Goal: Information Seeking & Learning: Learn about a topic

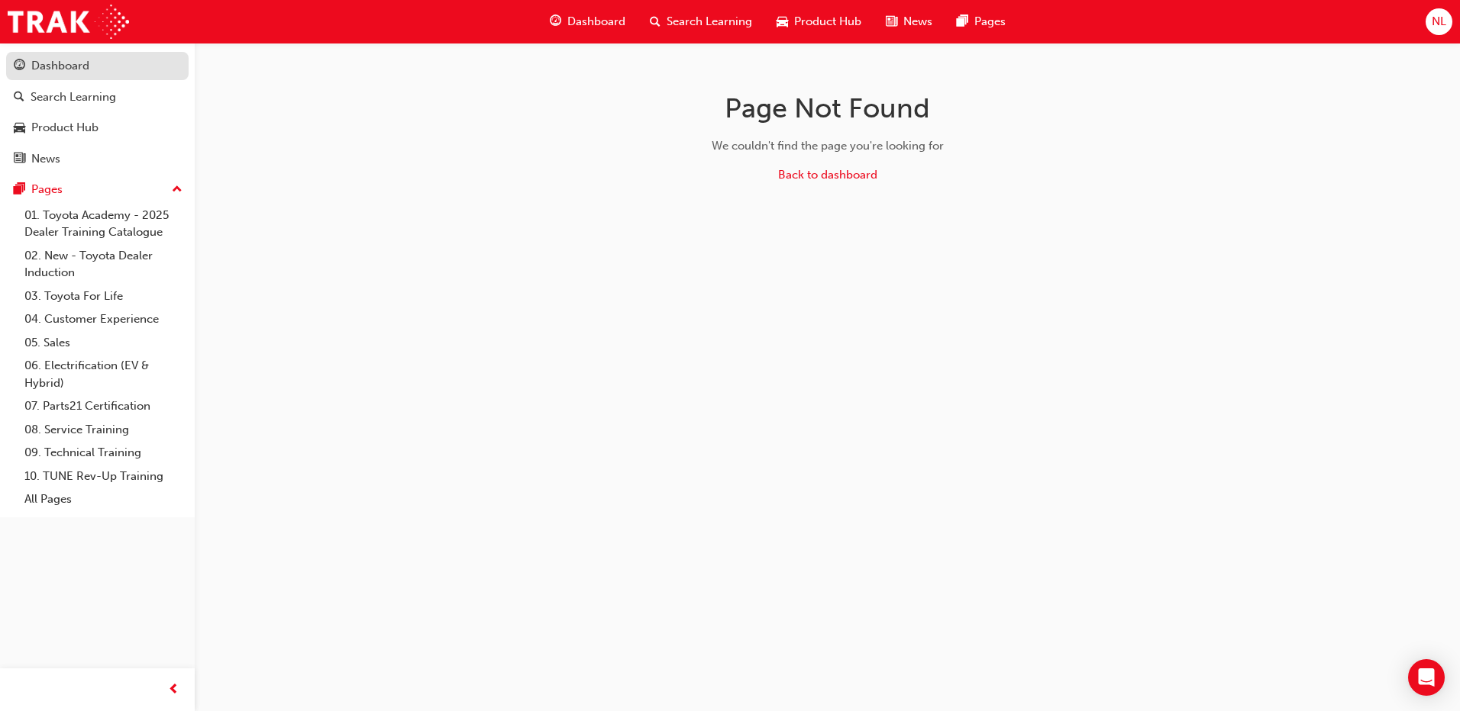
click at [39, 53] on link "Dashboard" at bounding box center [97, 66] width 182 height 28
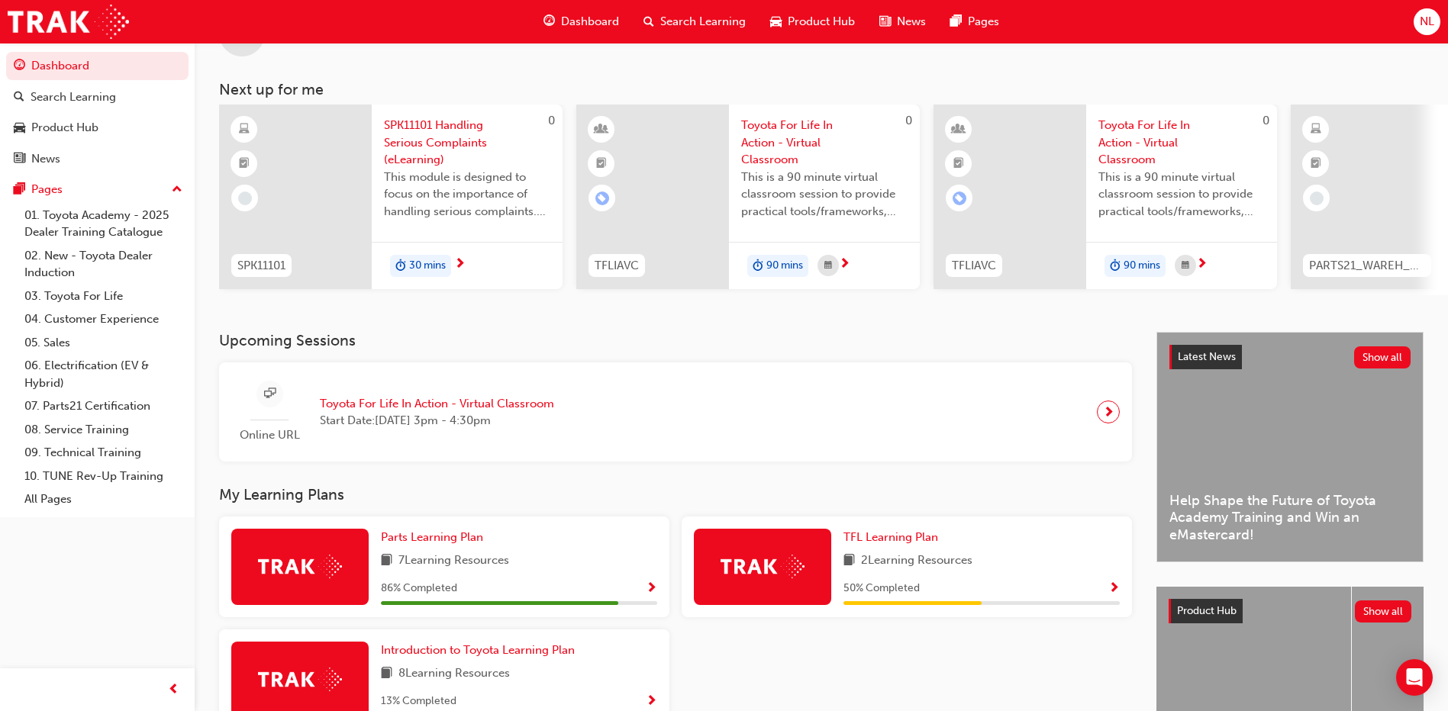
scroll to position [201, 0]
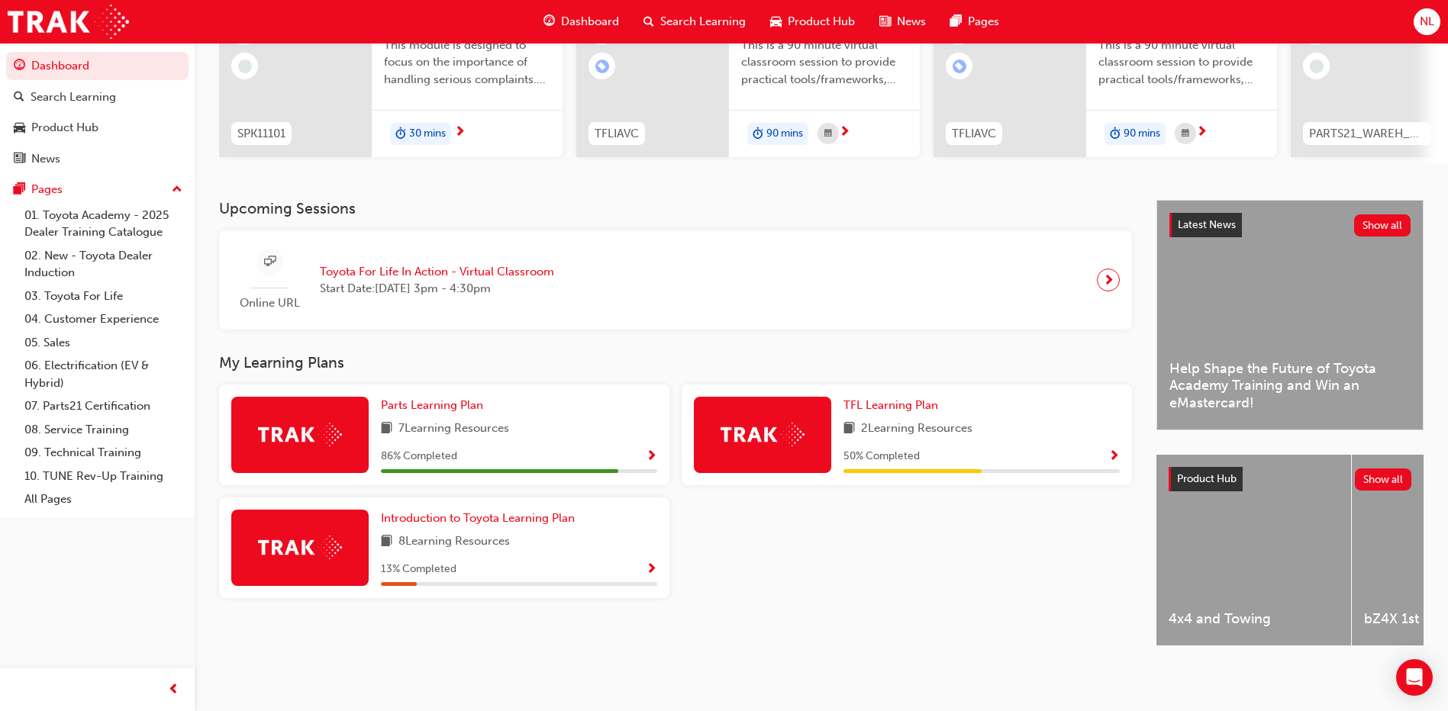
click at [312, 441] on div at bounding box center [299, 435] width 137 height 76
click at [337, 410] on div at bounding box center [299, 435] width 137 height 76
click at [435, 398] on span "Parts Learning Plan" at bounding box center [432, 405] width 102 height 14
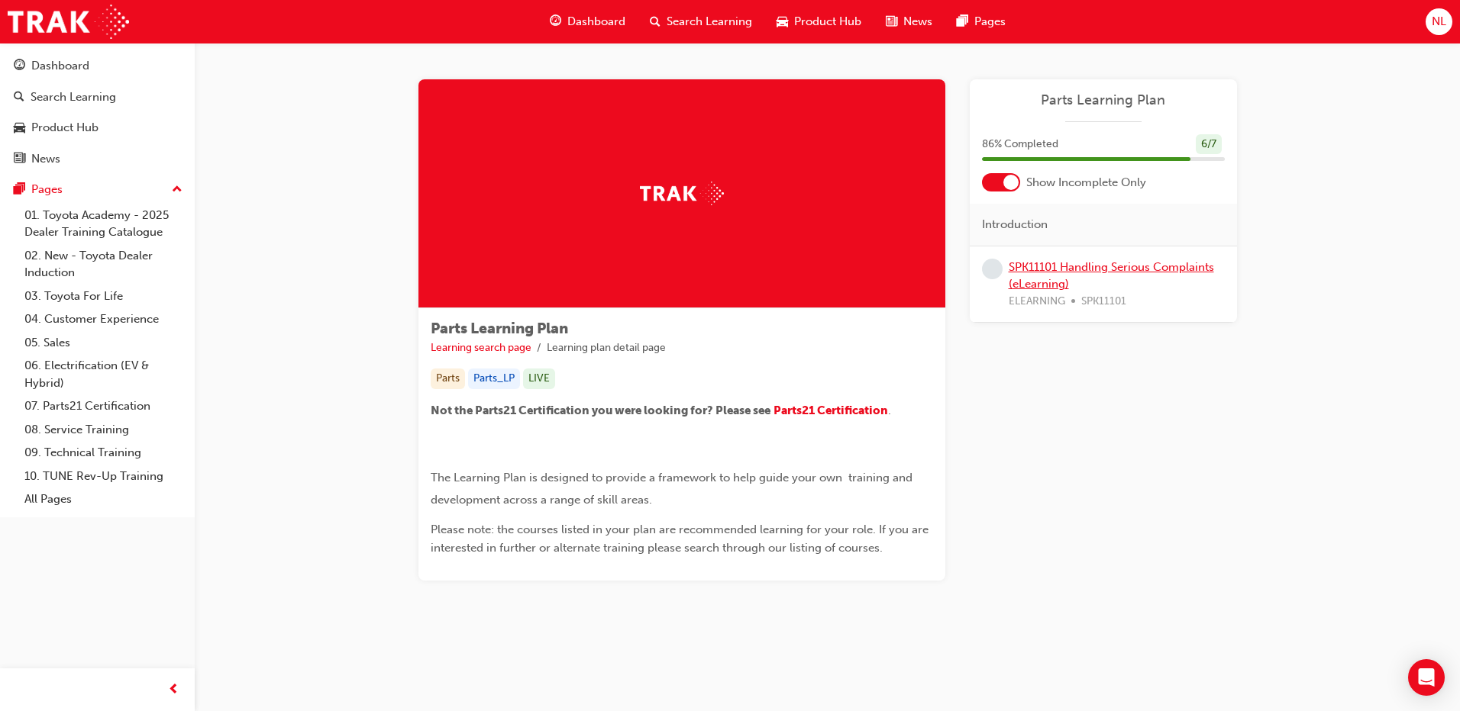
click at [1075, 266] on link "SPK11101 Handling Serious Complaints (eLearning)" at bounding box center [1110, 275] width 205 height 31
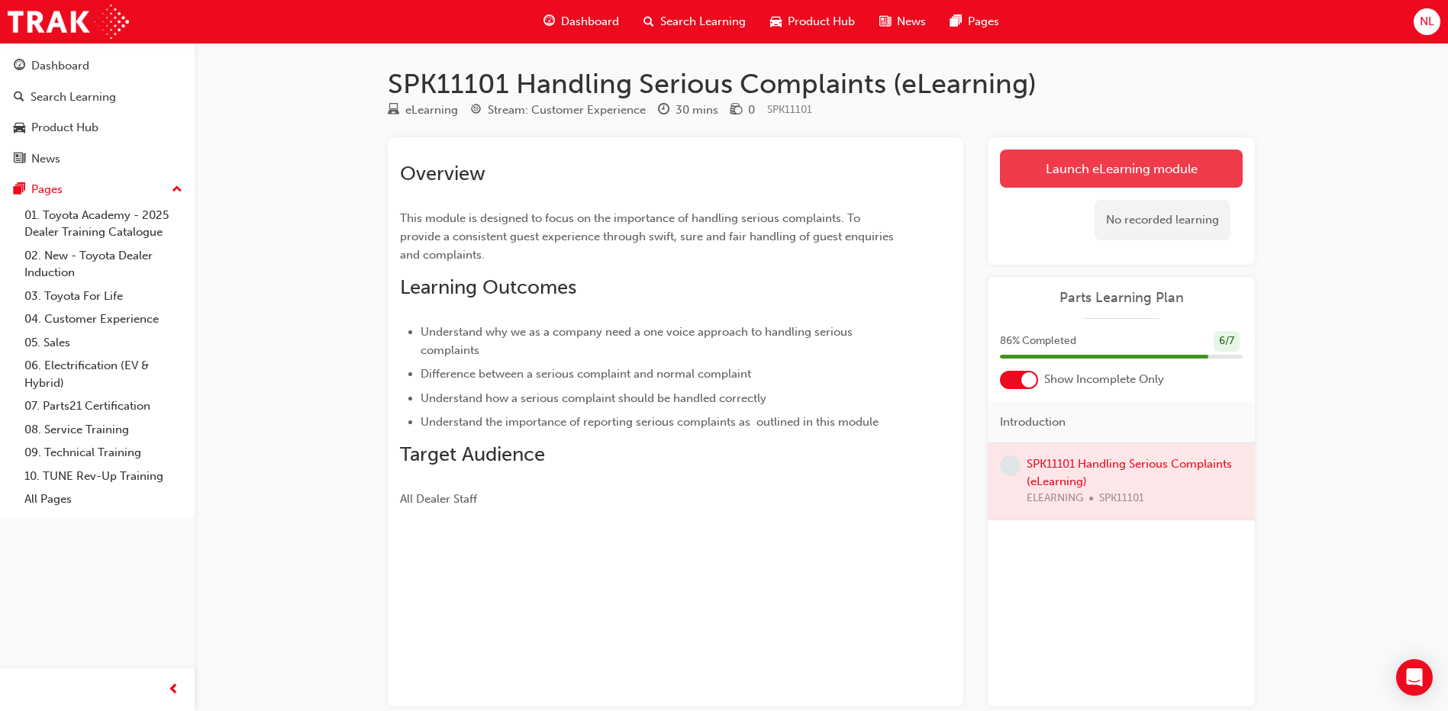
click at [1140, 161] on link "Launch eLearning module" at bounding box center [1121, 169] width 243 height 38
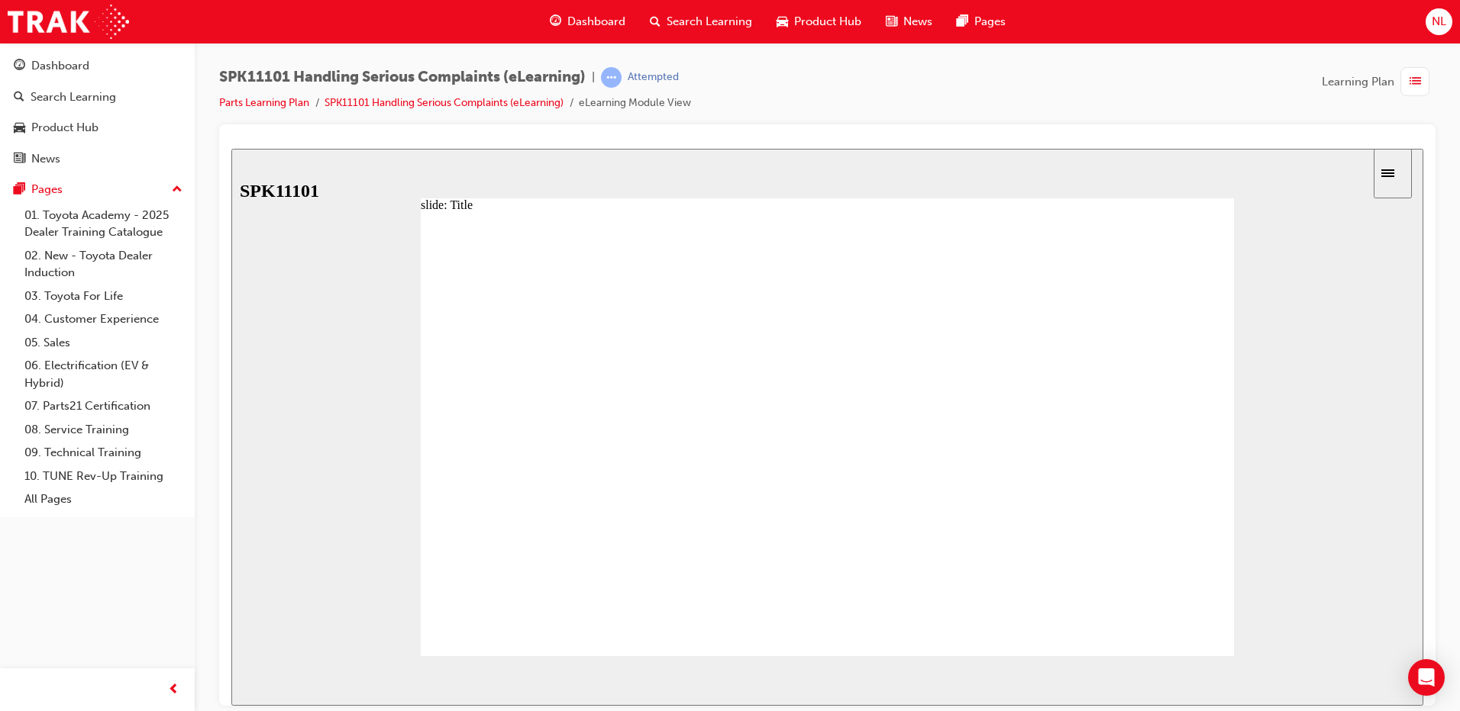
click at [1360, 524] on div "slide: Title Rectangle 1 START Rectangle 1 START START START START START START …" at bounding box center [827, 426] width 1192 height 557
click at [1250, 21] on div "Dashboard Search Learning Product Hub News Pages 01. Toyota Academy - 2025 Deal…" at bounding box center [730, 22] width 1460 height 44
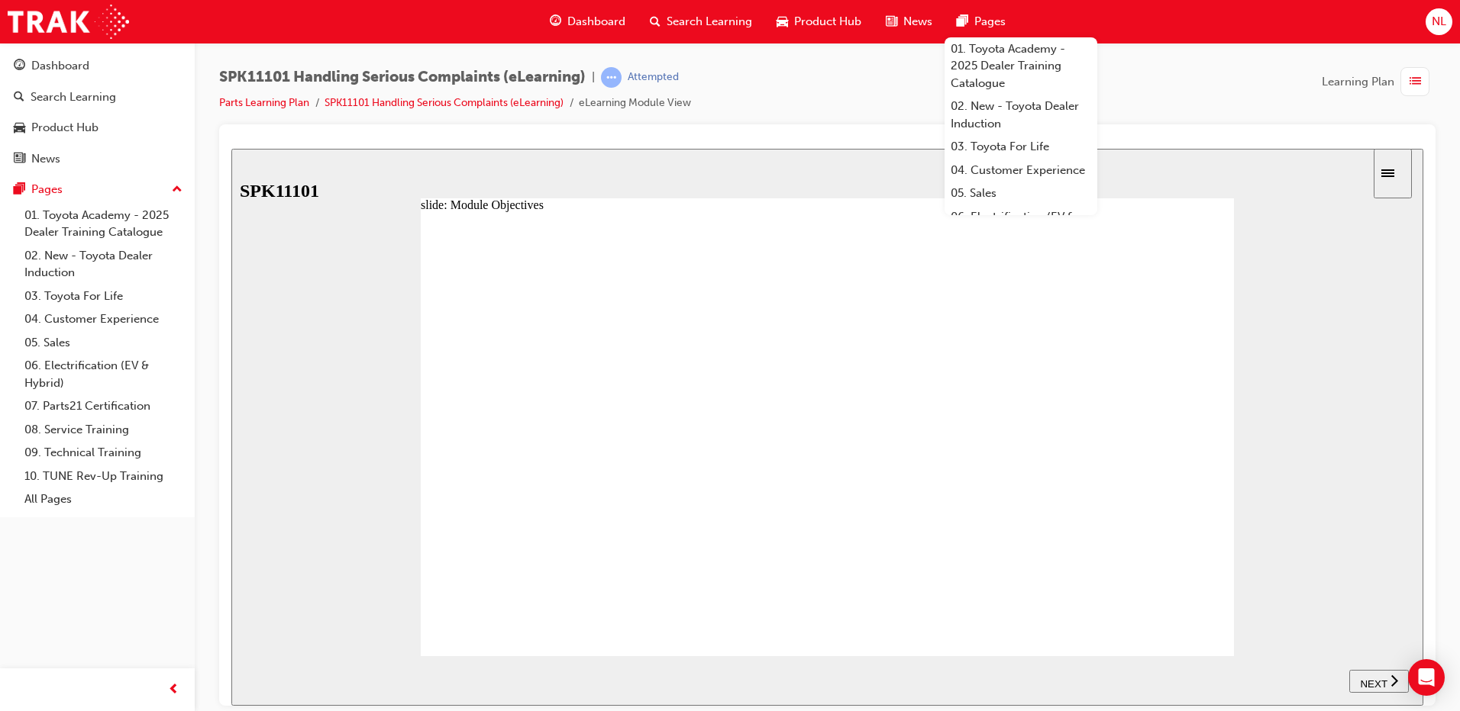
click at [1310, 344] on div "slide: Module Objectives Back to top SUBMIT NEXT PREV Menu Introduction Title M…" at bounding box center [827, 426] width 1192 height 557
click at [1395, 681] on icon "next" at bounding box center [1394, 680] width 8 height 14
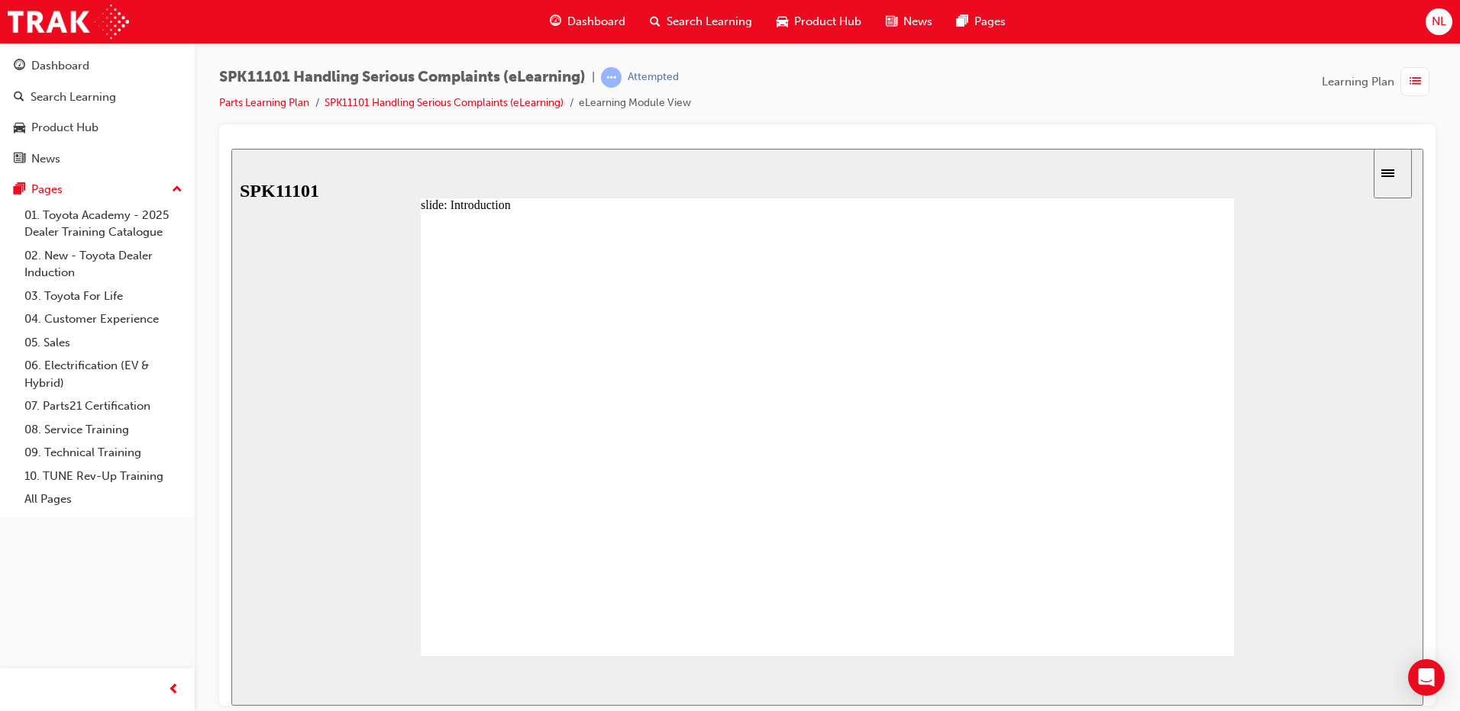
radio input "true"
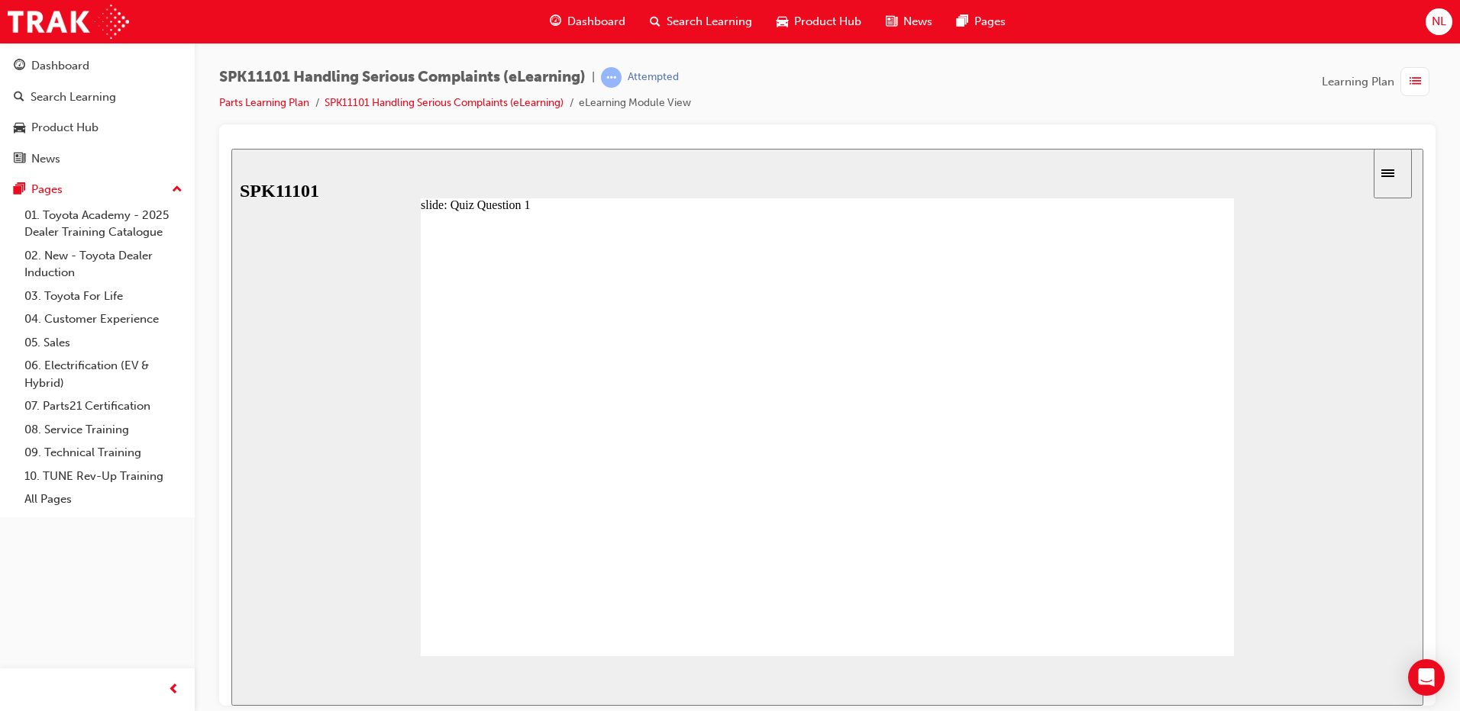
drag, startPoint x: 1276, startPoint y: 143, endPoint x: 1272, endPoint y: 127, distance: 16.3
click at [1276, 142] on div at bounding box center [827, 143] width 1192 height 12
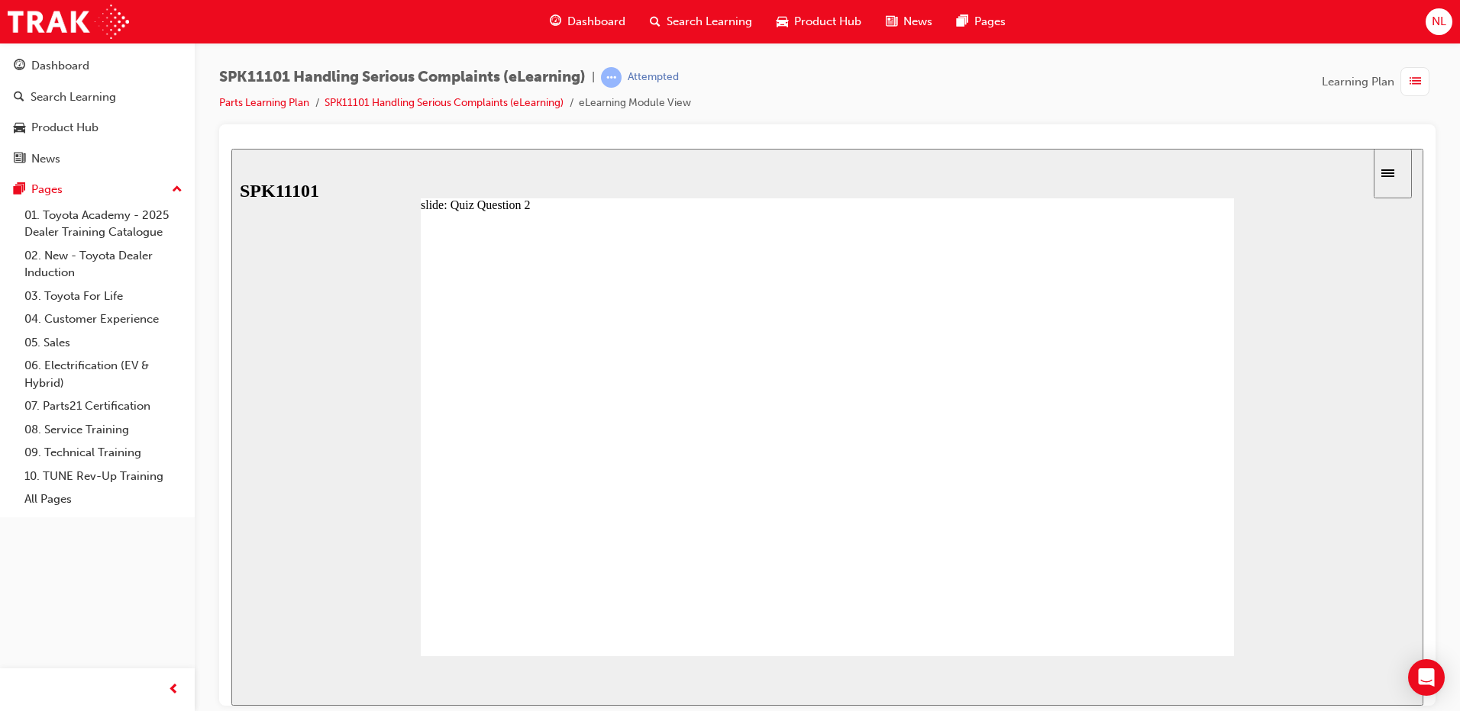
radio input "true"
click at [1390, 678] on icon "next" at bounding box center [1394, 680] width 8 height 14
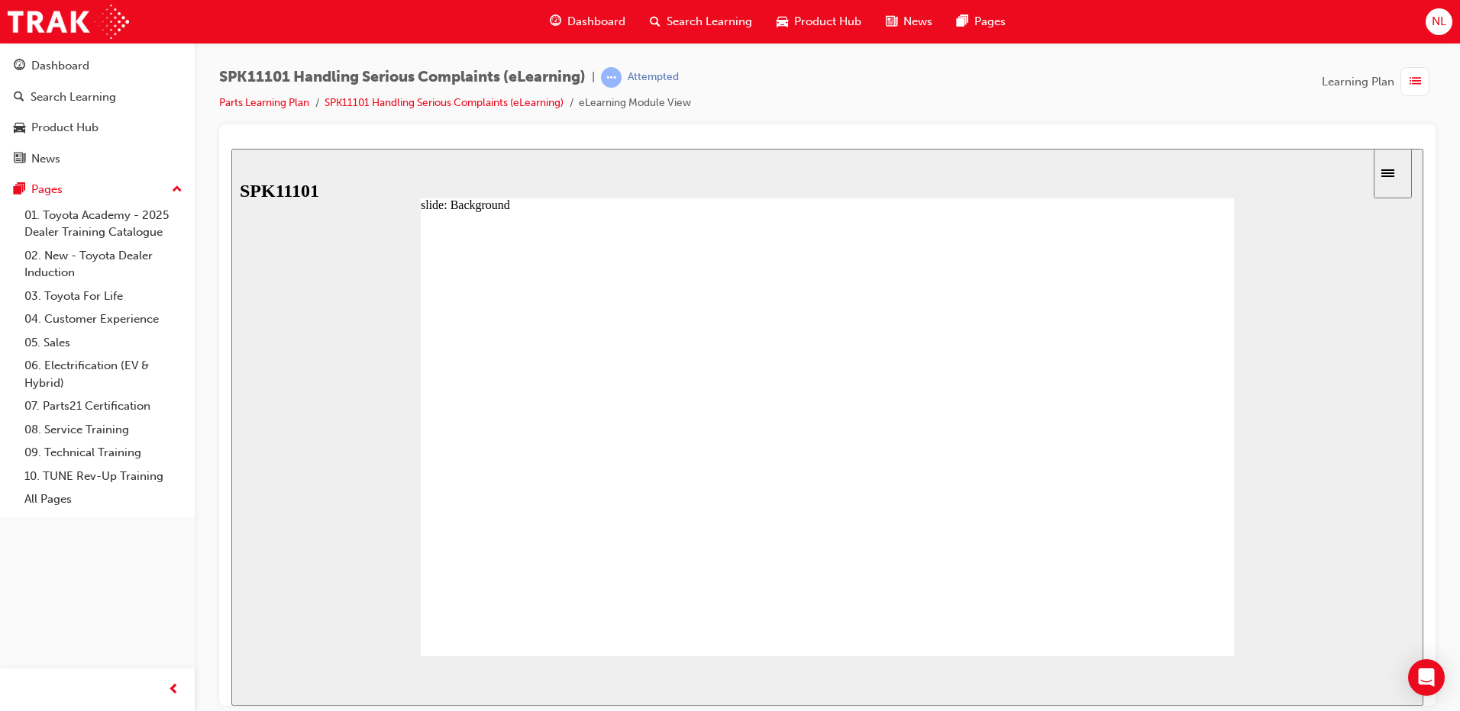
drag, startPoint x: 524, startPoint y: 487, endPoint x: 617, endPoint y: 497, distance: 93.7
drag, startPoint x: 612, startPoint y: 486, endPoint x: 692, endPoint y: 482, distance: 79.5
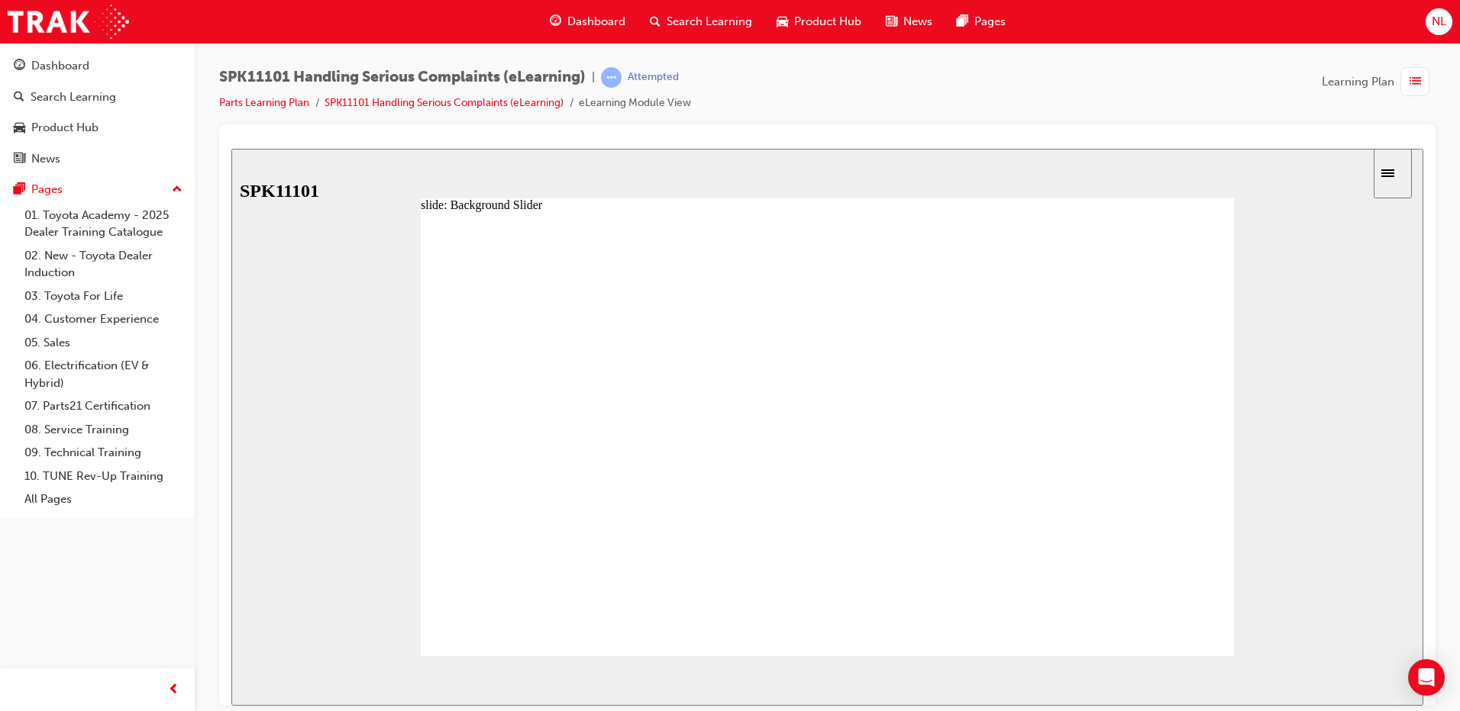
drag, startPoint x: 696, startPoint y: 483, endPoint x: 787, endPoint y: 485, distance: 90.9
drag, startPoint x: 775, startPoint y: 486, endPoint x: 695, endPoint y: 492, distance: 79.6
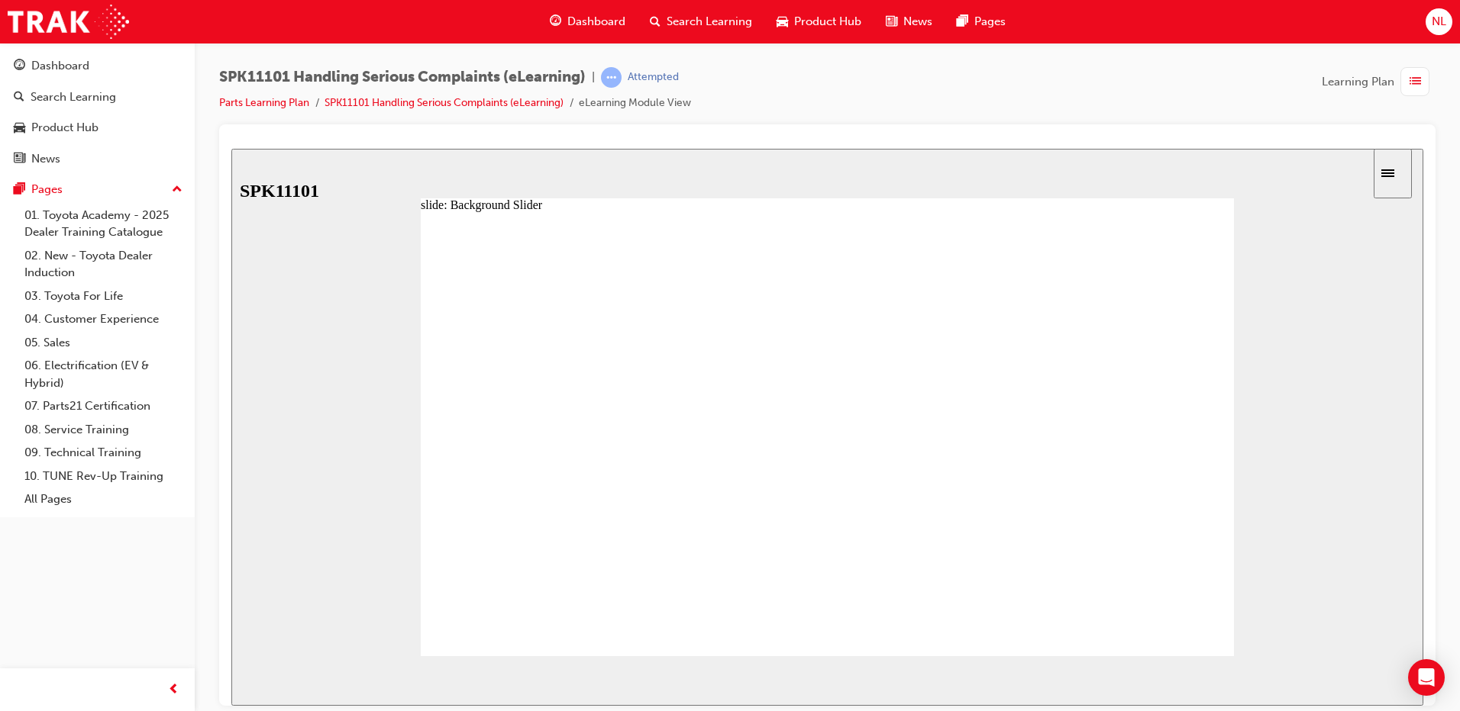
drag, startPoint x: 695, startPoint y: 492, endPoint x: 766, endPoint y: 490, distance: 71.0
drag, startPoint x: 783, startPoint y: 489, endPoint x: 866, endPoint y: 504, distance: 83.7
drag, startPoint x: 866, startPoint y: 490, endPoint x: 937, endPoint y: 489, distance: 70.2
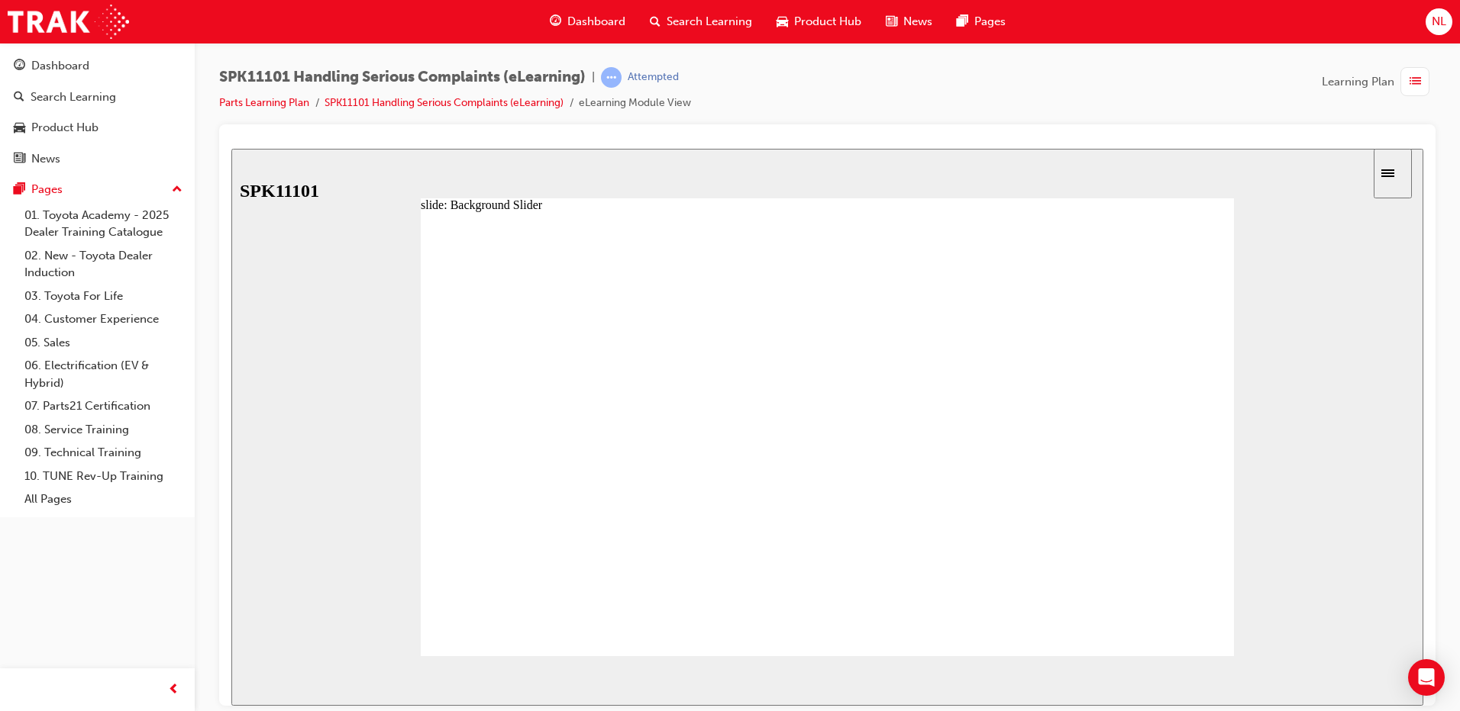
type input "6"
drag, startPoint x: 943, startPoint y: 484, endPoint x: 1026, endPoint y: 491, distance: 82.7
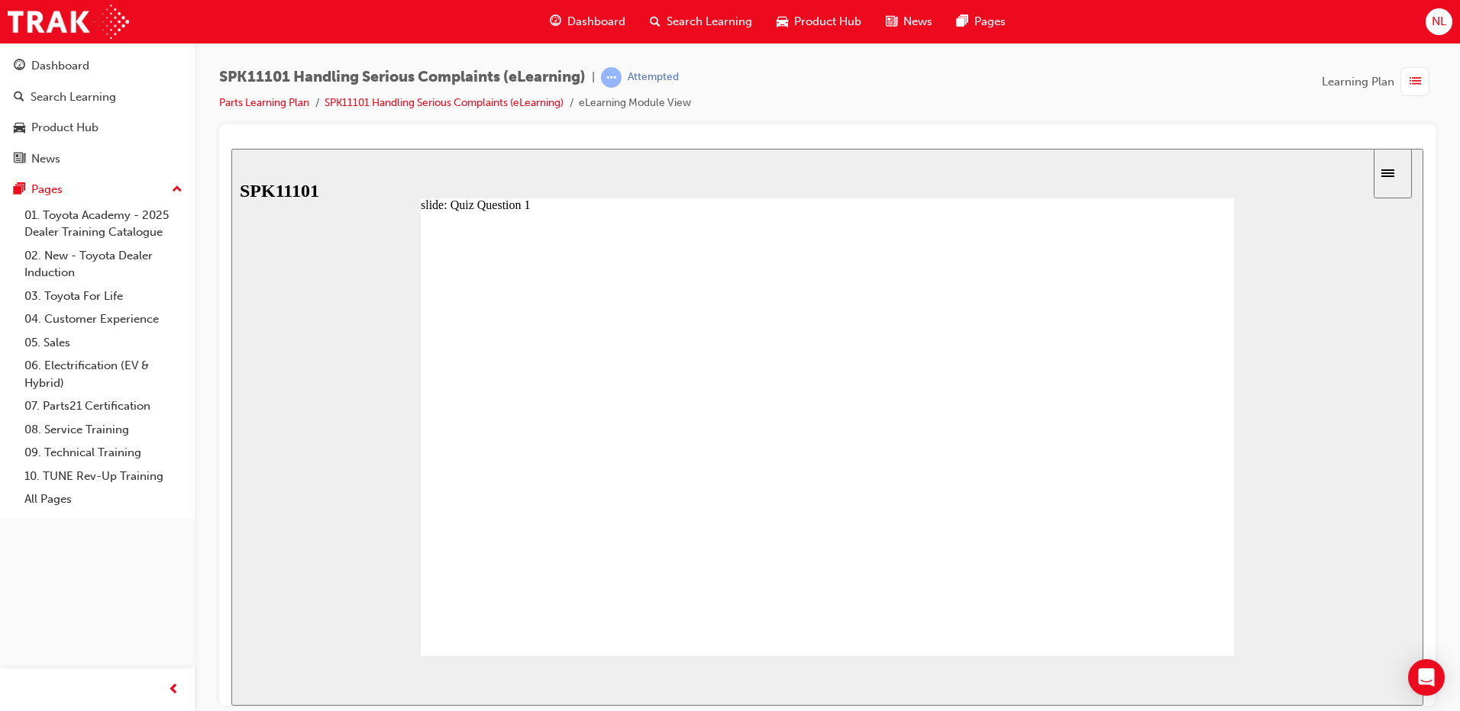
radio input "false"
radio input "true"
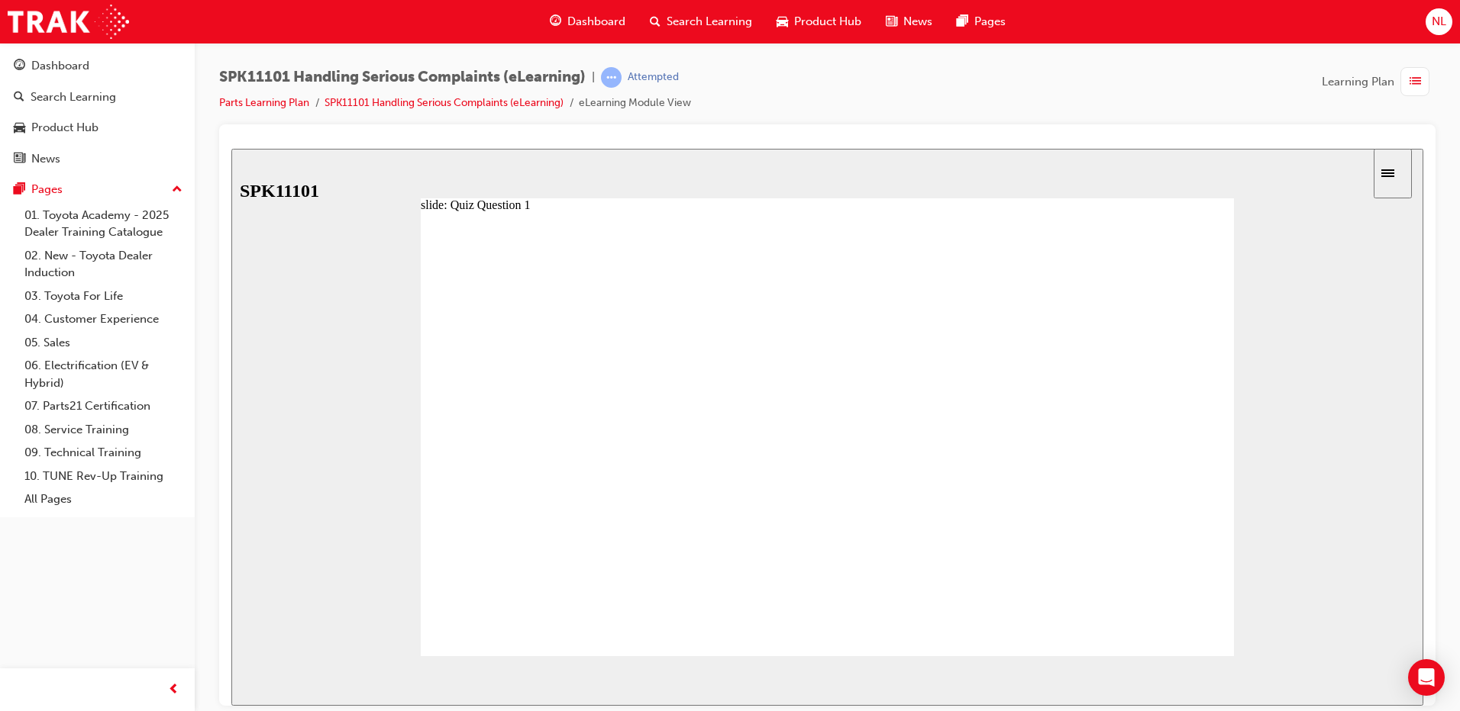
radio input "false"
radio input "true"
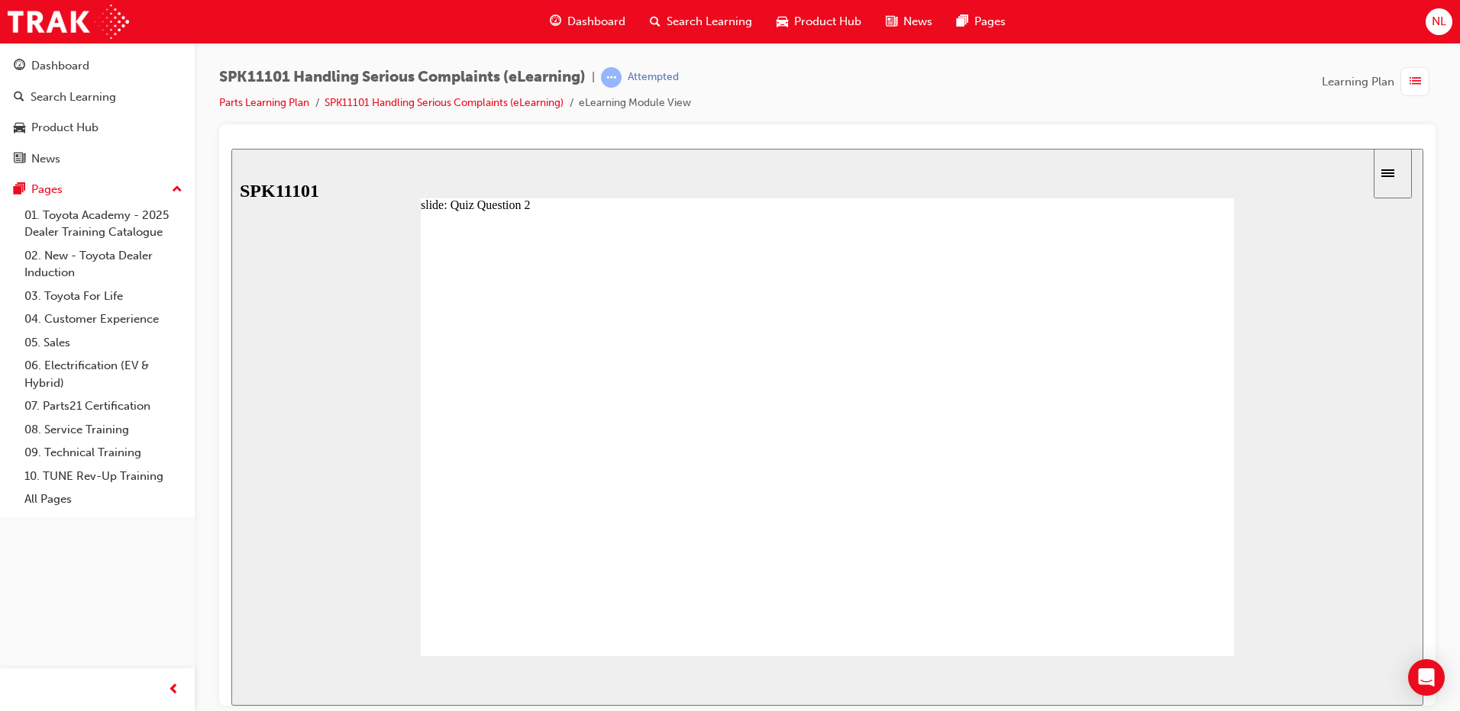
radio input "true"
click at [1376, 671] on button "NEXT" at bounding box center [1379, 680] width 60 height 23
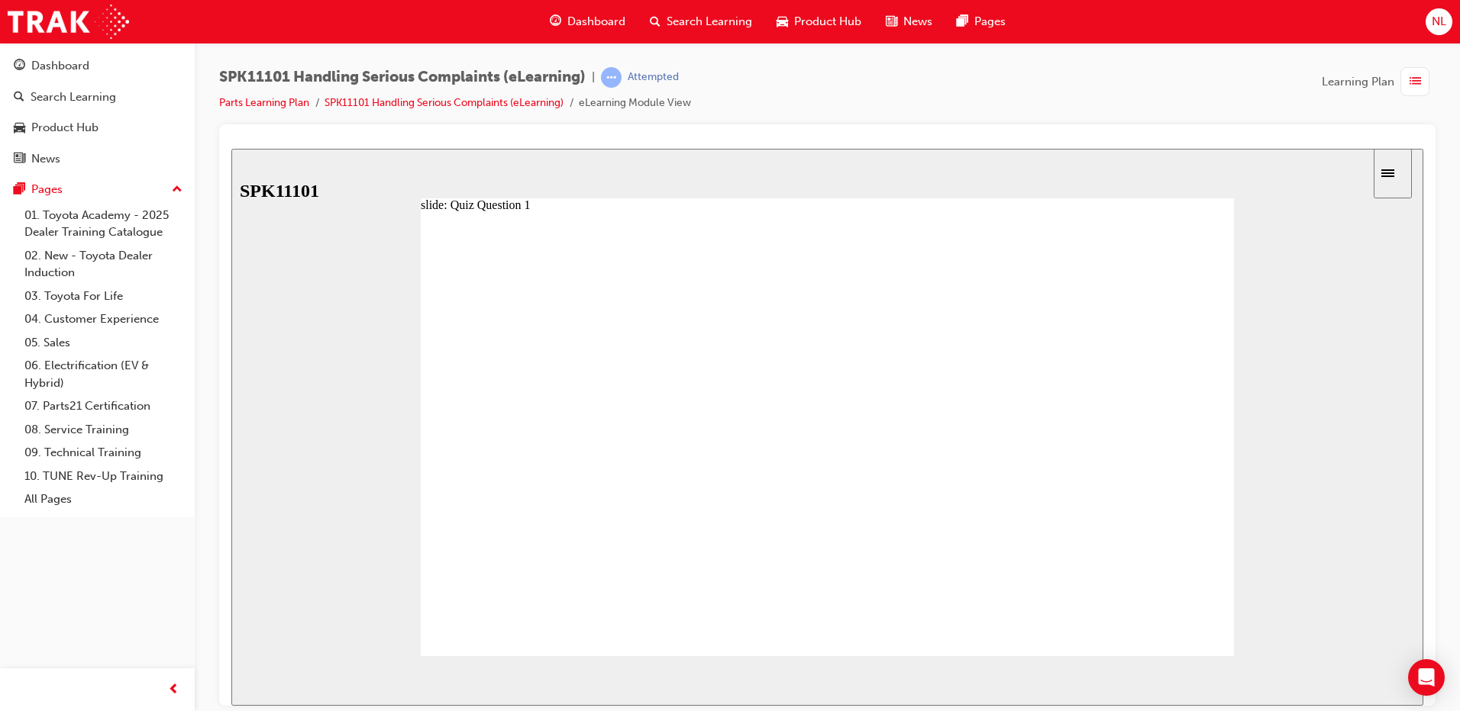
radio input "true"
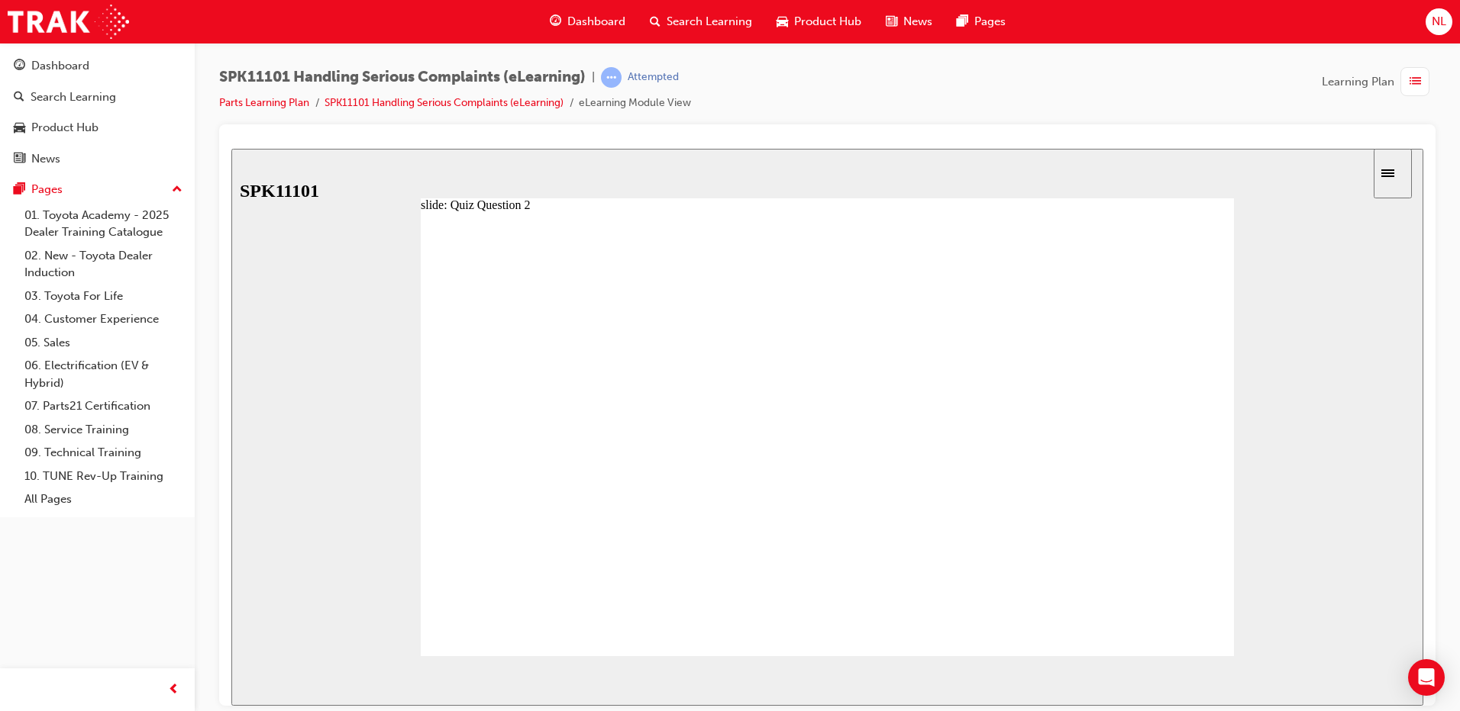
radio input "true"
click at [1380, 681] on span "NEXT" at bounding box center [1373, 683] width 27 height 11
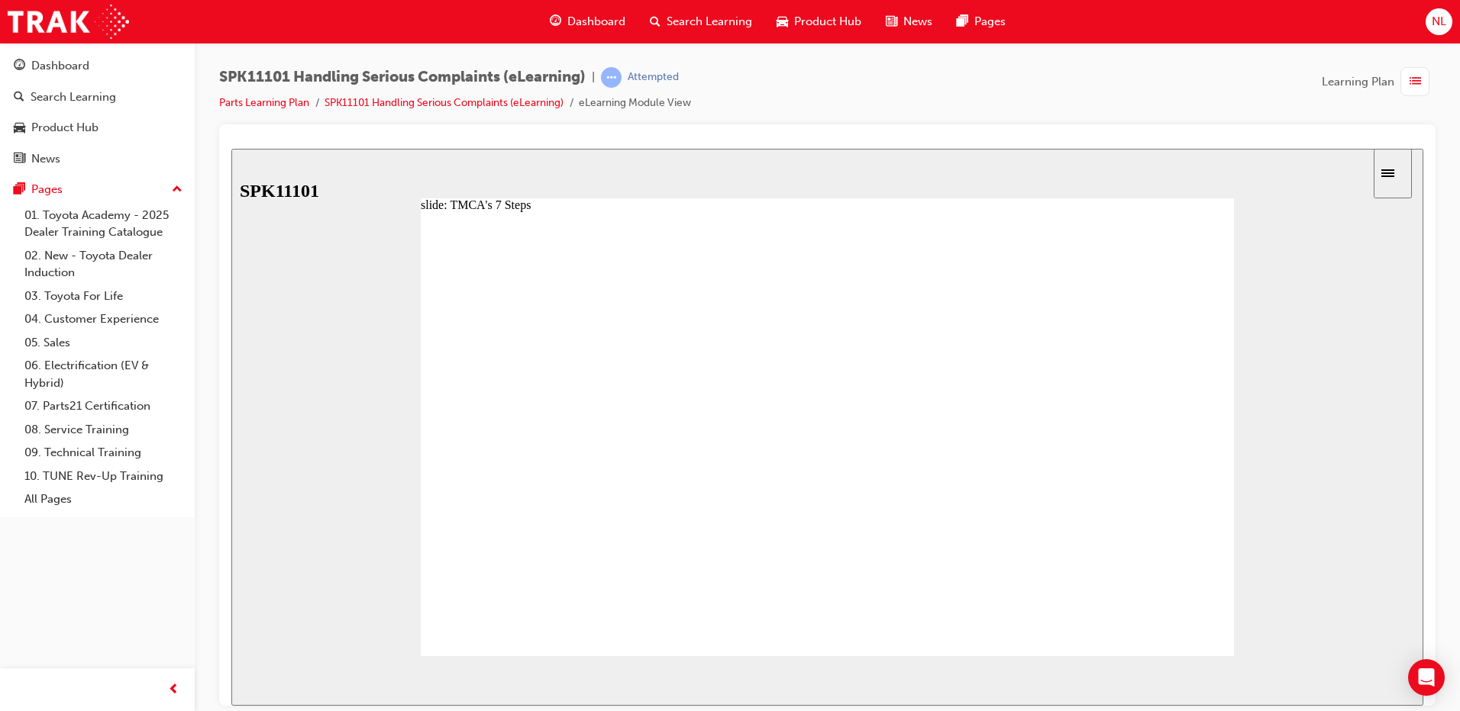
drag, startPoint x: 514, startPoint y: 376, endPoint x: 603, endPoint y: 374, distance: 89.3
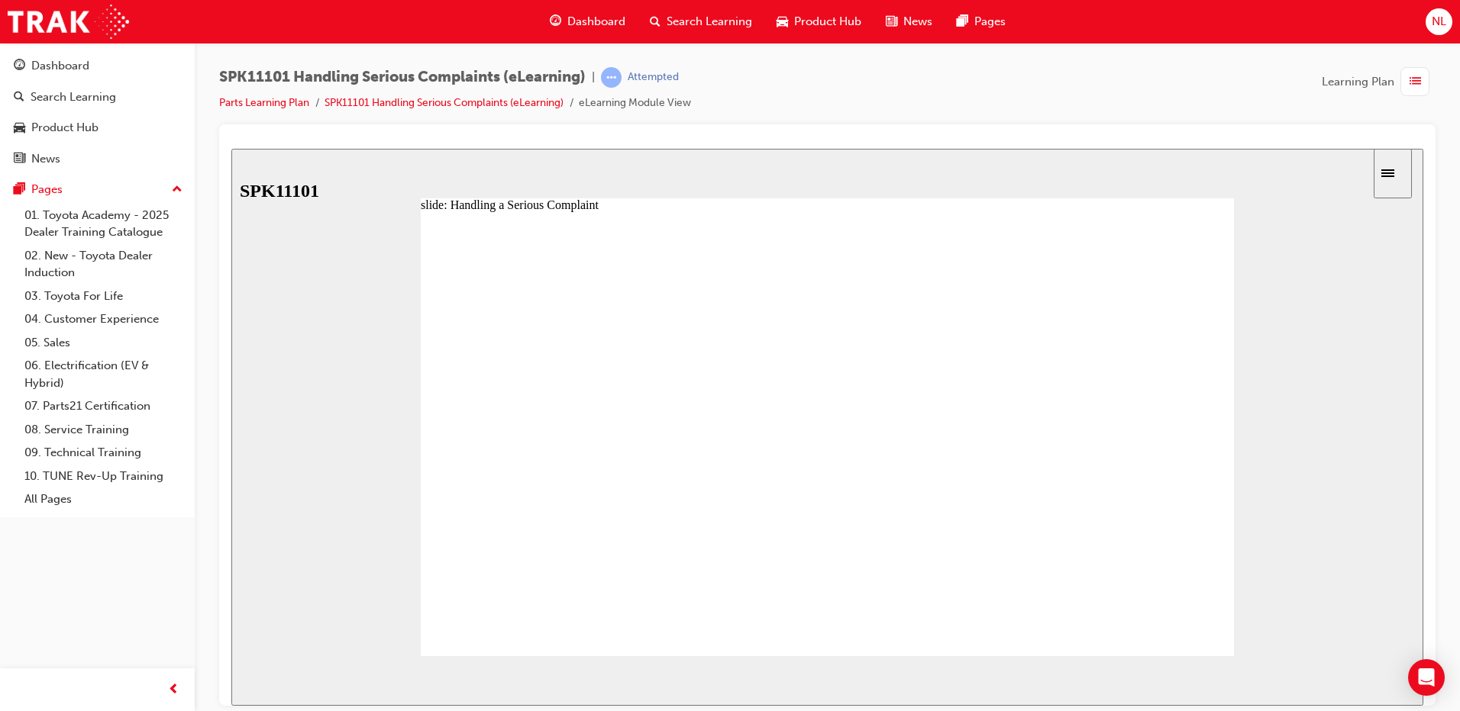
drag, startPoint x: 603, startPoint y: 374, endPoint x: 683, endPoint y: 382, distance: 80.6
drag, startPoint x: 683, startPoint y: 382, endPoint x: 745, endPoint y: 395, distance: 63.2
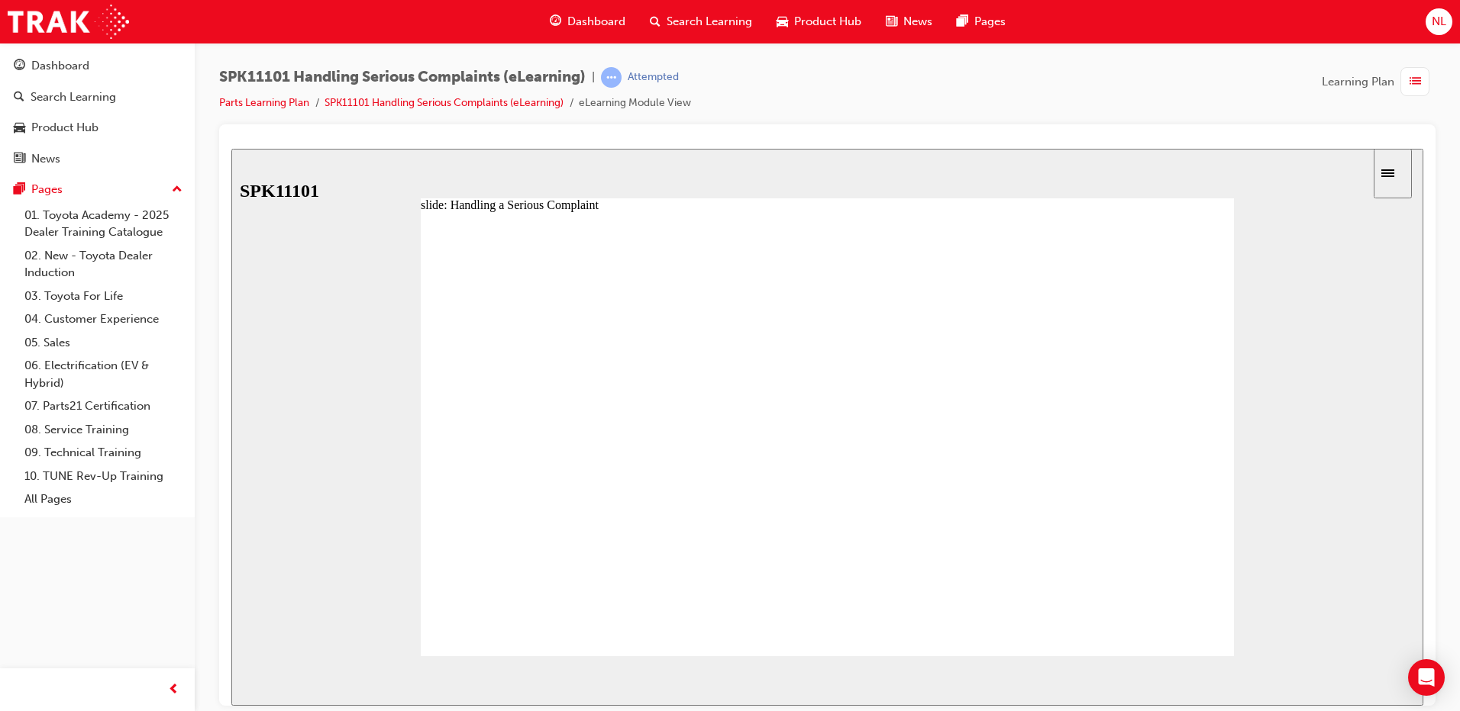
drag, startPoint x: 770, startPoint y: 373, endPoint x: 834, endPoint y: 375, distance: 64.1
drag, startPoint x: 855, startPoint y: 376, endPoint x: 933, endPoint y: 384, distance: 78.2
drag, startPoint x: 938, startPoint y: 375, endPoint x: 1011, endPoint y: 386, distance: 74.2
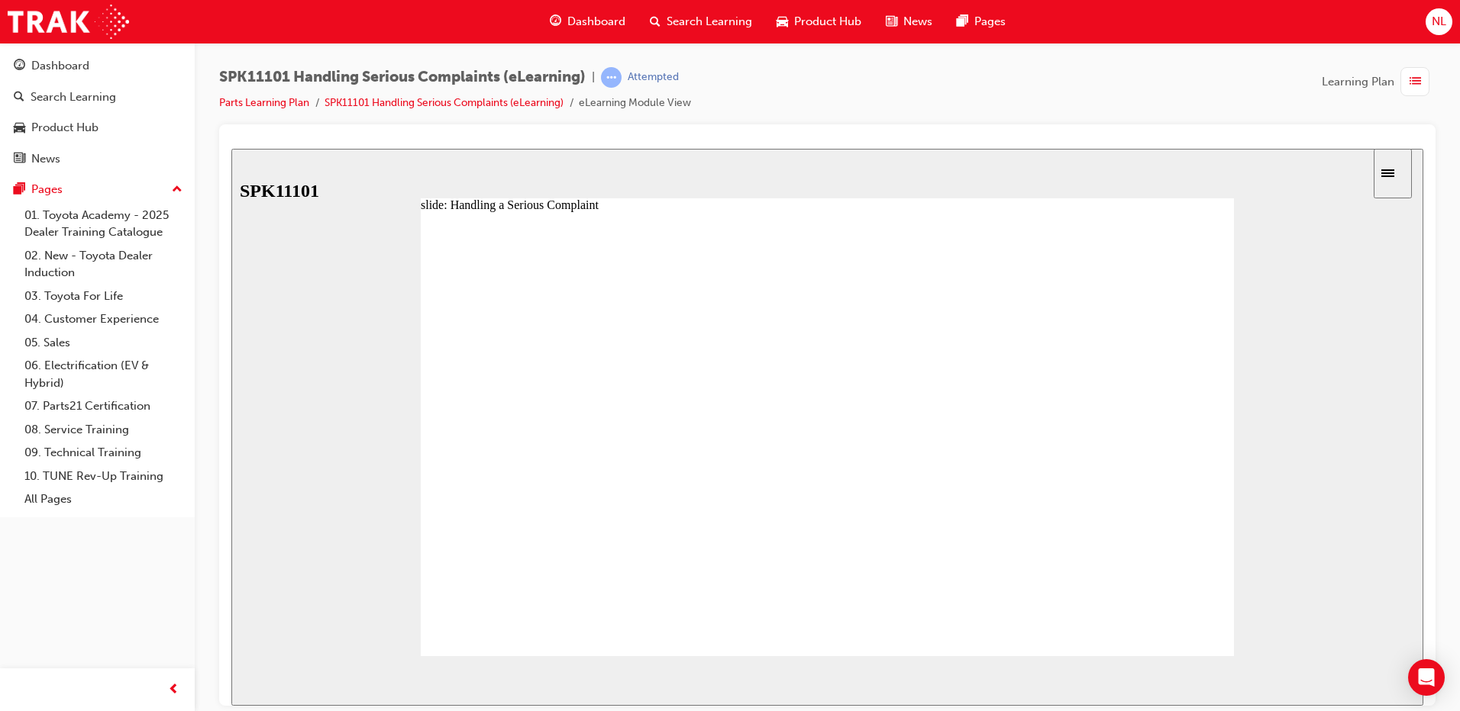
type input "7"
drag, startPoint x: 1027, startPoint y: 382, endPoint x: 1078, endPoint y: 378, distance: 51.3
drag, startPoint x: 1102, startPoint y: 381, endPoint x: 1032, endPoint y: 386, distance: 70.4
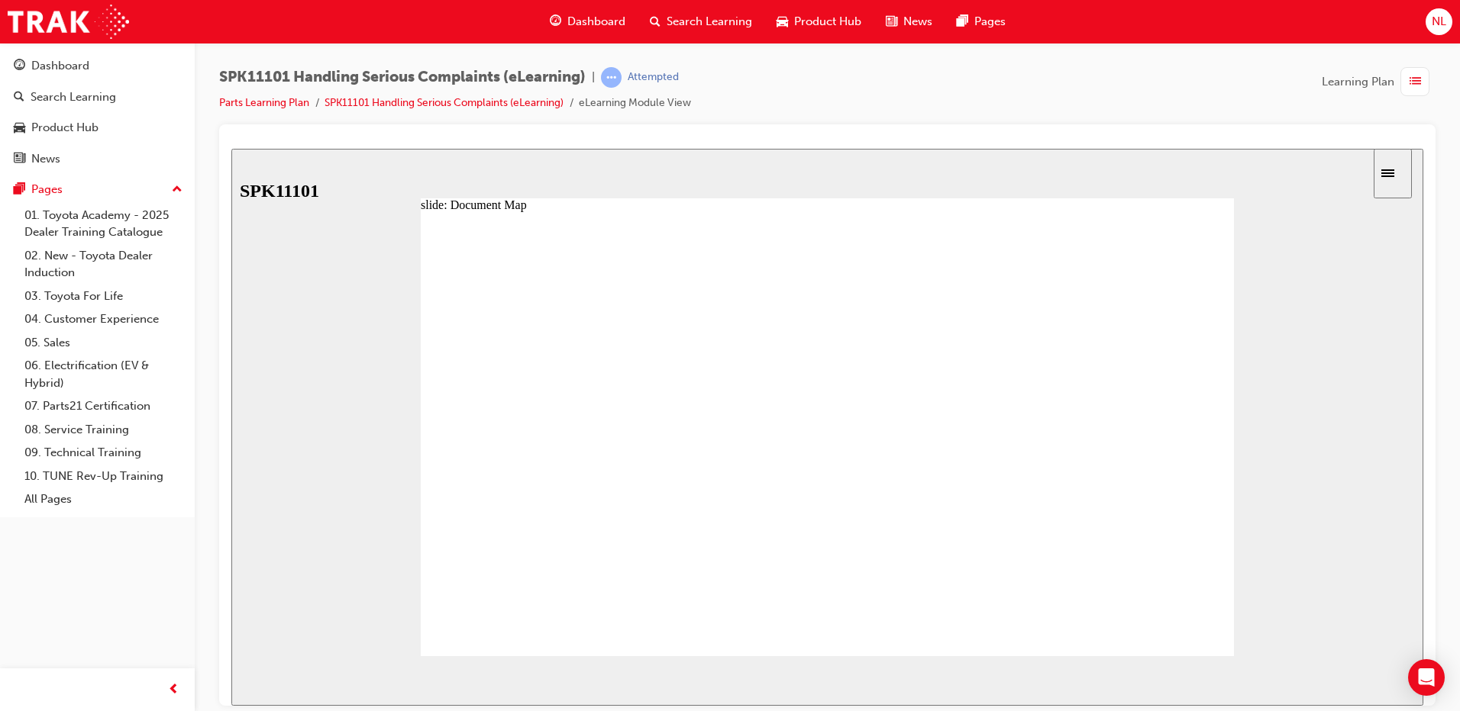
radio input "true"
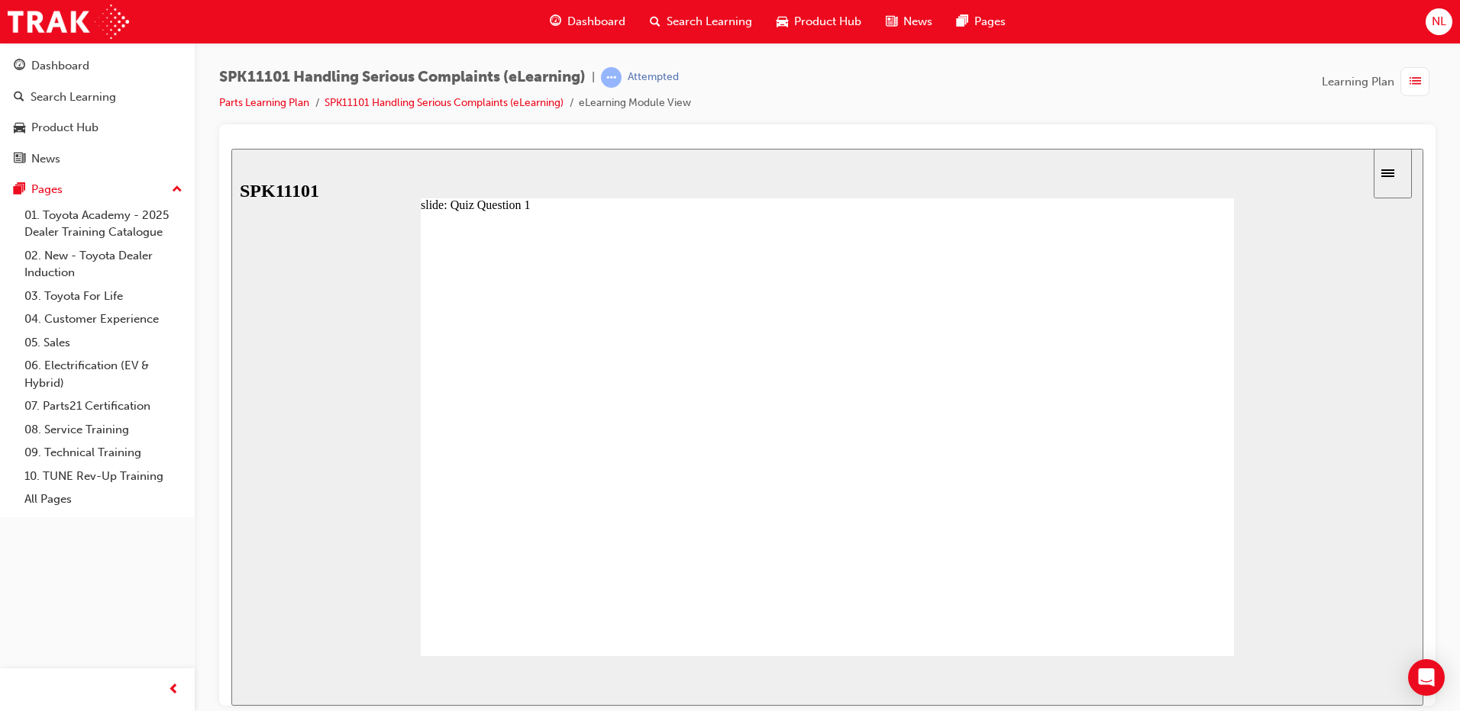
drag, startPoint x: 569, startPoint y: 472, endPoint x: 561, endPoint y: 401, distance: 71.4
drag, startPoint x: 579, startPoint y: 470, endPoint x: 577, endPoint y: 443, distance: 27.6
drag, startPoint x: 589, startPoint y: 511, endPoint x: 583, endPoint y: 477, distance: 34.9
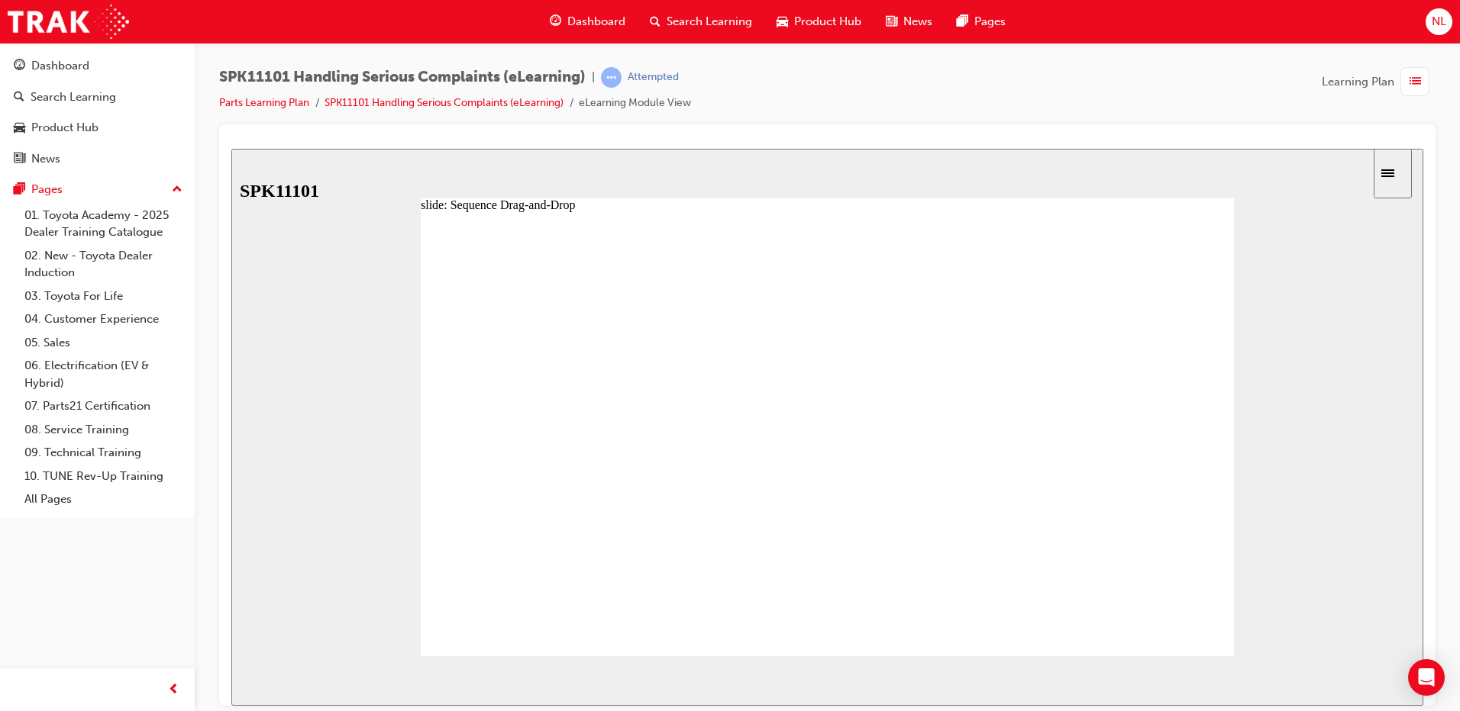
drag, startPoint x: 592, startPoint y: 579, endPoint x: 586, endPoint y: 543, distance: 37.0
drag, startPoint x: 579, startPoint y: 582, endPoint x: 577, endPoint y: 548, distance: 34.4
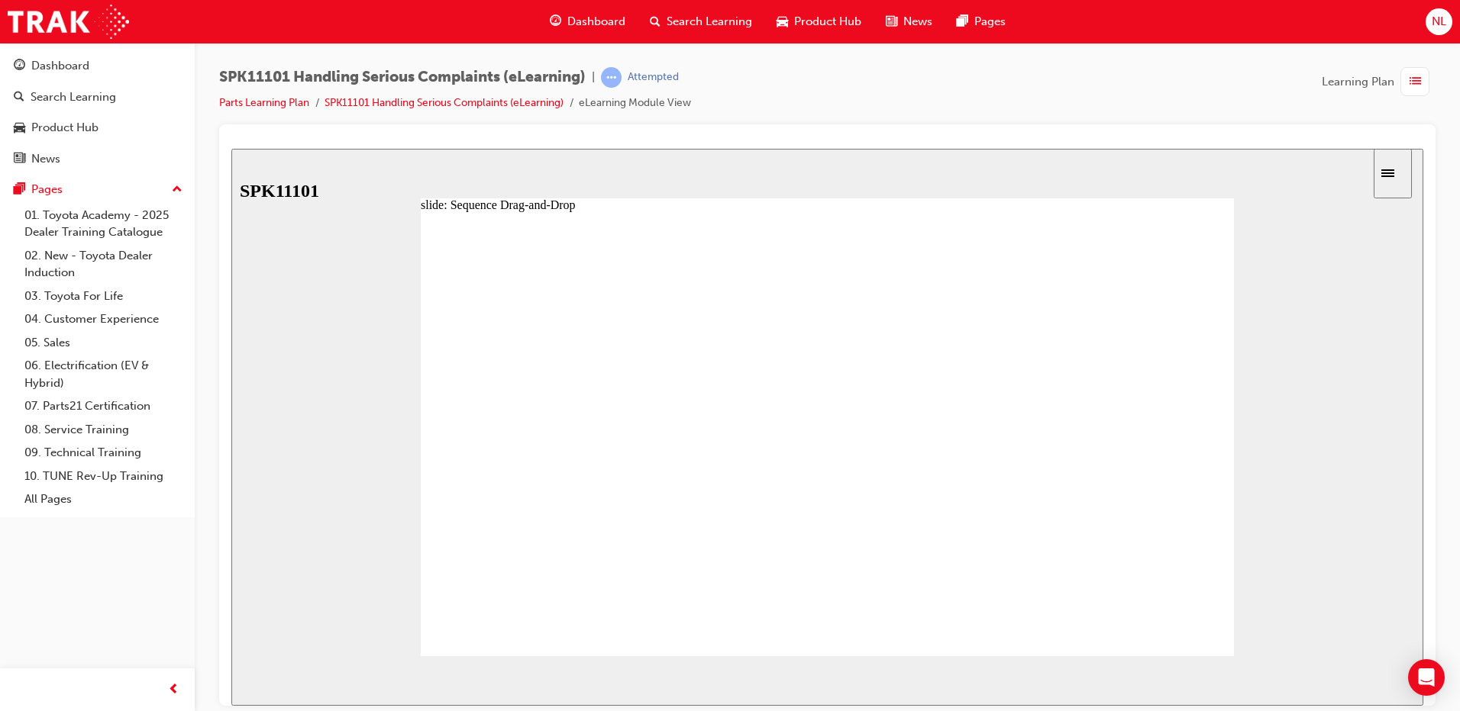
click at [1376, 678] on span "NEXT" at bounding box center [1373, 683] width 27 height 11
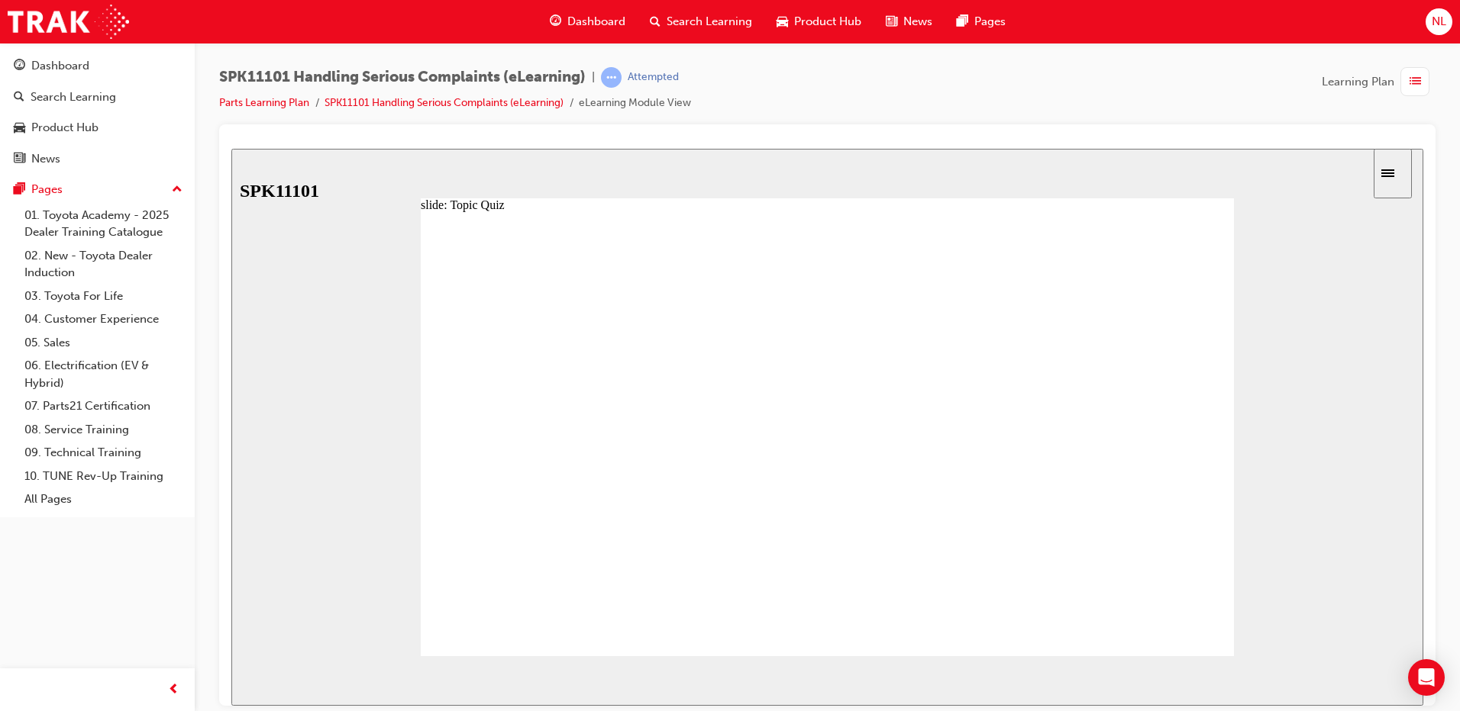
click at [1387, 682] on div "NEXT" at bounding box center [1378, 681] width 47 height 16
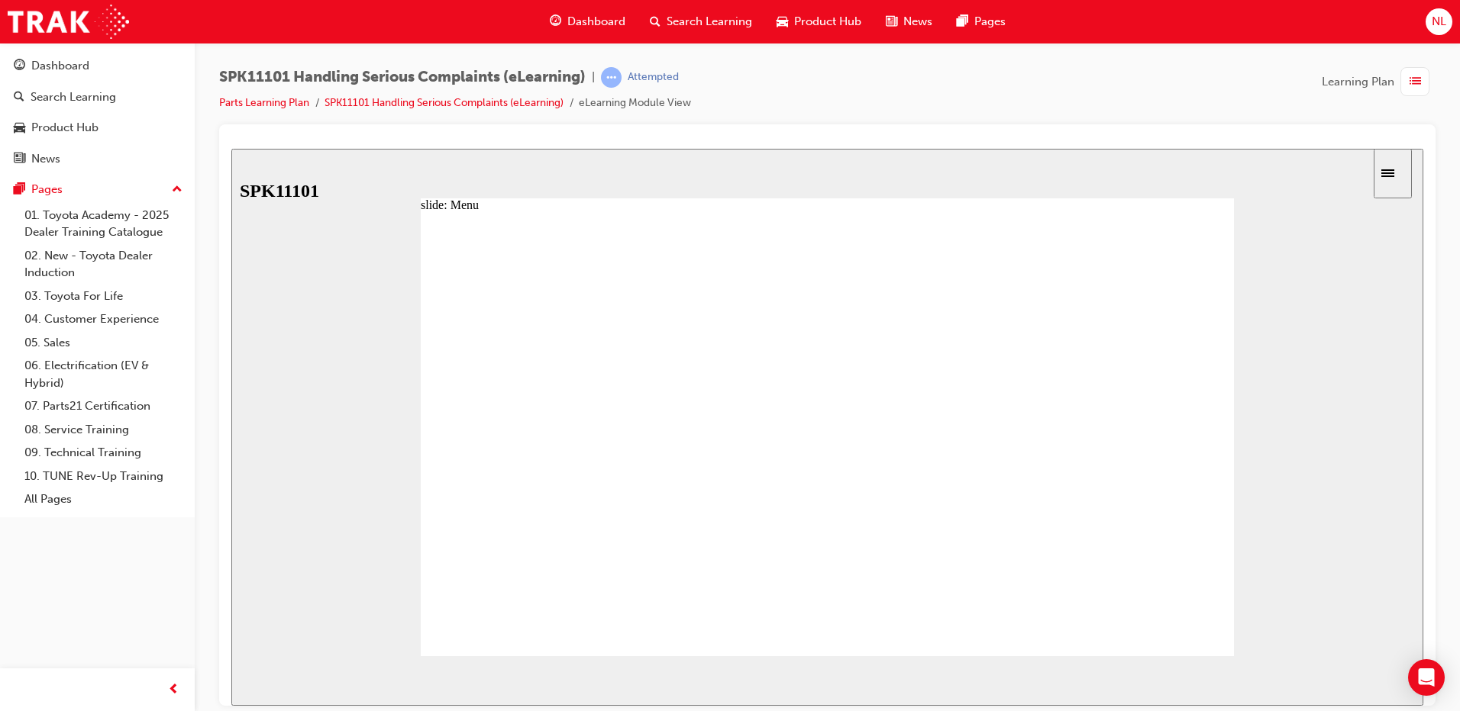
drag, startPoint x: 634, startPoint y: 380, endPoint x: 714, endPoint y: 384, distance: 80.2
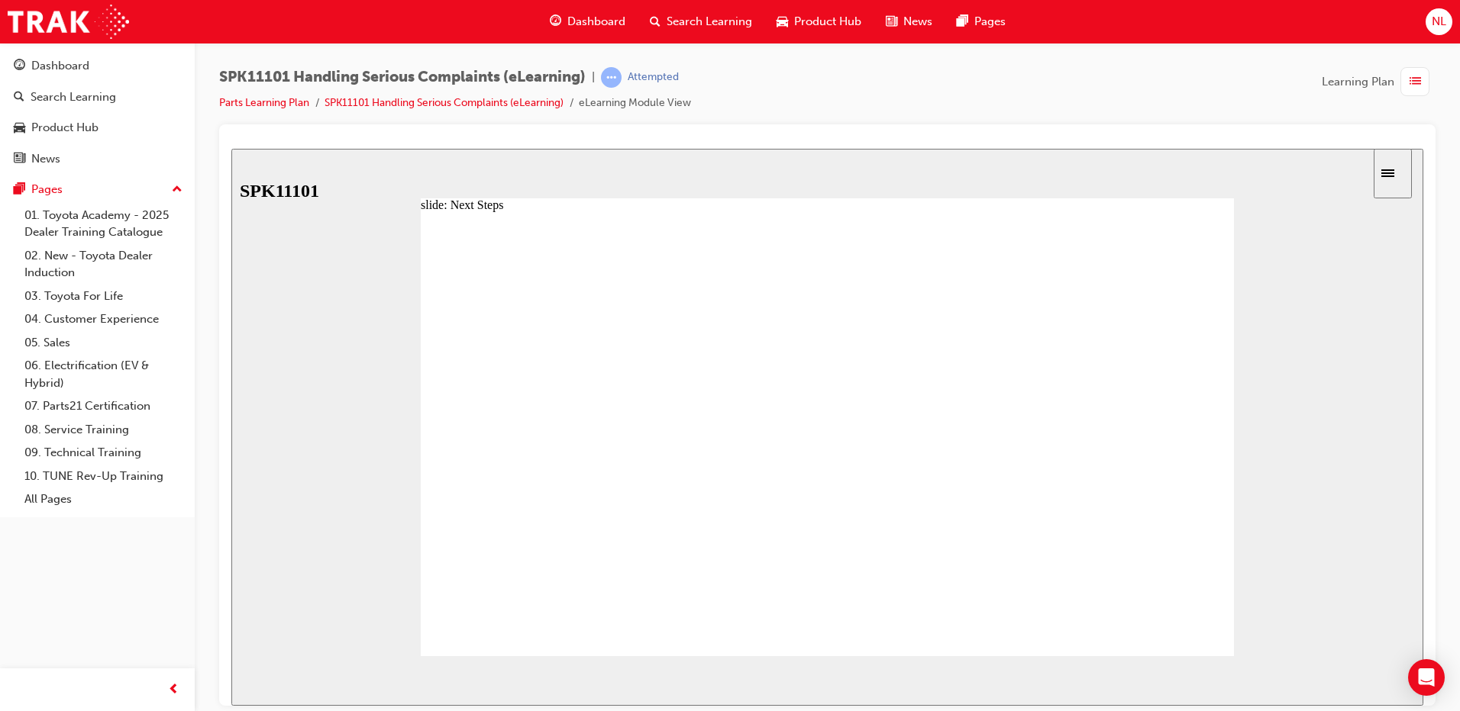
drag, startPoint x: 702, startPoint y: 386, endPoint x: 773, endPoint y: 400, distance: 72.3
drag, startPoint x: 799, startPoint y: 385, endPoint x: 867, endPoint y: 386, distance: 67.9
type input "4"
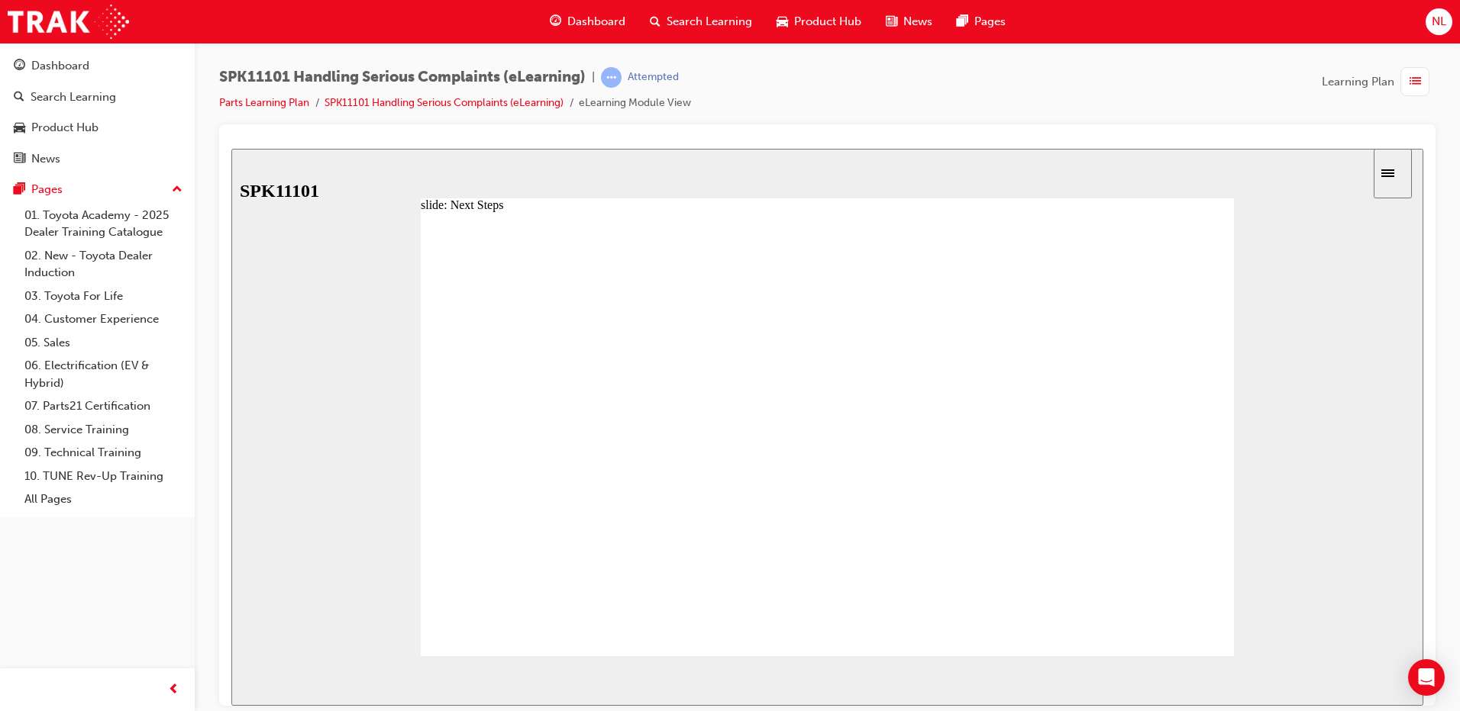
drag, startPoint x: 883, startPoint y: 376, endPoint x: 963, endPoint y: 382, distance: 79.6
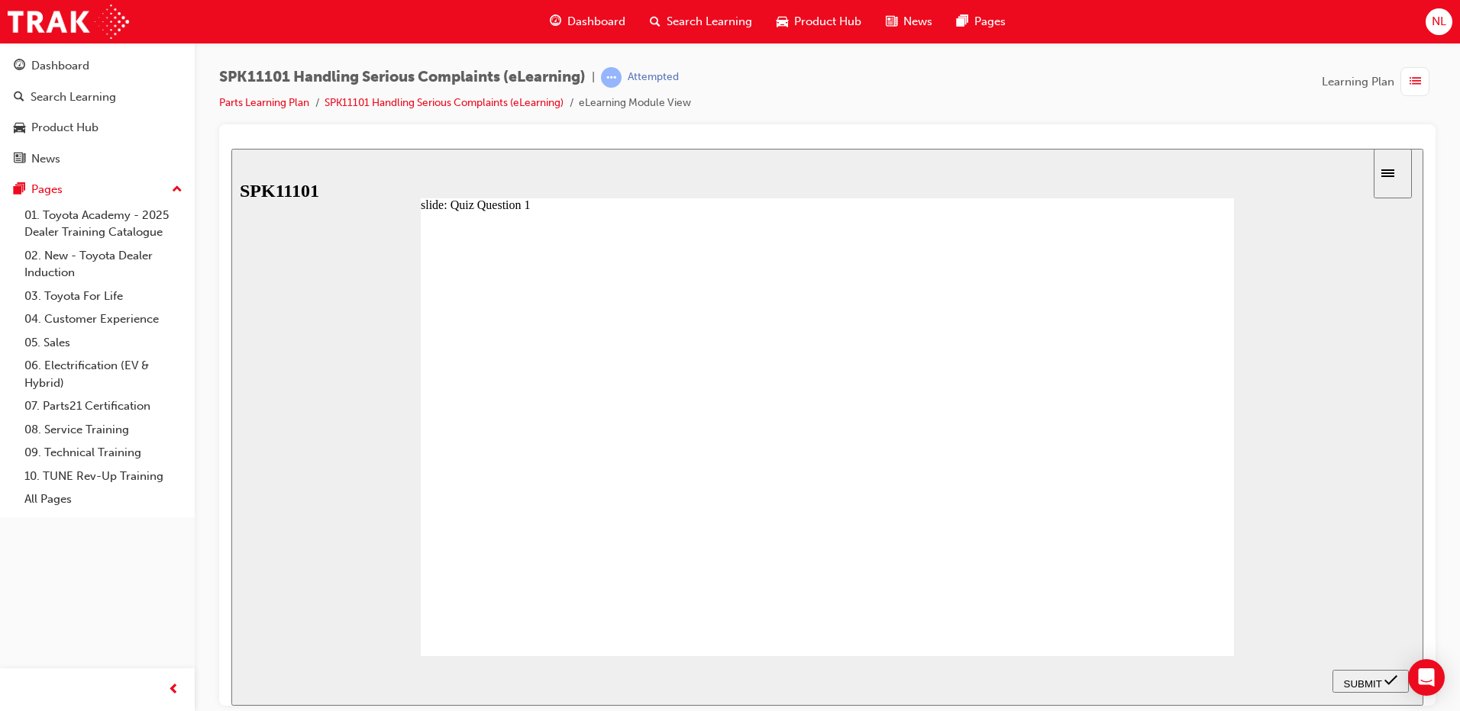
radio input "true"
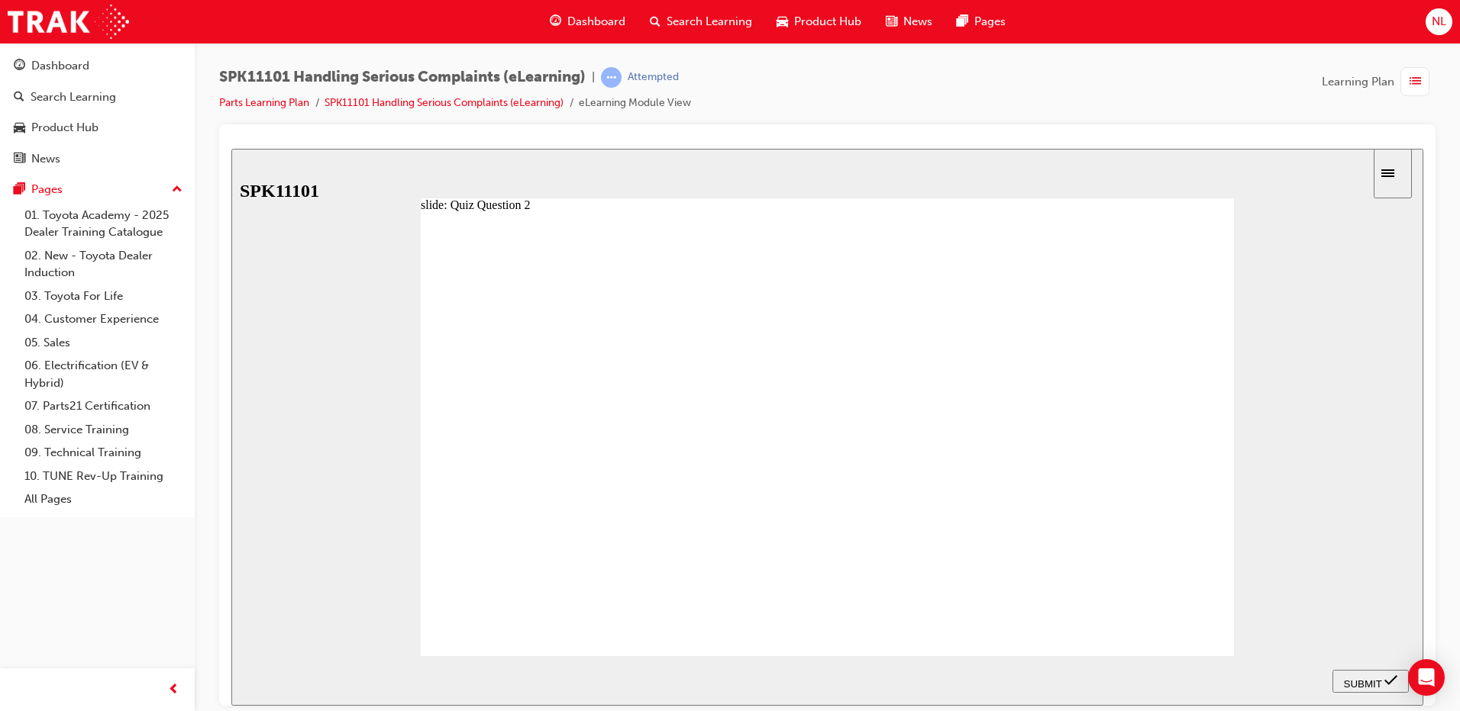
click at [30, 62] on div "Dashboard" at bounding box center [97, 65] width 167 height 19
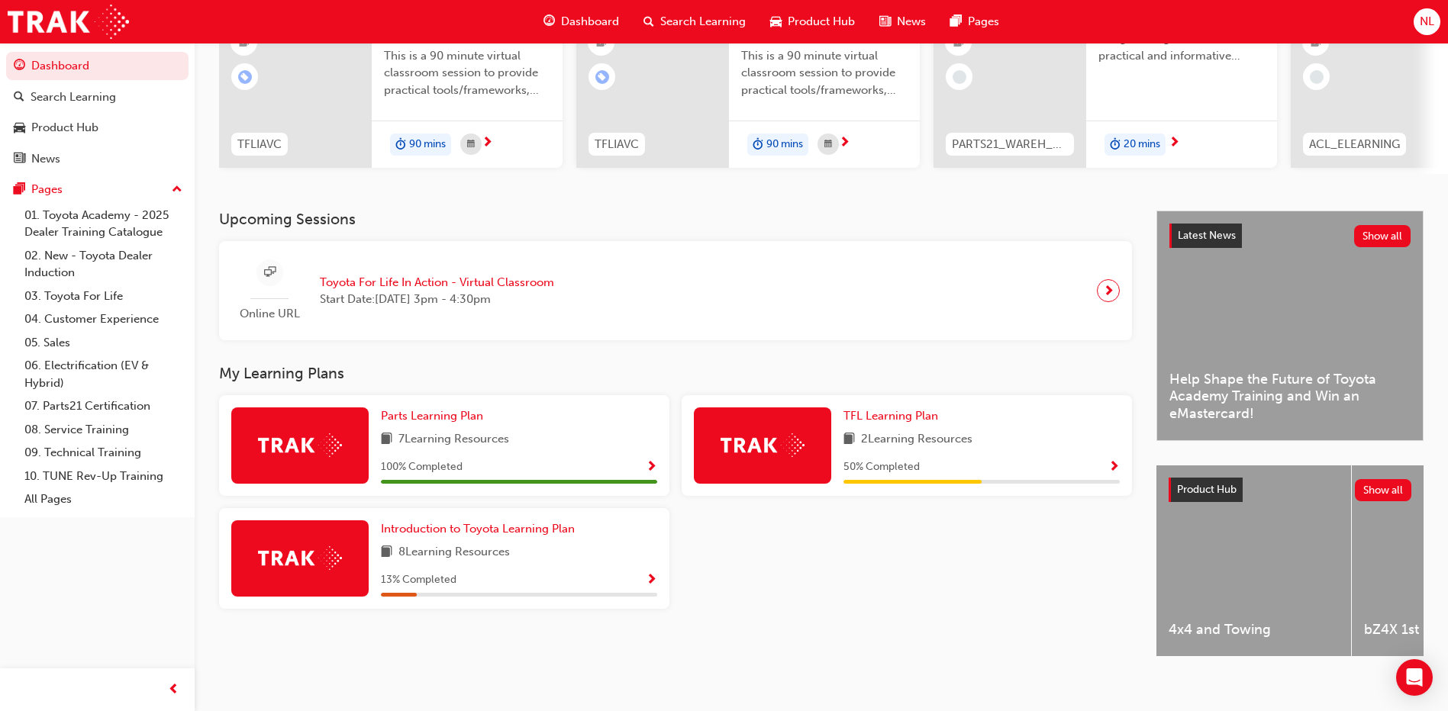
scroll to position [201, 0]
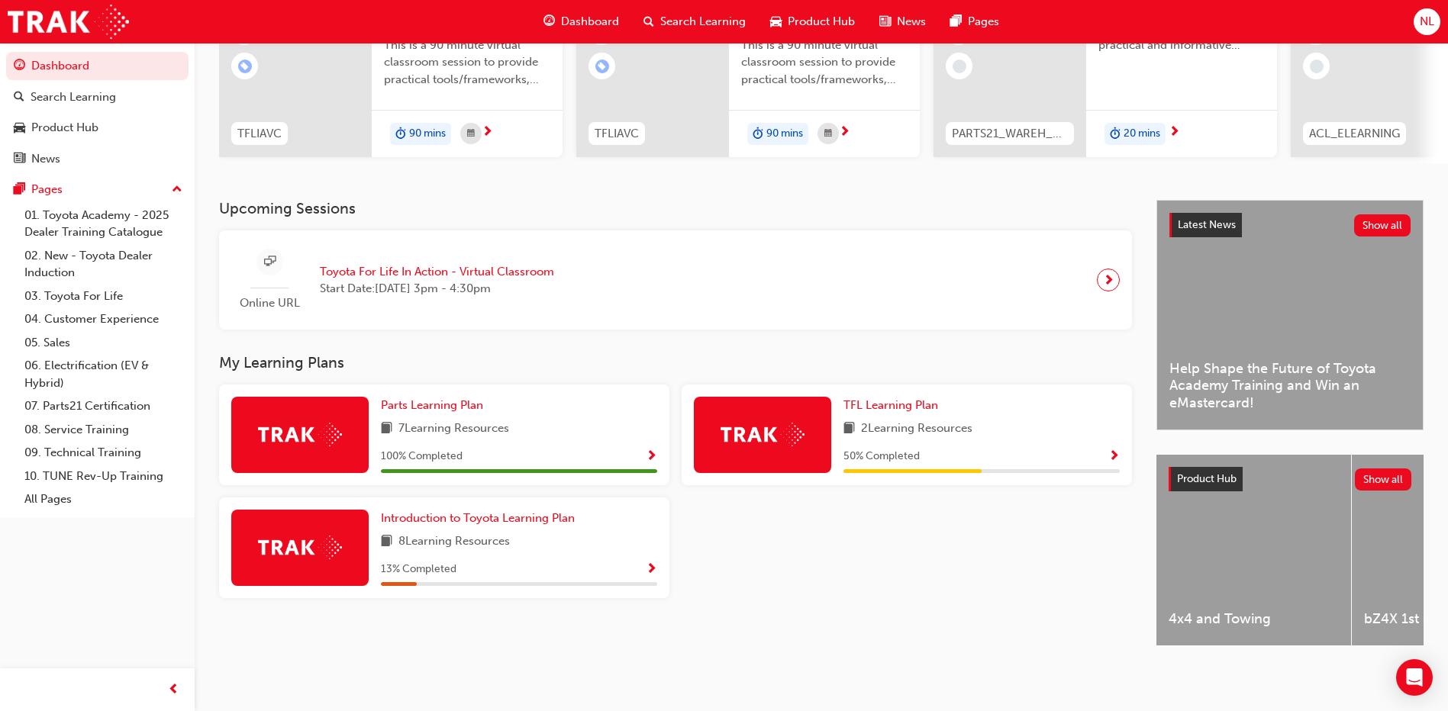
click at [767, 412] on div at bounding box center [762, 435] width 137 height 76
click at [651, 563] on span "Show Progress" at bounding box center [651, 570] width 11 height 14
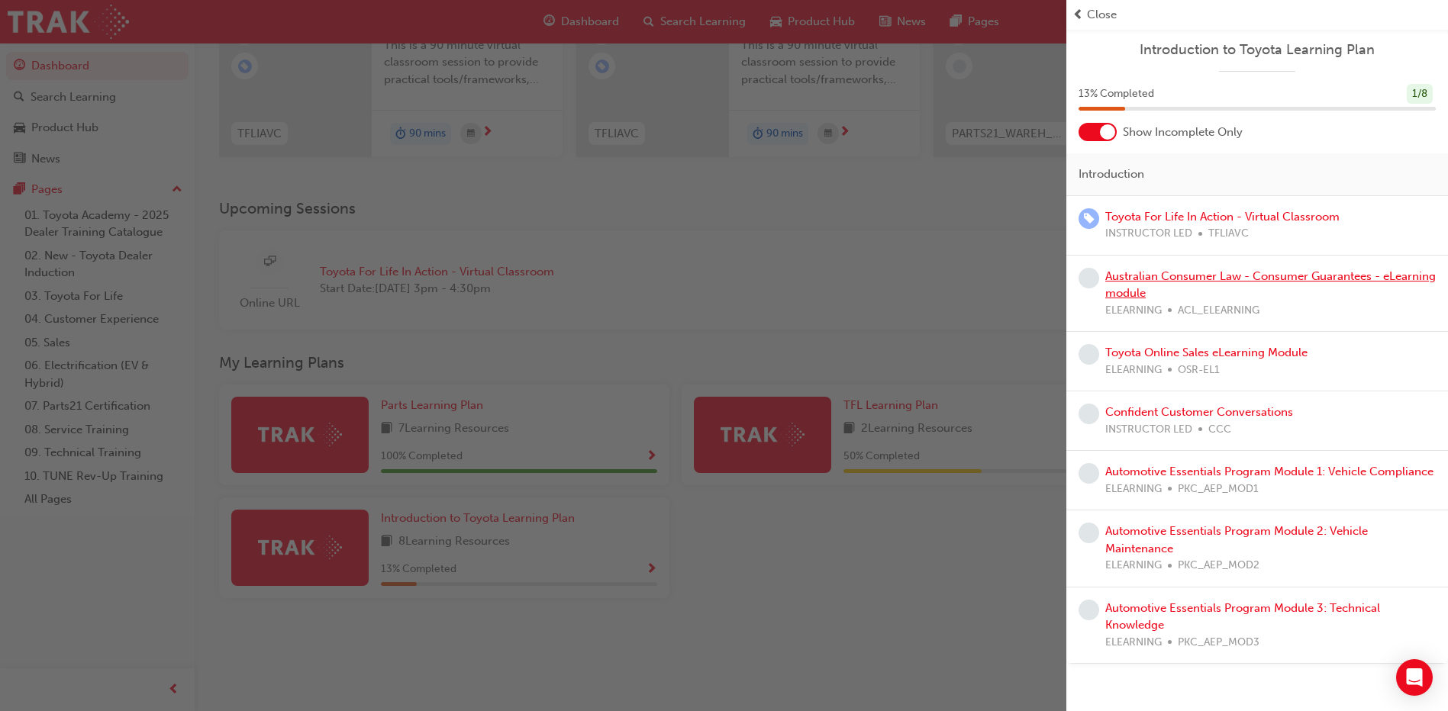
click at [1145, 275] on link "Australian Consumer Law - Consumer Guarantees - eLearning module" at bounding box center [1270, 284] width 331 height 31
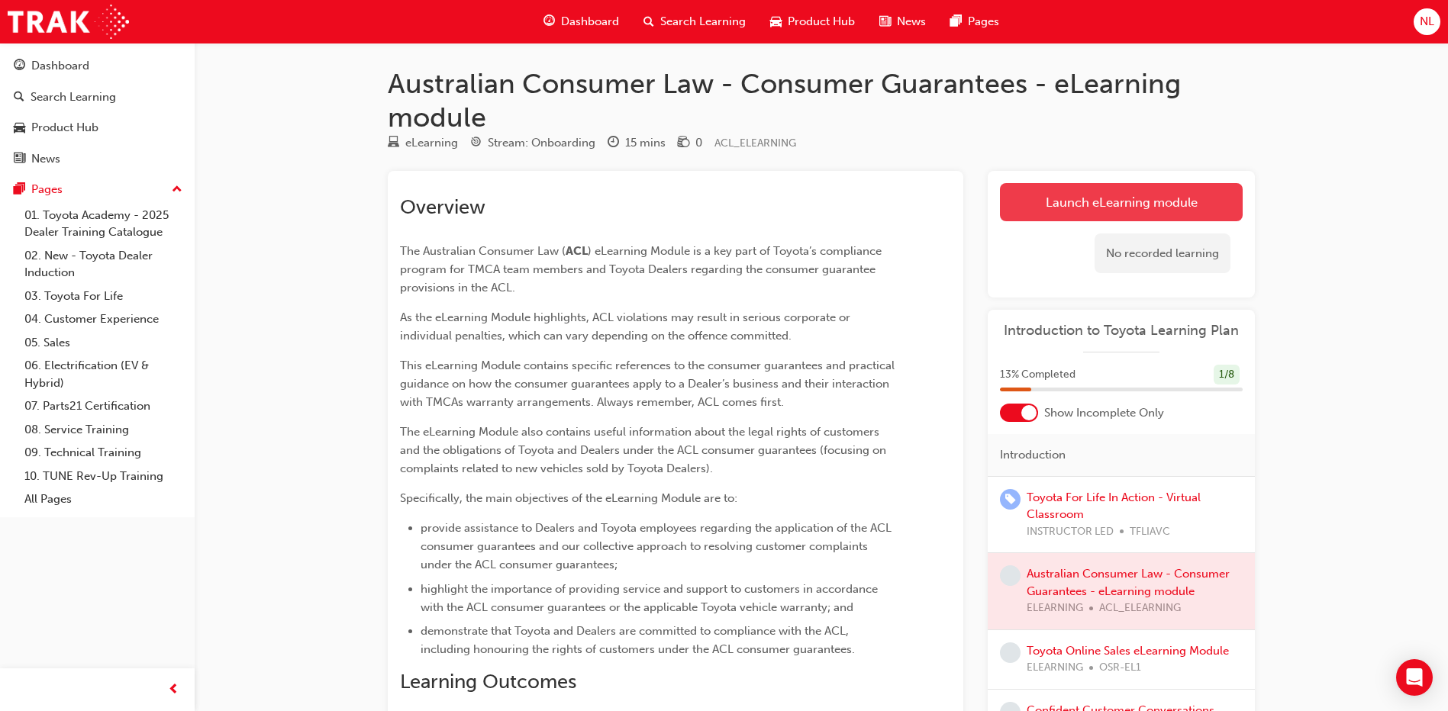
click at [1111, 196] on link "Launch eLearning module" at bounding box center [1121, 202] width 243 height 38
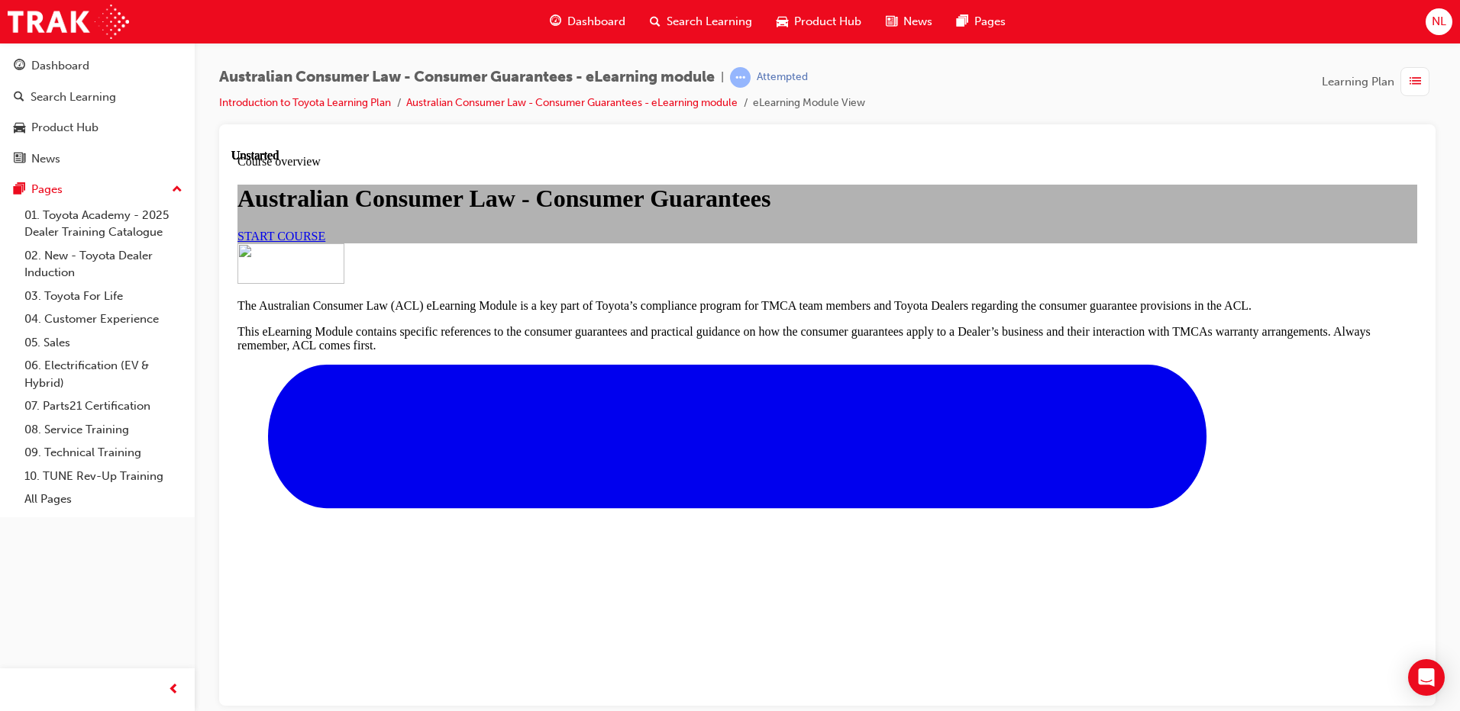
click at [325, 242] on link "START COURSE" at bounding box center [281, 235] width 88 height 13
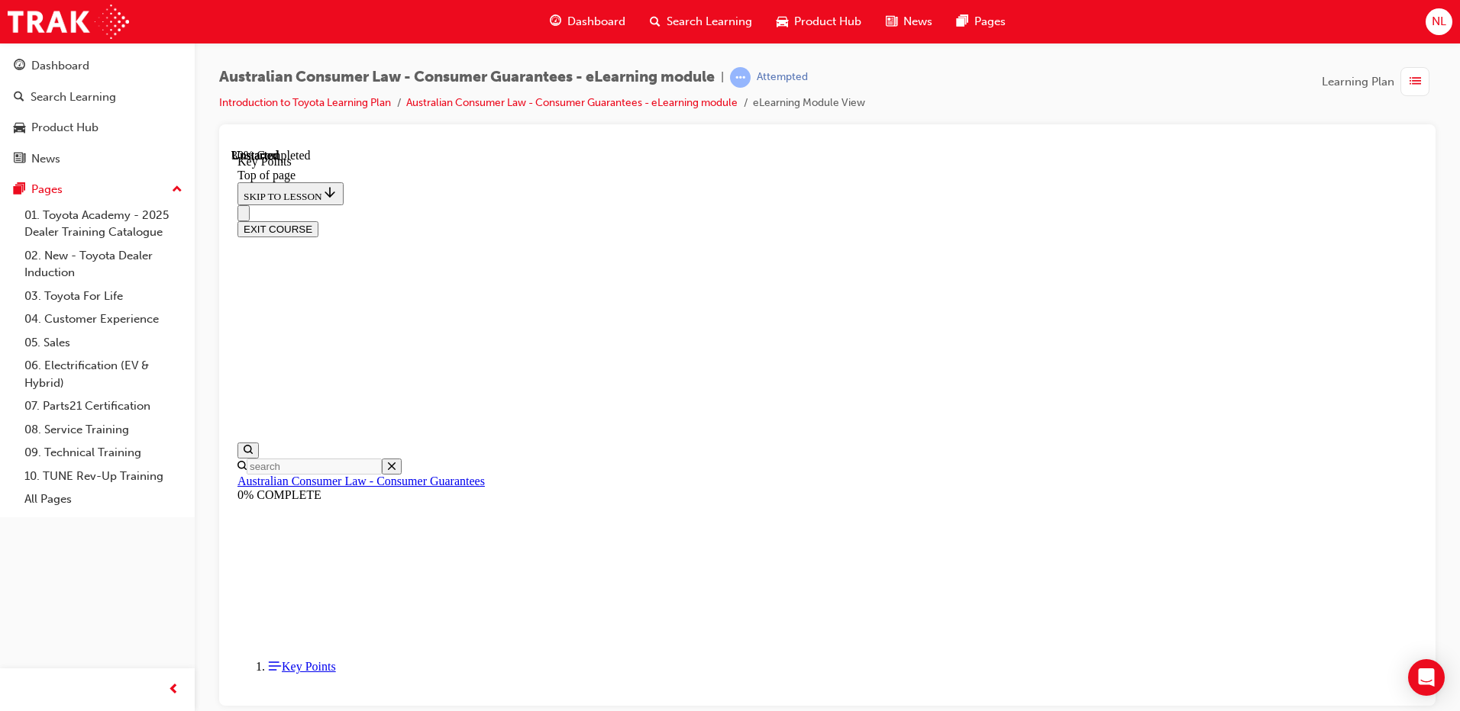
scroll to position [659, 0]
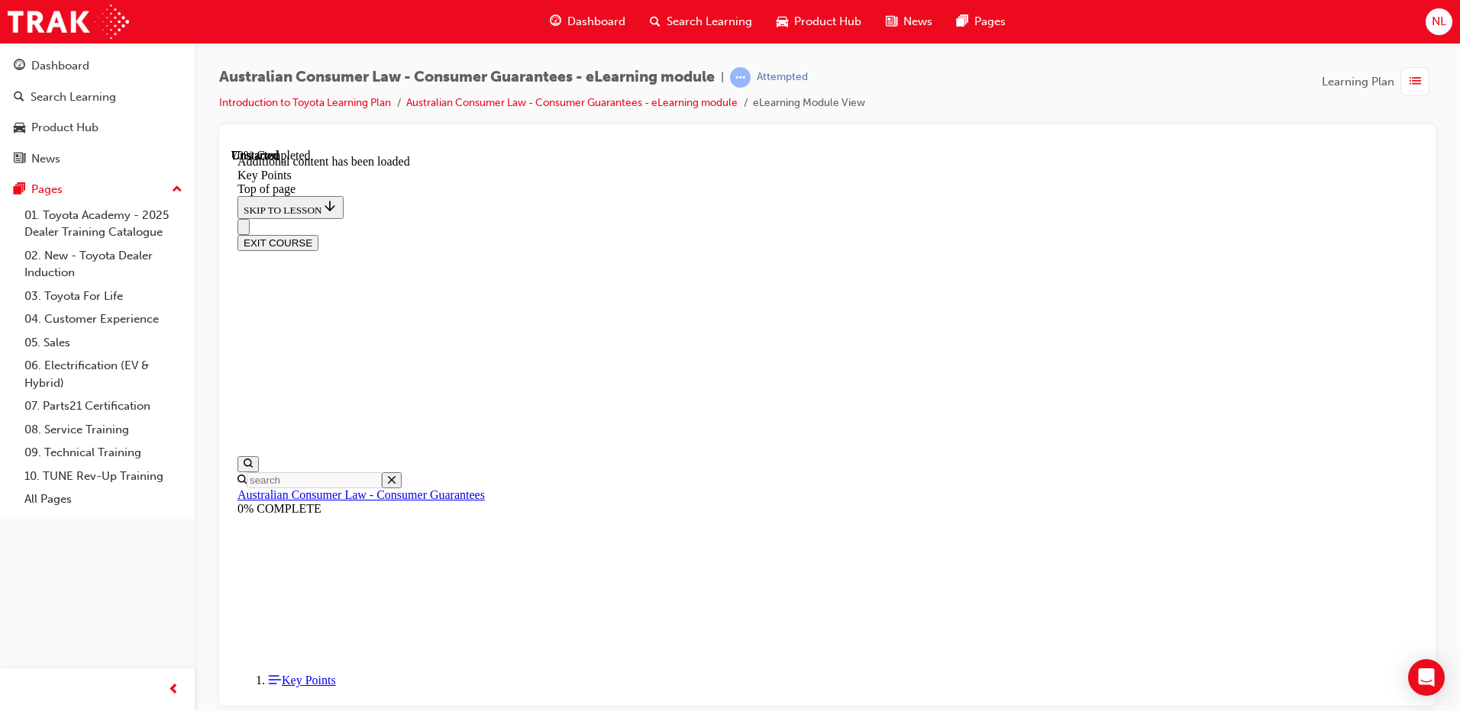
scroll to position [1894, 0]
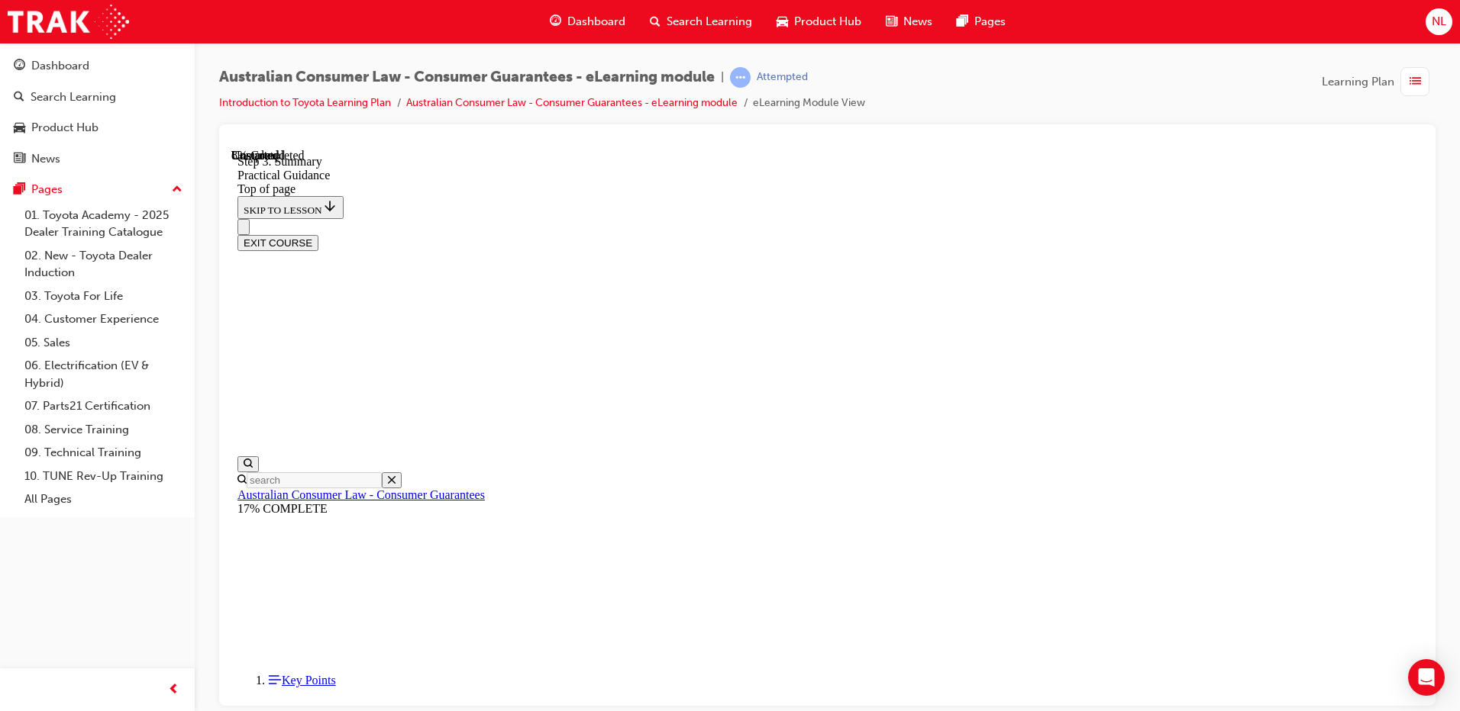
scroll to position [200, 0]
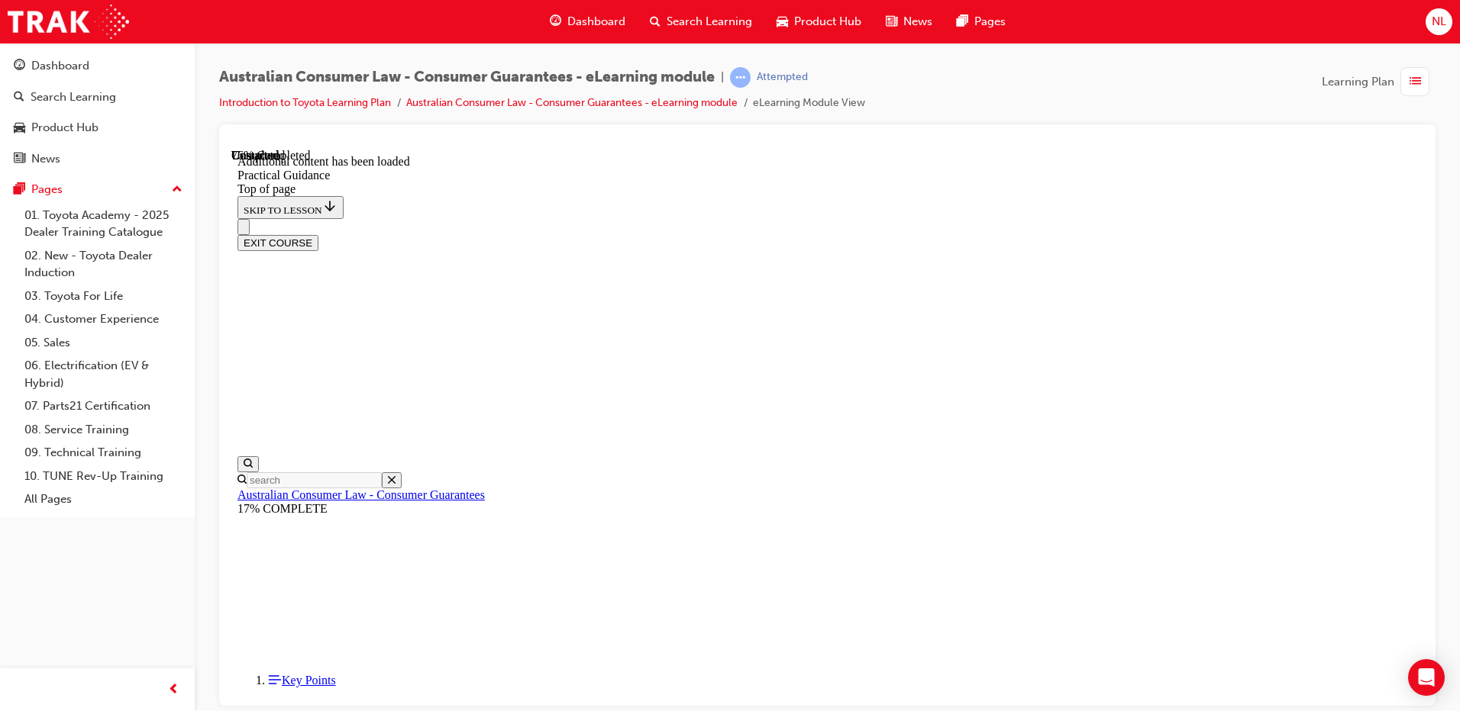
scroll to position [2779, 0]
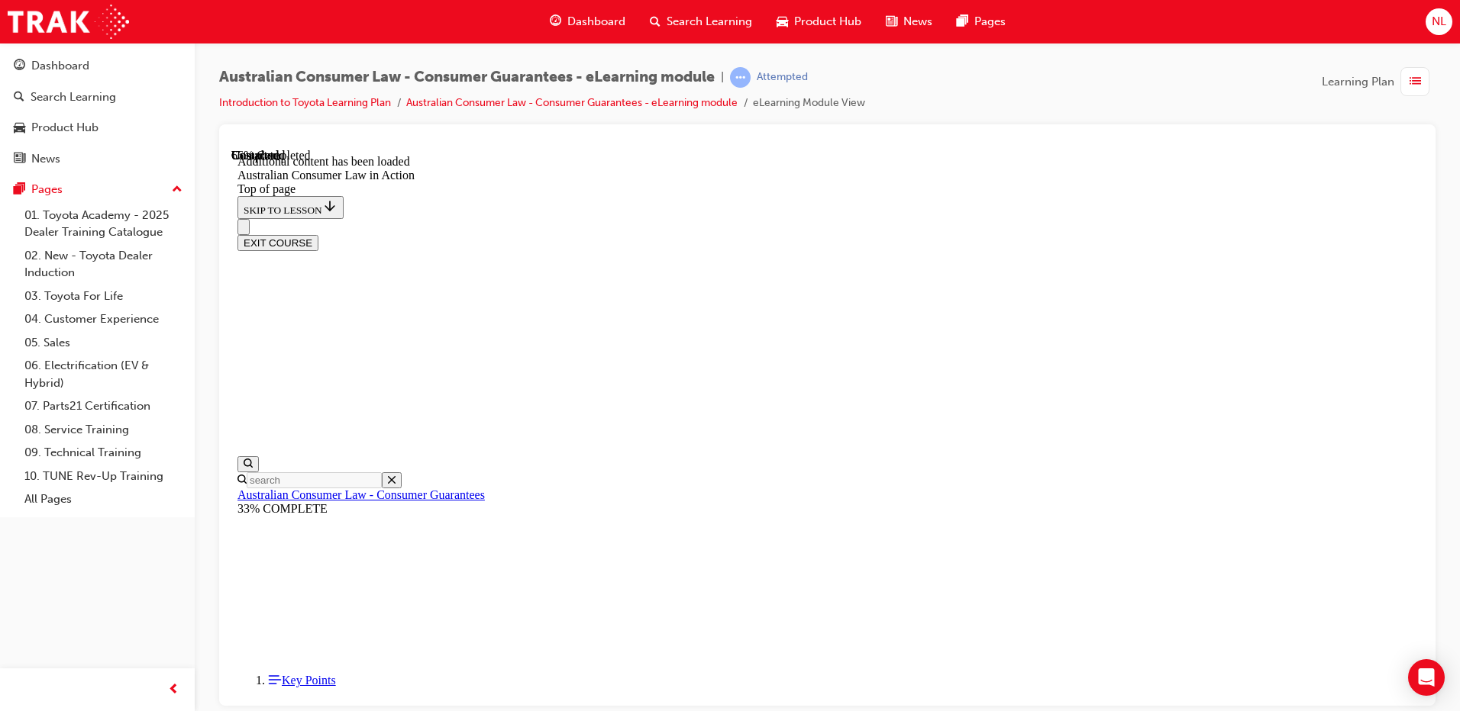
scroll to position [2224, 0]
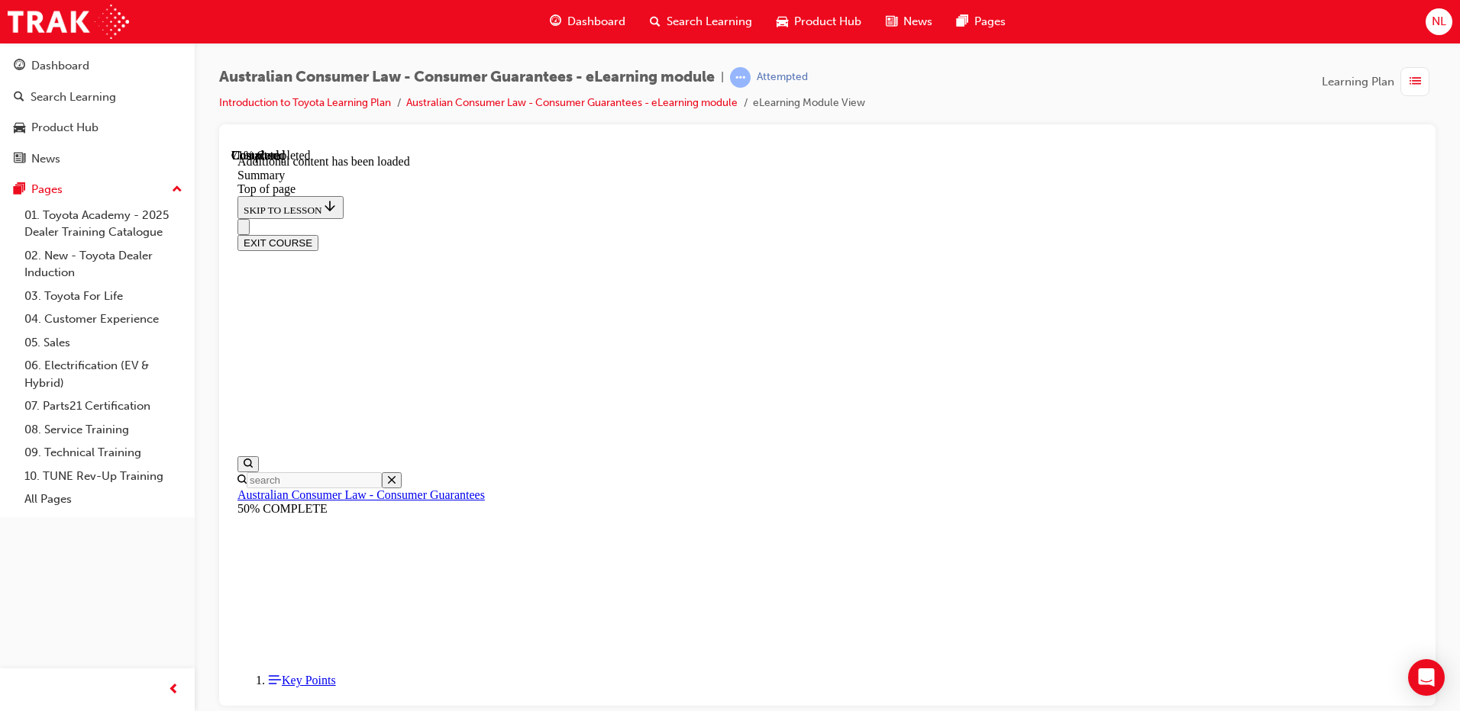
scroll to position [66, 0]
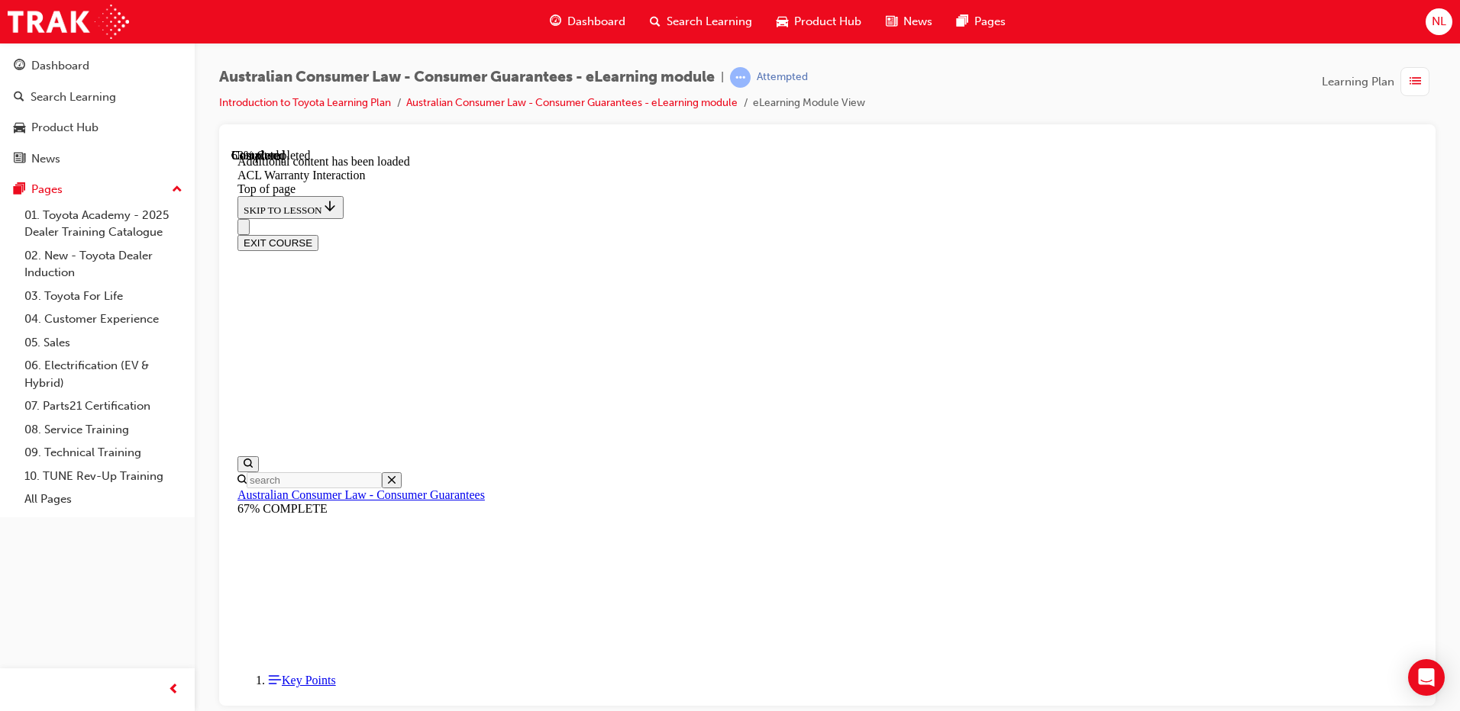
scroll to position [915, 0]
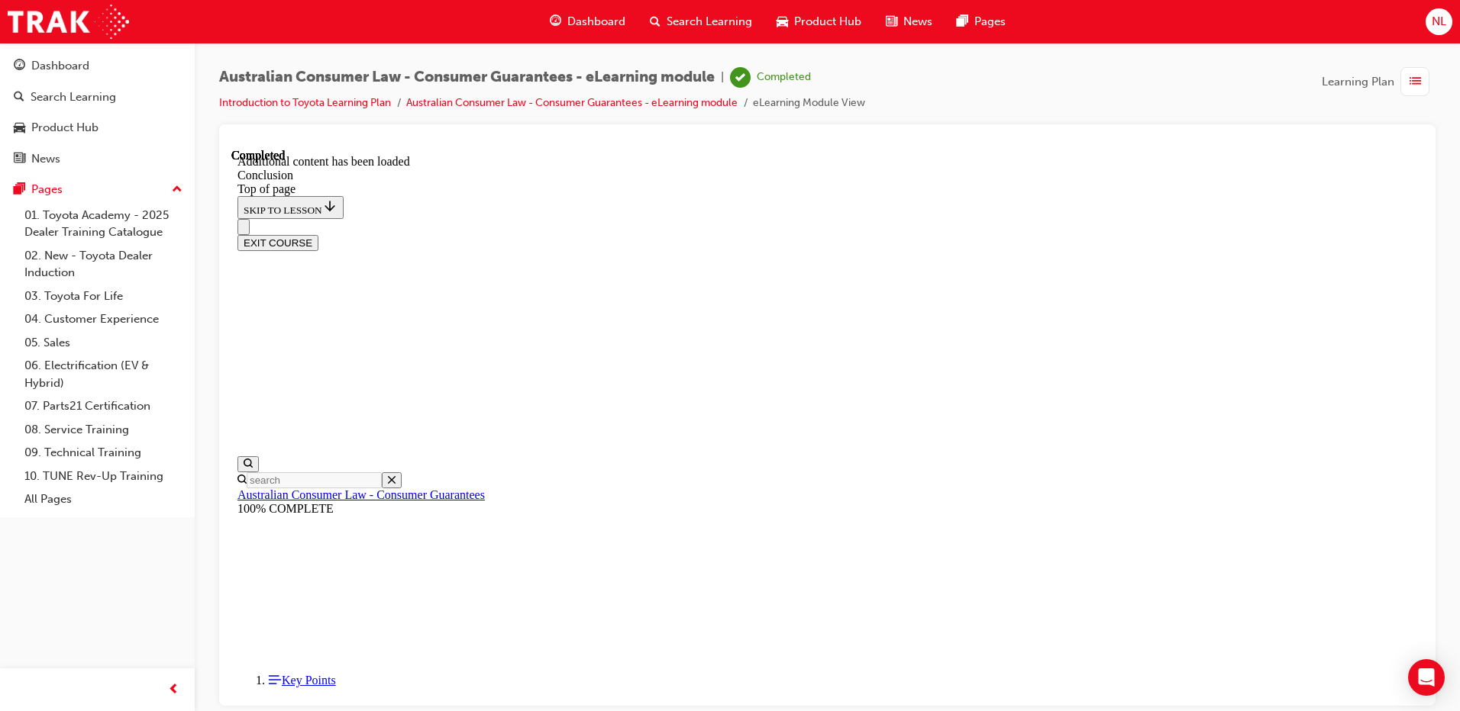
click at [318, 234] on button "EXIT COURSE" at bounding box center [277, 242] width 81 height 16
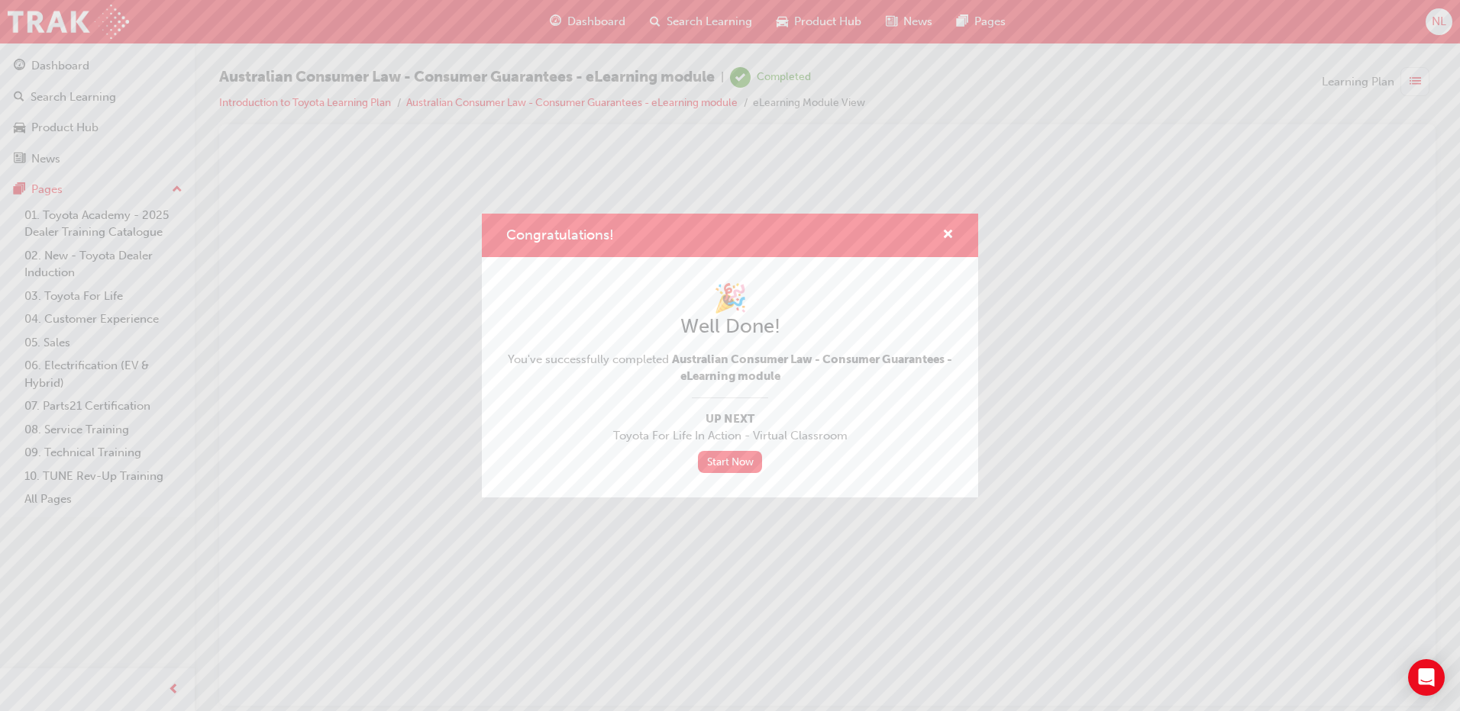
scroll to position [0, 0]
click at [948, 233] on span "cross-icon" at bounding box center [947, 236] width 11 height 14
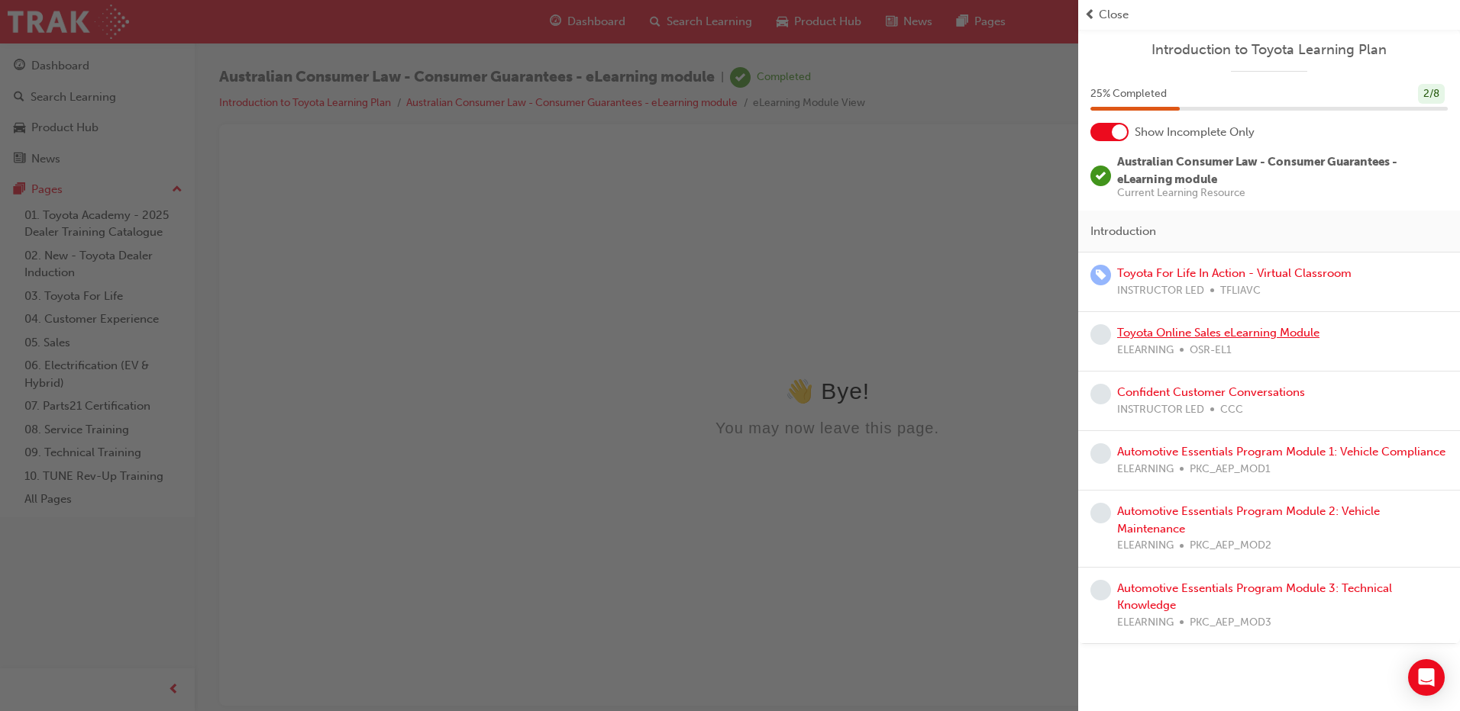
click at [1254, 337] on link "Toyota Online Sales eLearning Module" at bounding box center [1218, 333] width 202 height 14
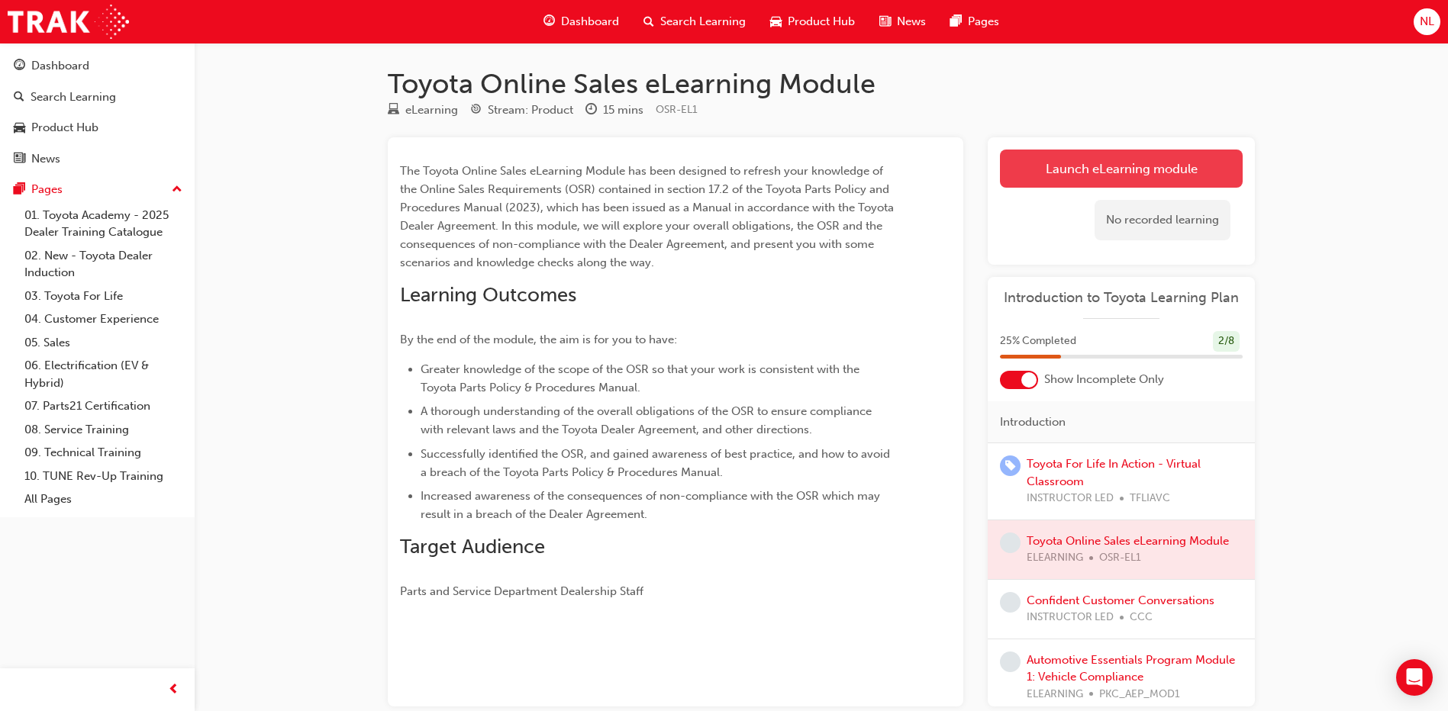
click at [1137, 165] on link "Launch eLearning module" at bounding box center [1121, 169] width 243 height 38
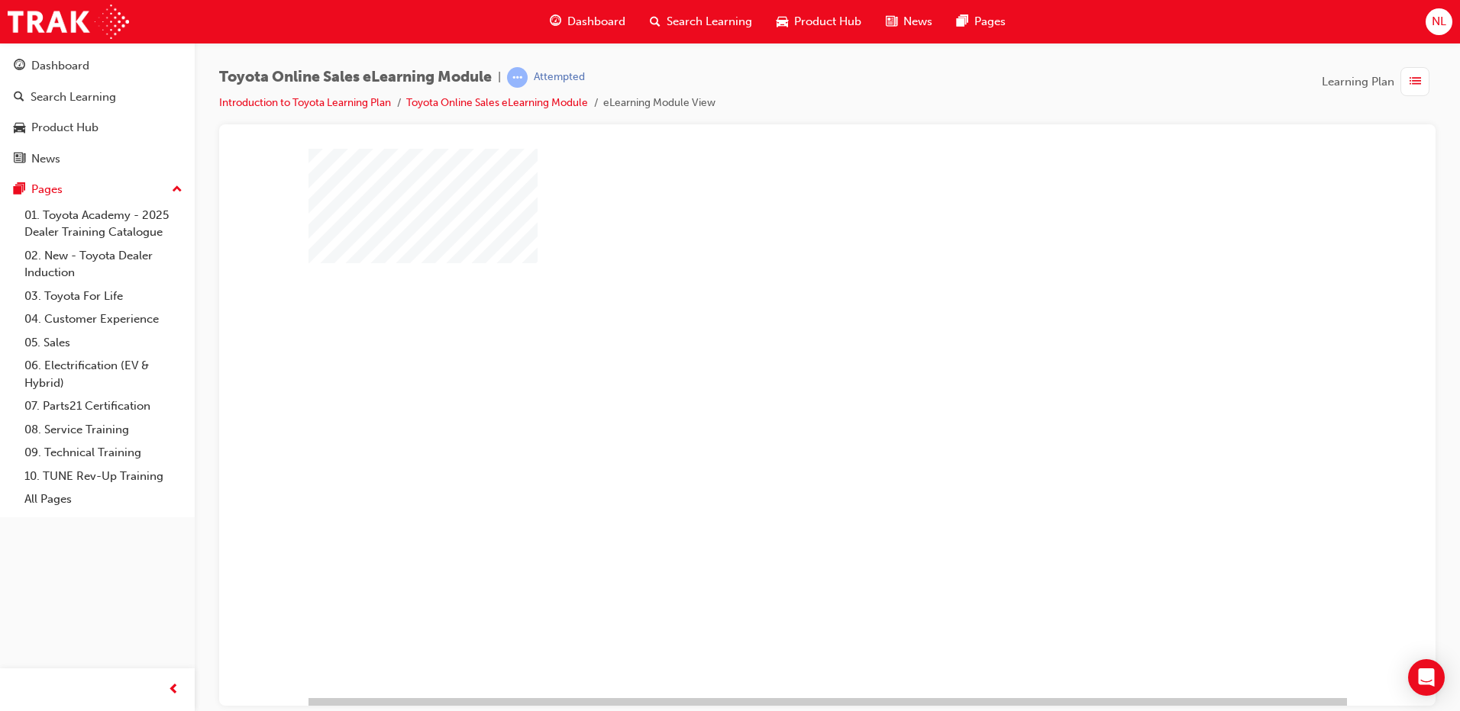
click at [783, 379] on div "play" at bounding box center [783, 379] width 0 height 0
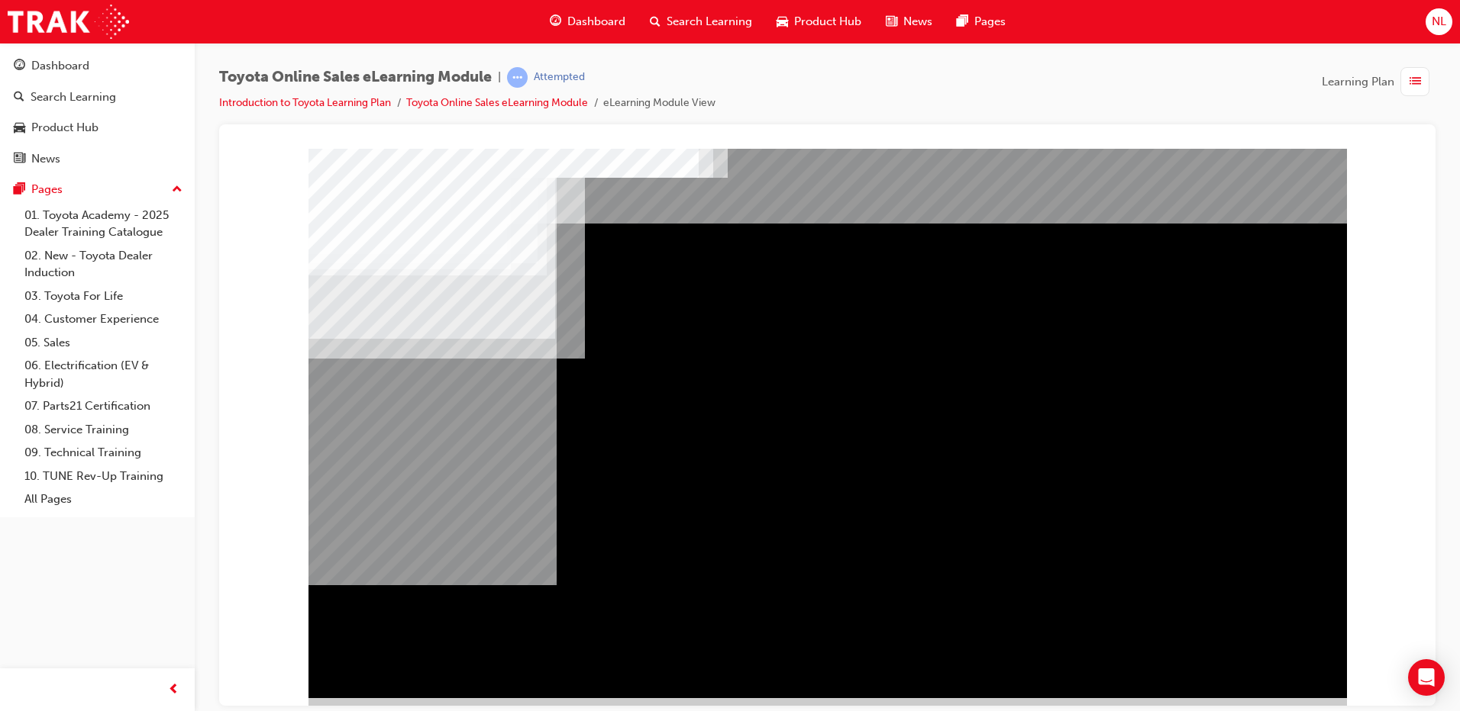
click at [1316, 574] on div "Navigation" at bounding box center [827, 423] width 1038 height 550
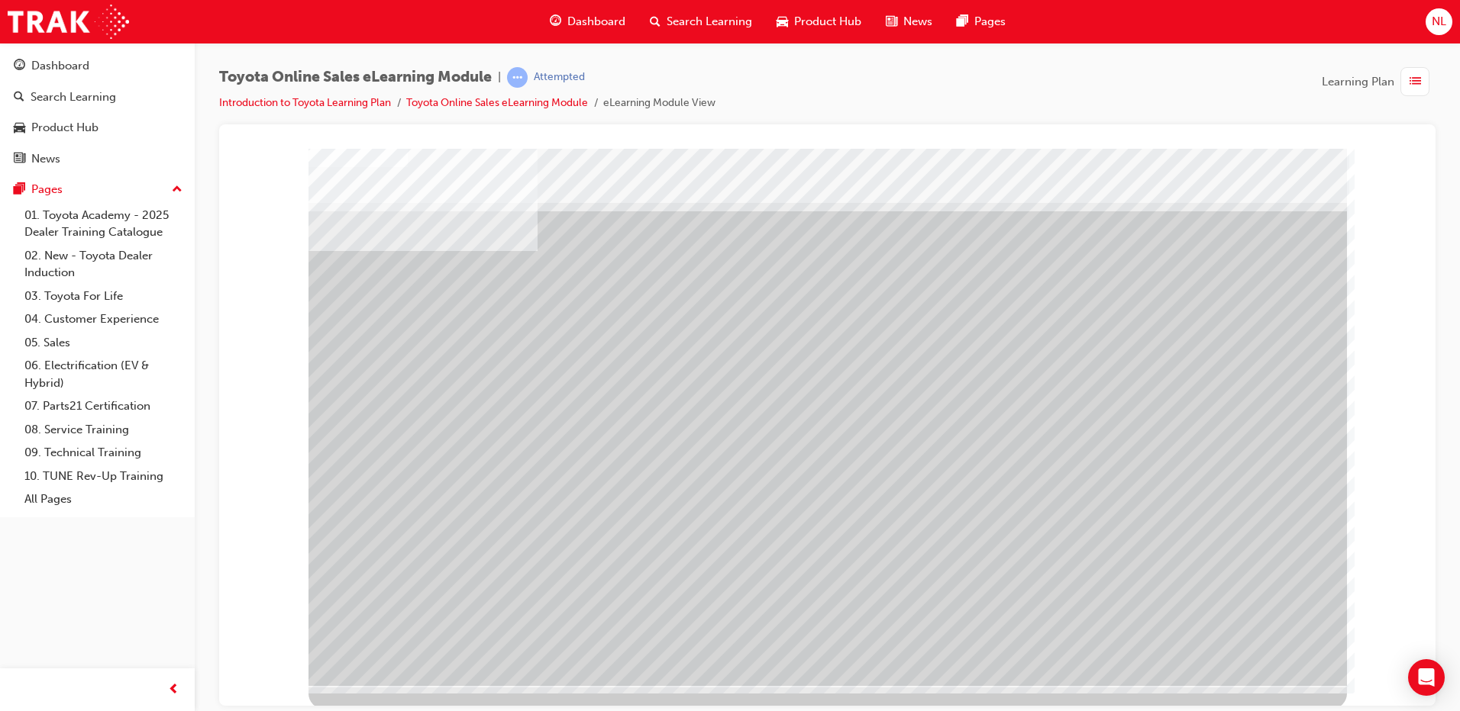
scroll to position [15, 0]
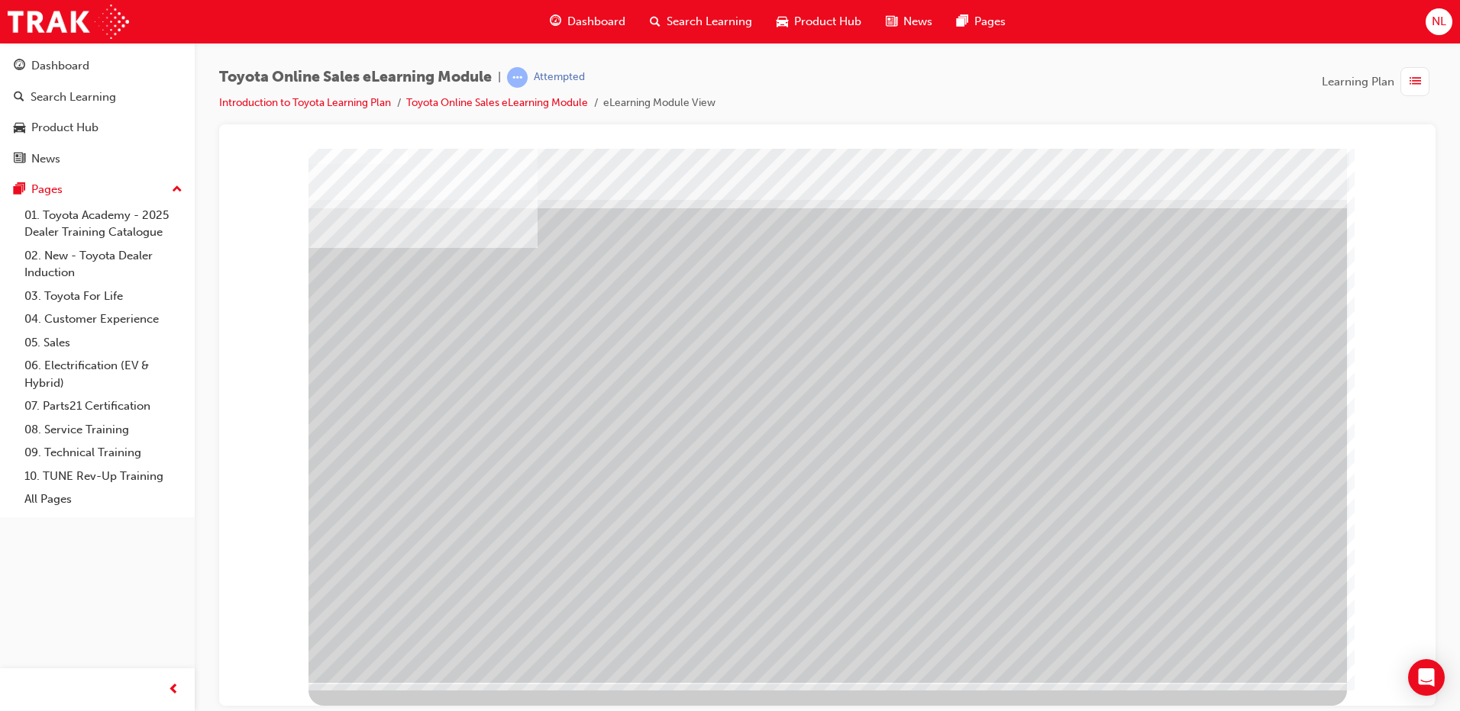
scroll to position [0, 0]
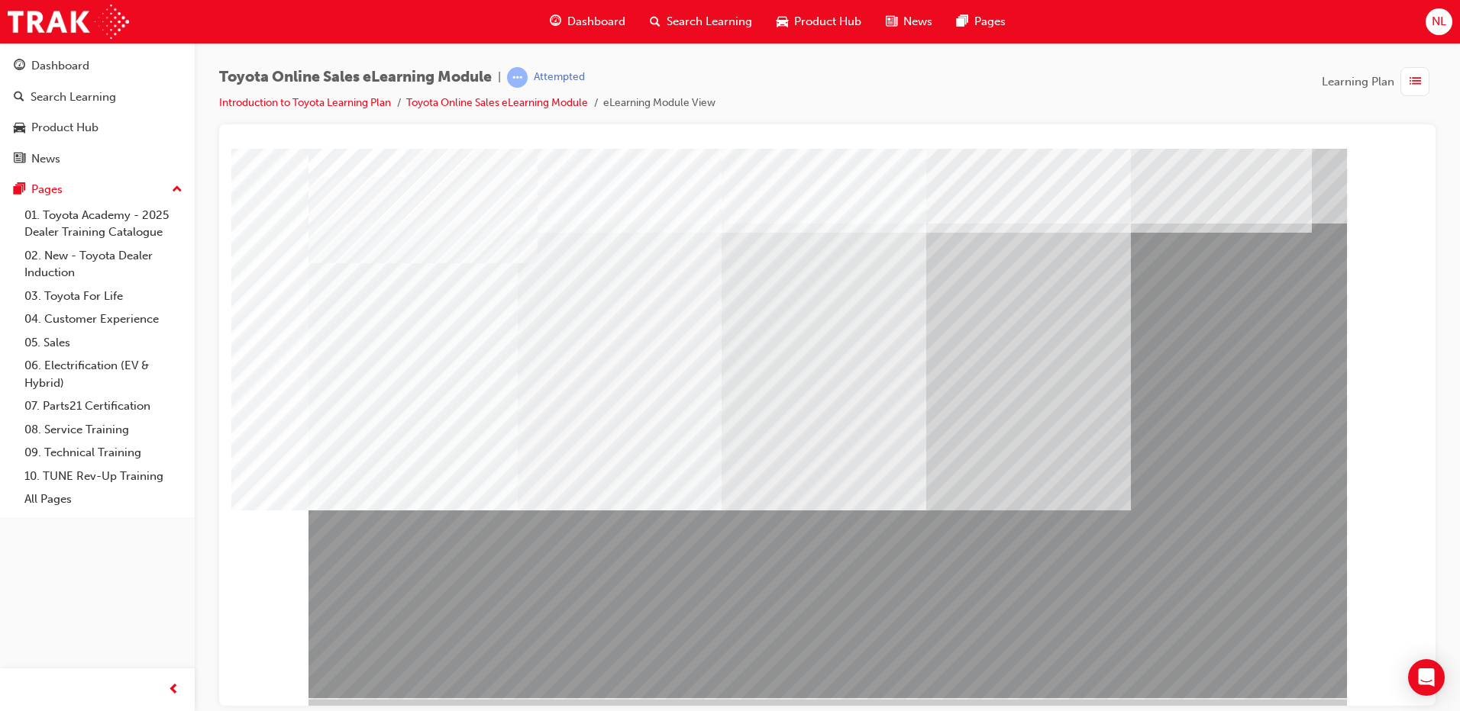
drag, startPoint x: 697, startPoint y: 610, endPoint x: 369, endPoint y: 411, distance: 383.3
click at [369, 411] on div at bounding box center [827, 423] width 1038 height 550
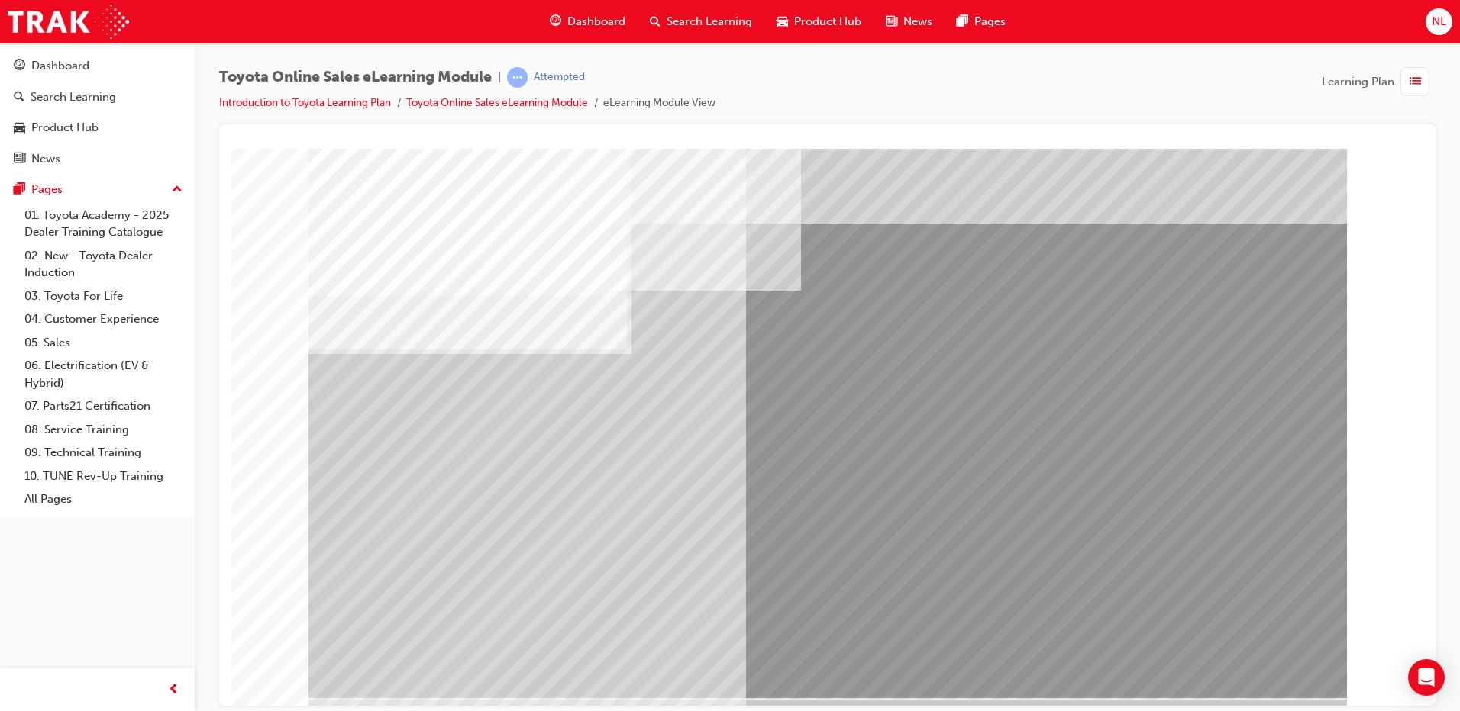
click at [1439, 206] on div "Toyota Online Sales eLearning Module | Attempted Introduction to Toyota Learnin…" at bounding box center [827, 358] width 1265 height 631
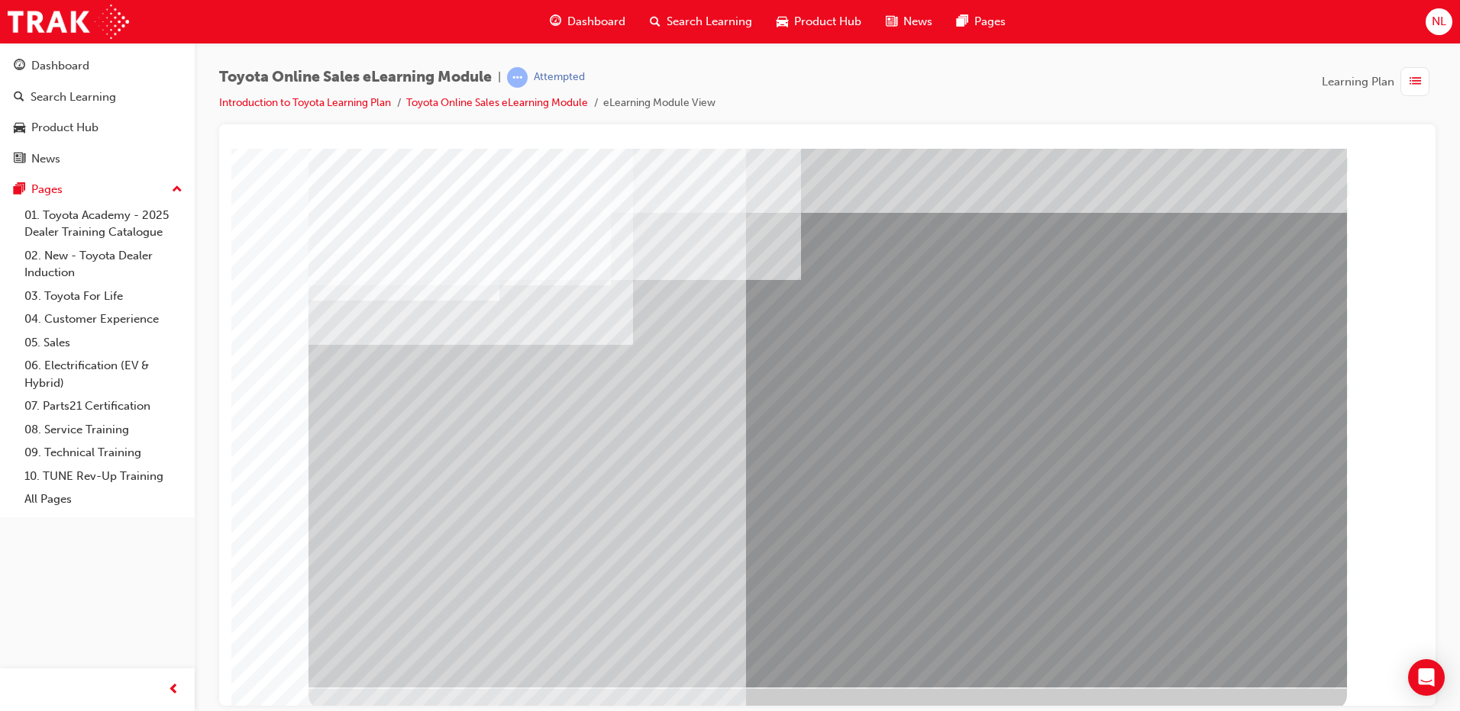
scroll to position [15, 0]
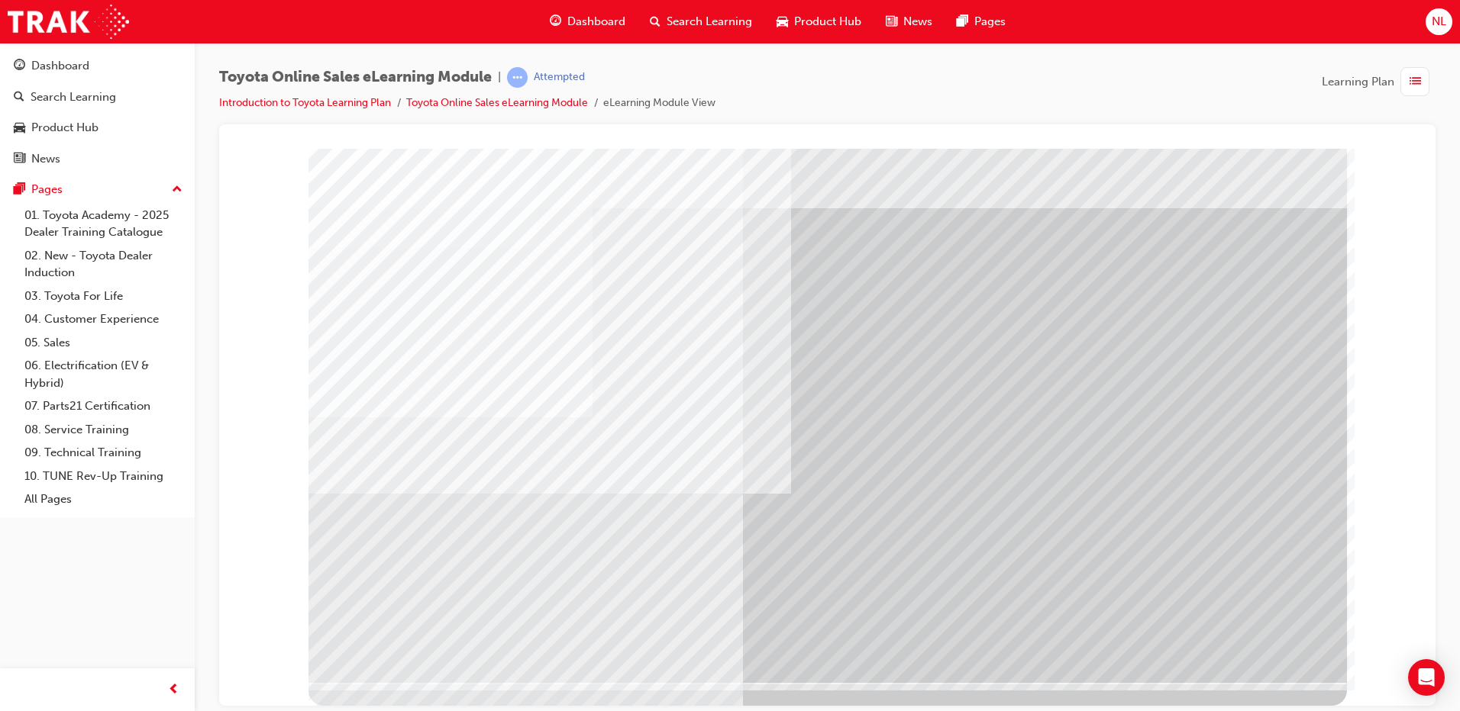
scroll to position [0, 0]
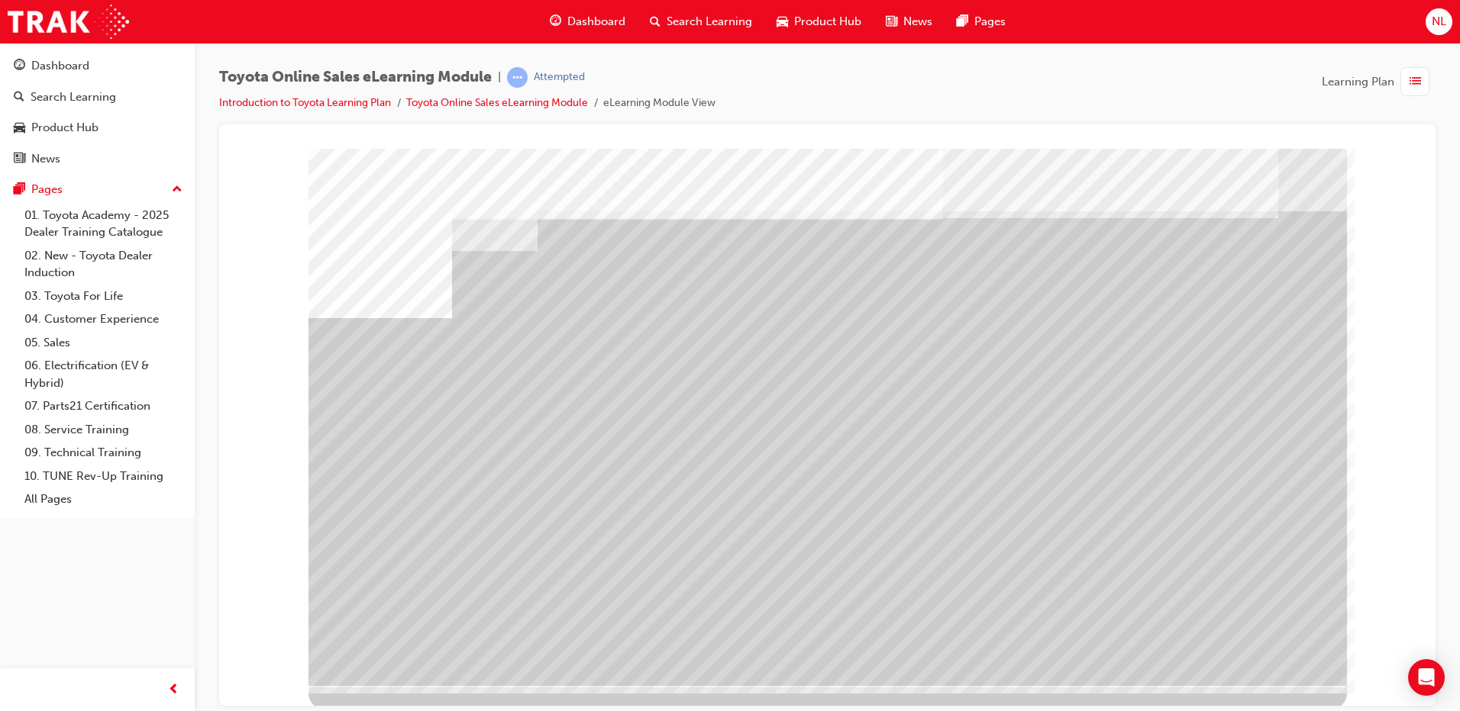
scroll to position [15, 0]
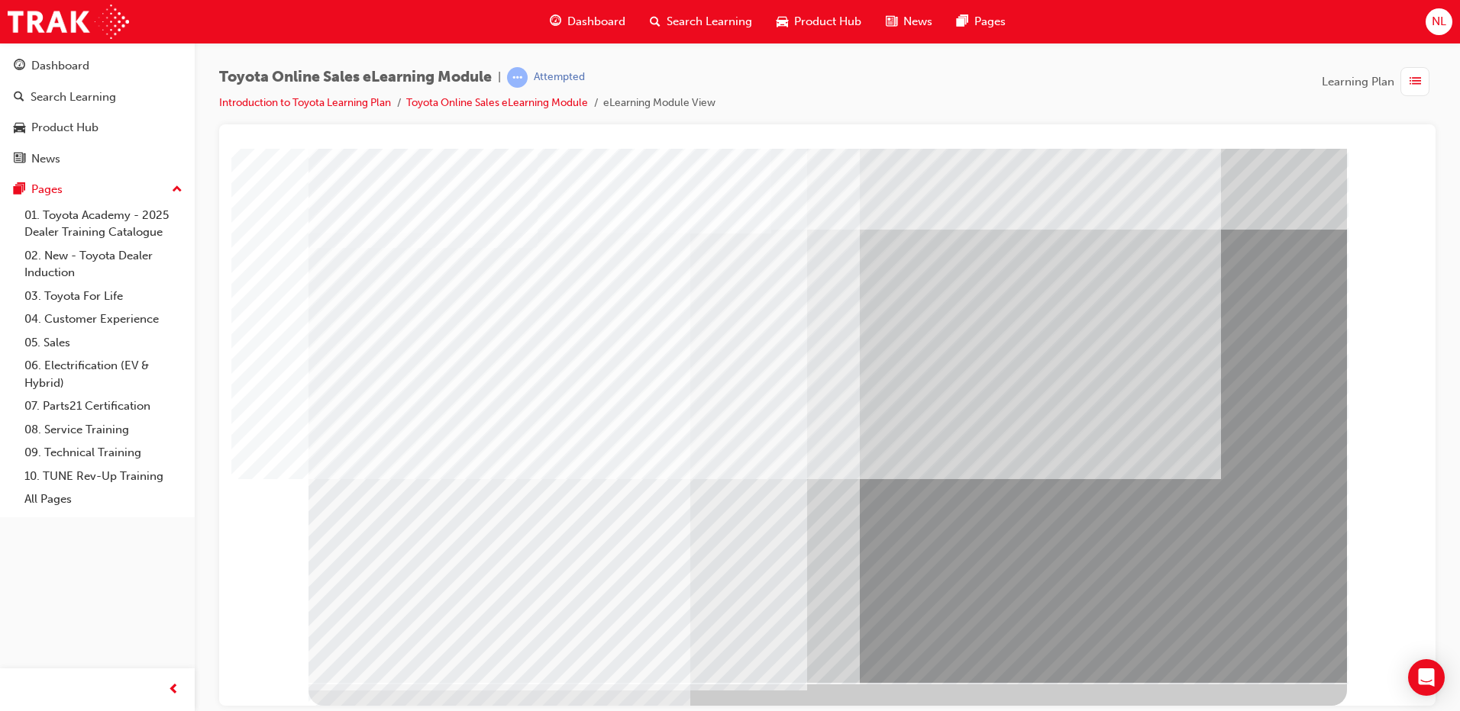
scroll to position [0, 0]
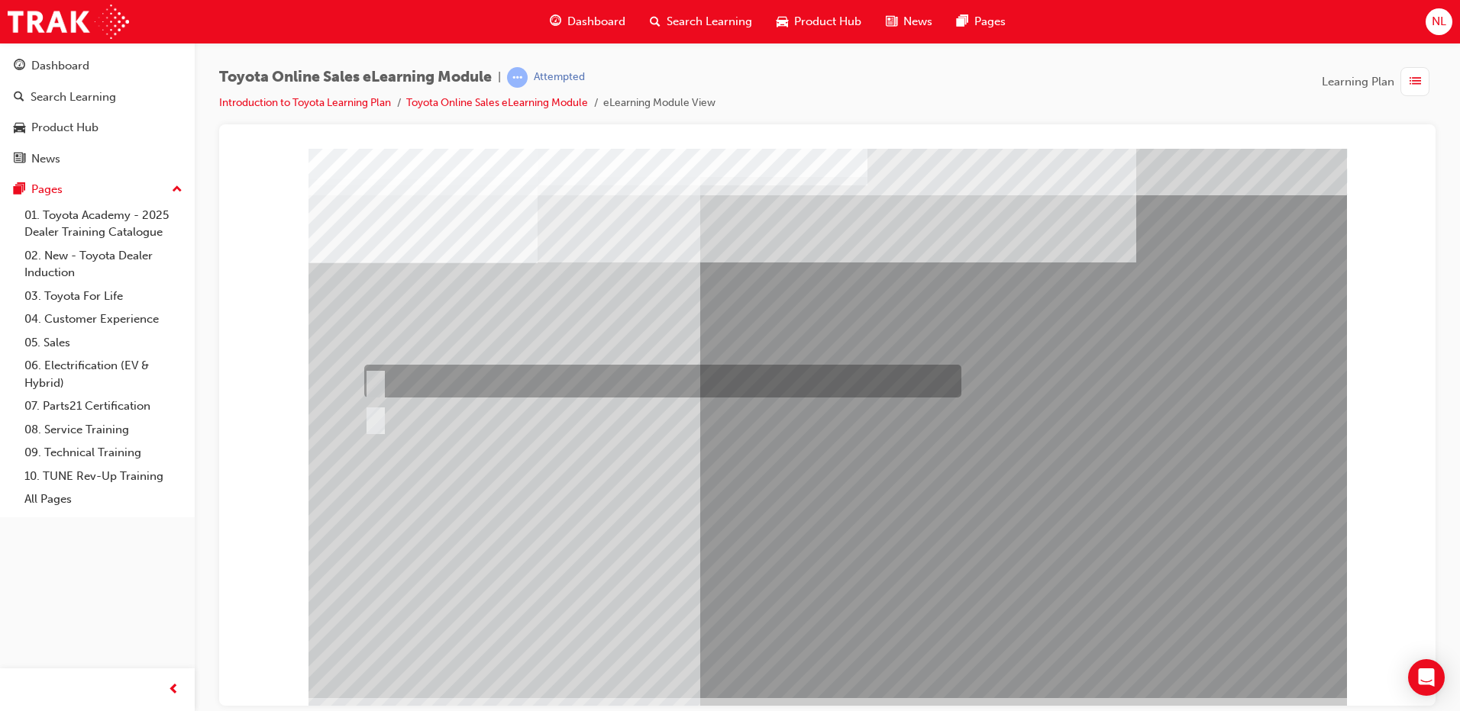
click at [375, 376] on input "True" at bounding box center [372, 381] width 17 height 17
radio input "true"
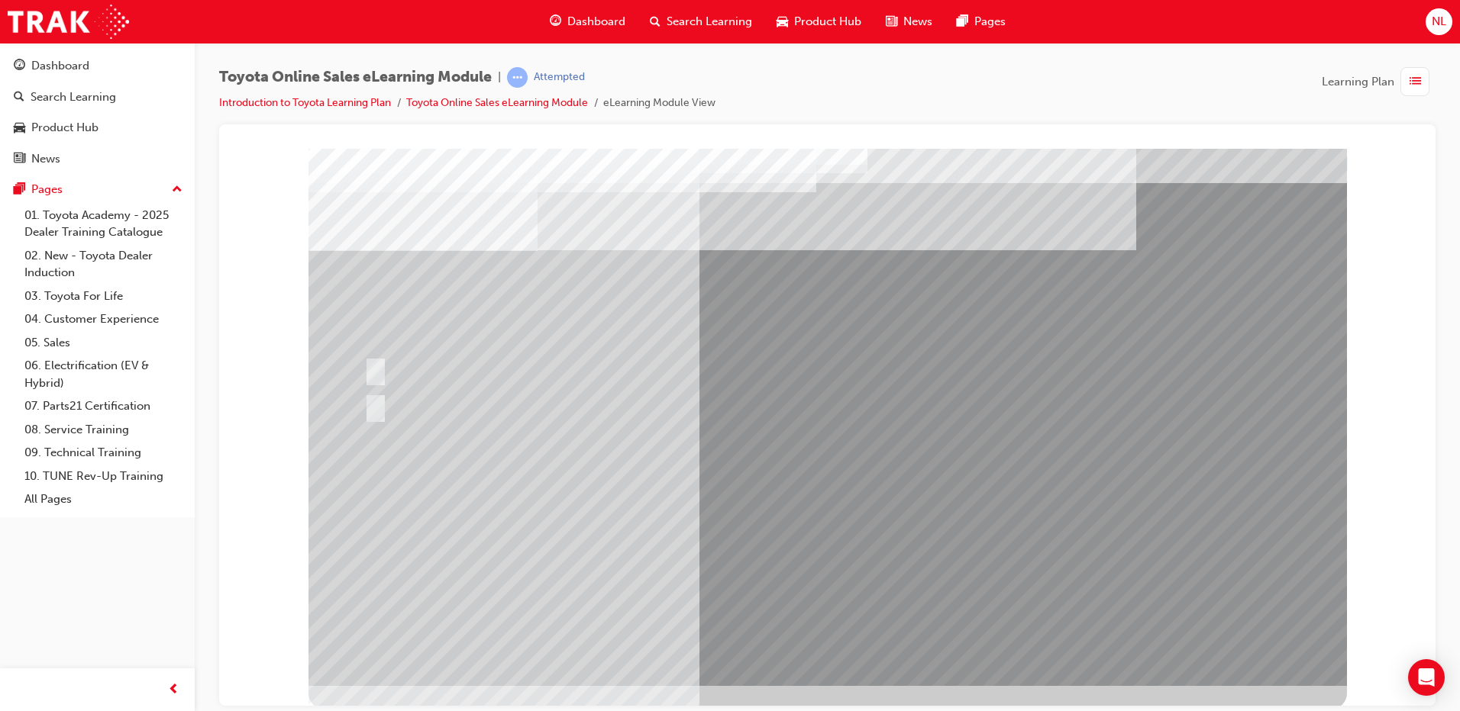
scroll to position [15, 0]
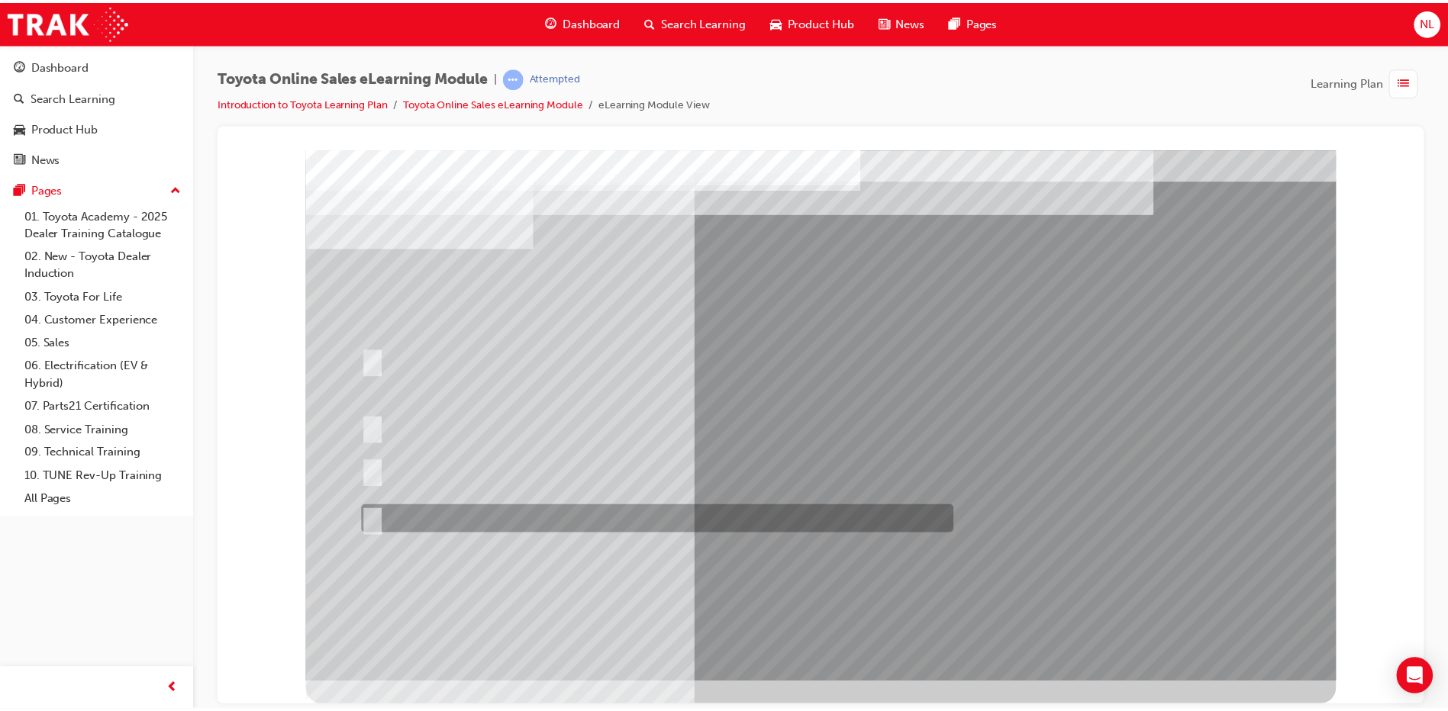
scroll to position [0, 0]
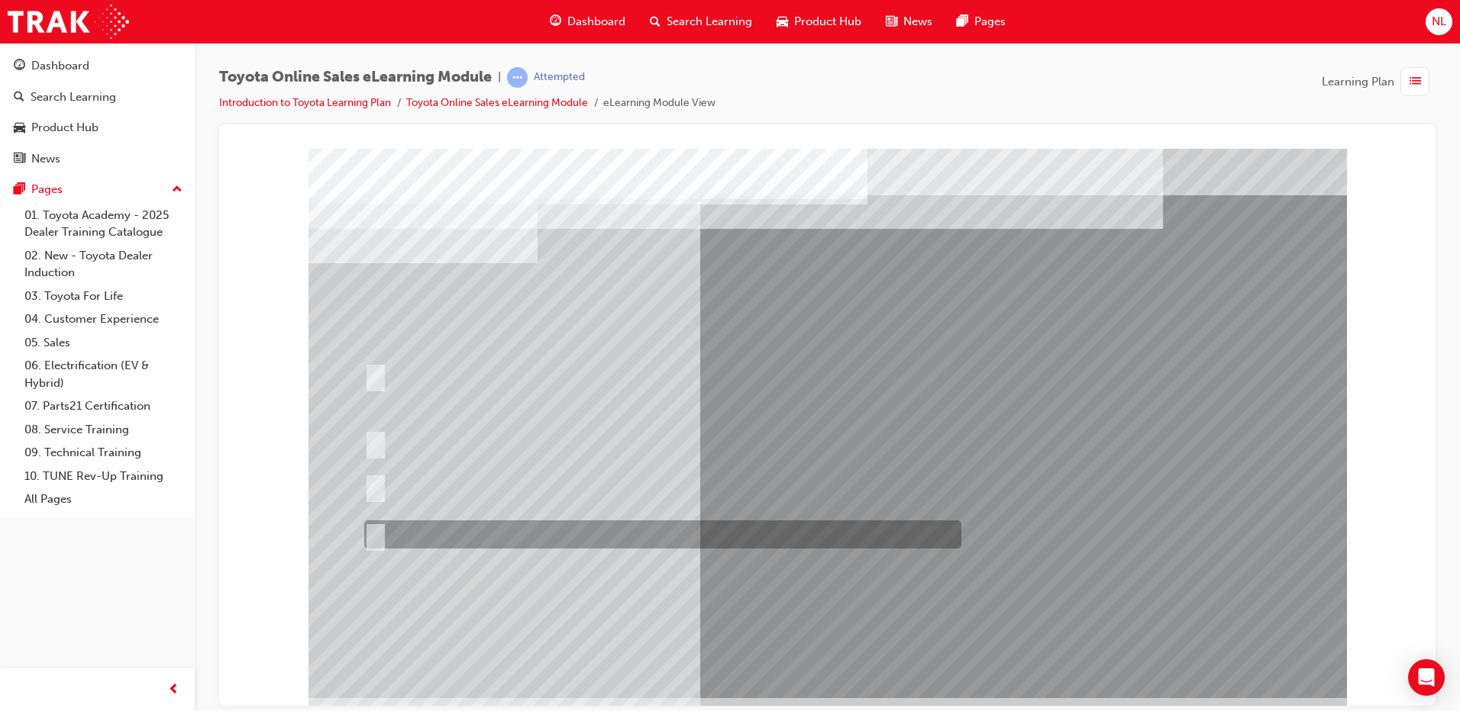
click at [691, 530] on div at bounding box center [658, 535] width 597 height 28
radio input "true"
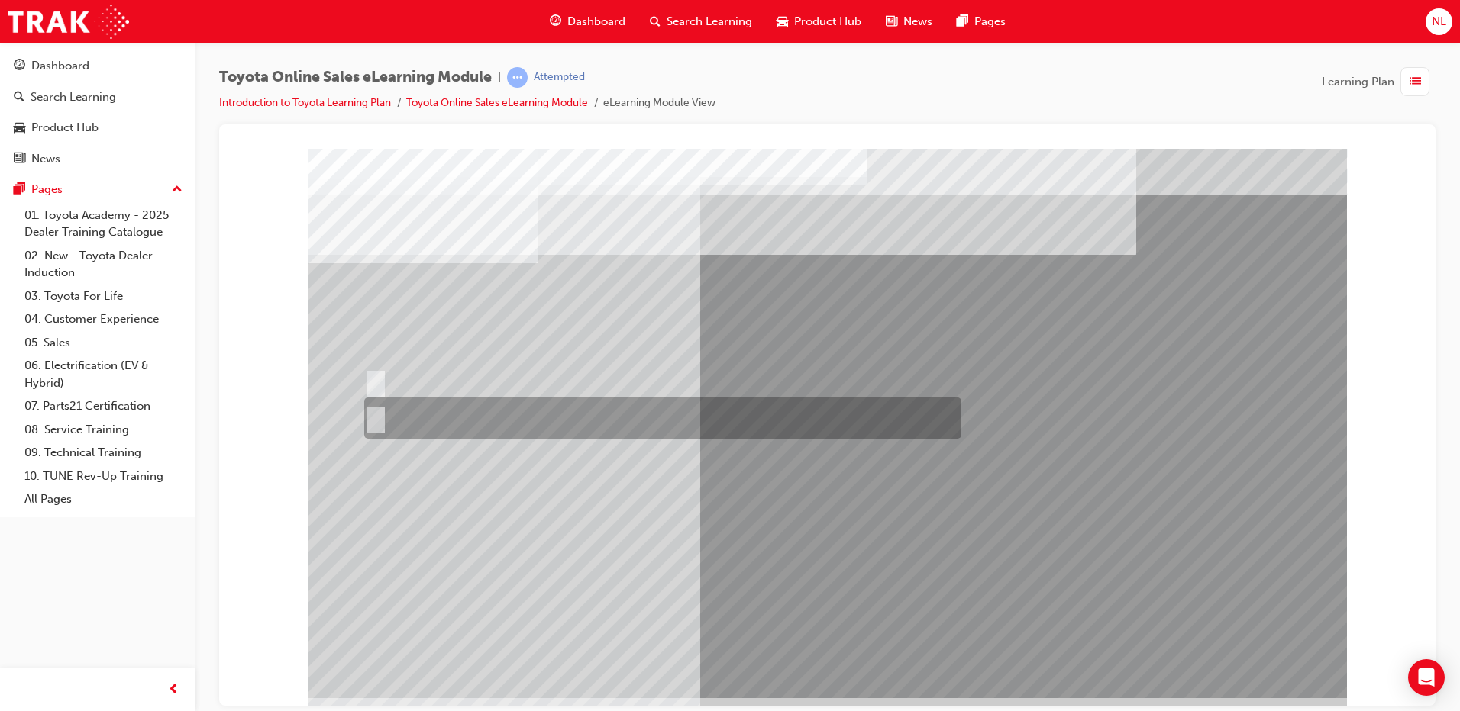
click at [369, 421] on input "No" at bounding box center [372, 418] width 17 height 17
radio input "true"
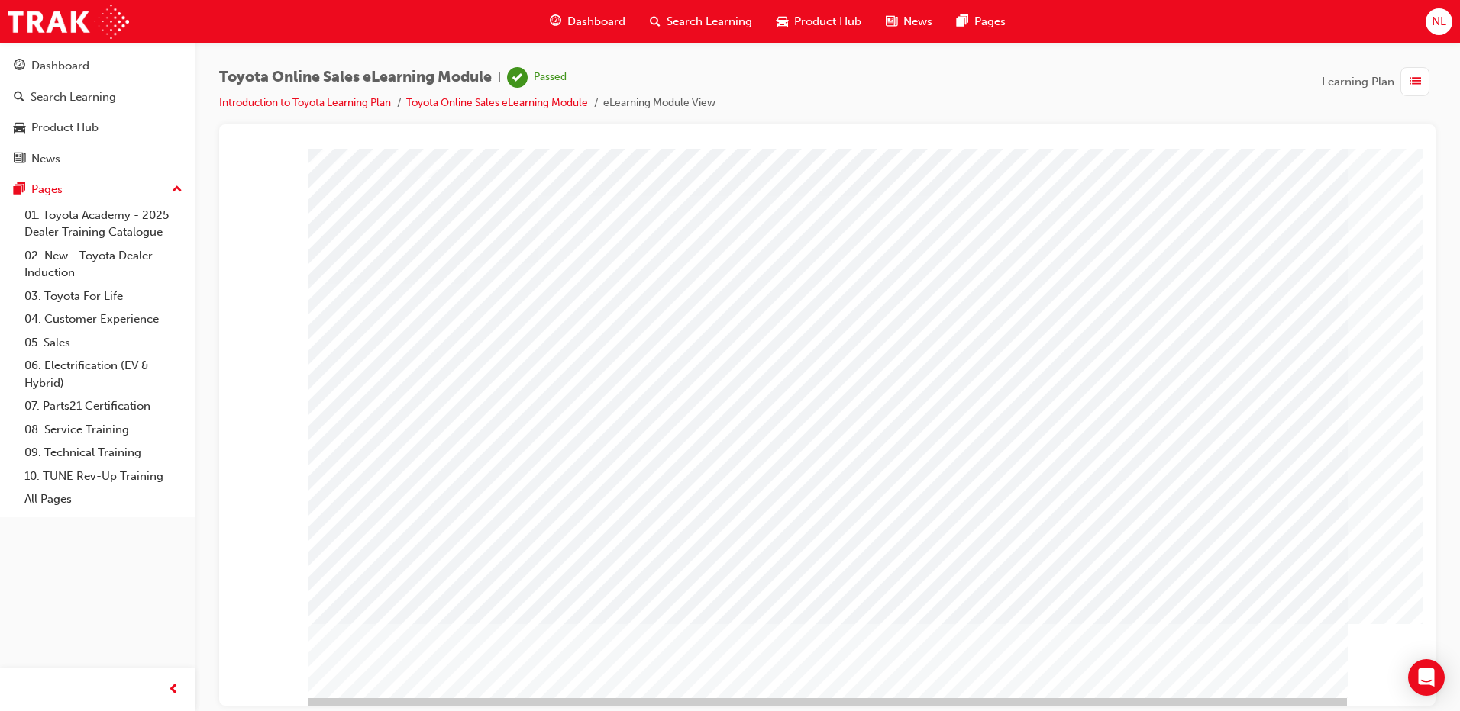
click at [63, 60] on div "Dashboard" at bounding box center [60, 66] width 58 height 18
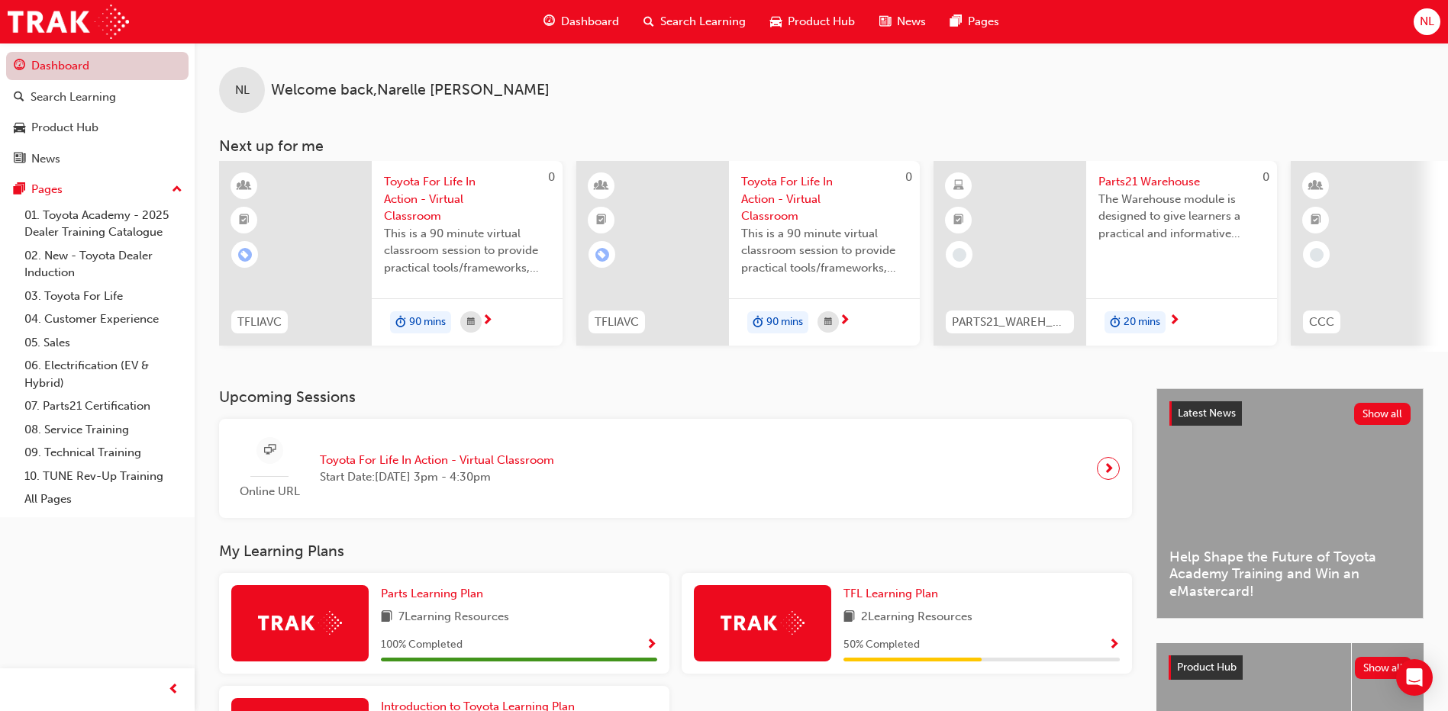
click at [64, 66] on link "Dashboard" at bounding box center [97, 66] width 182 height 28
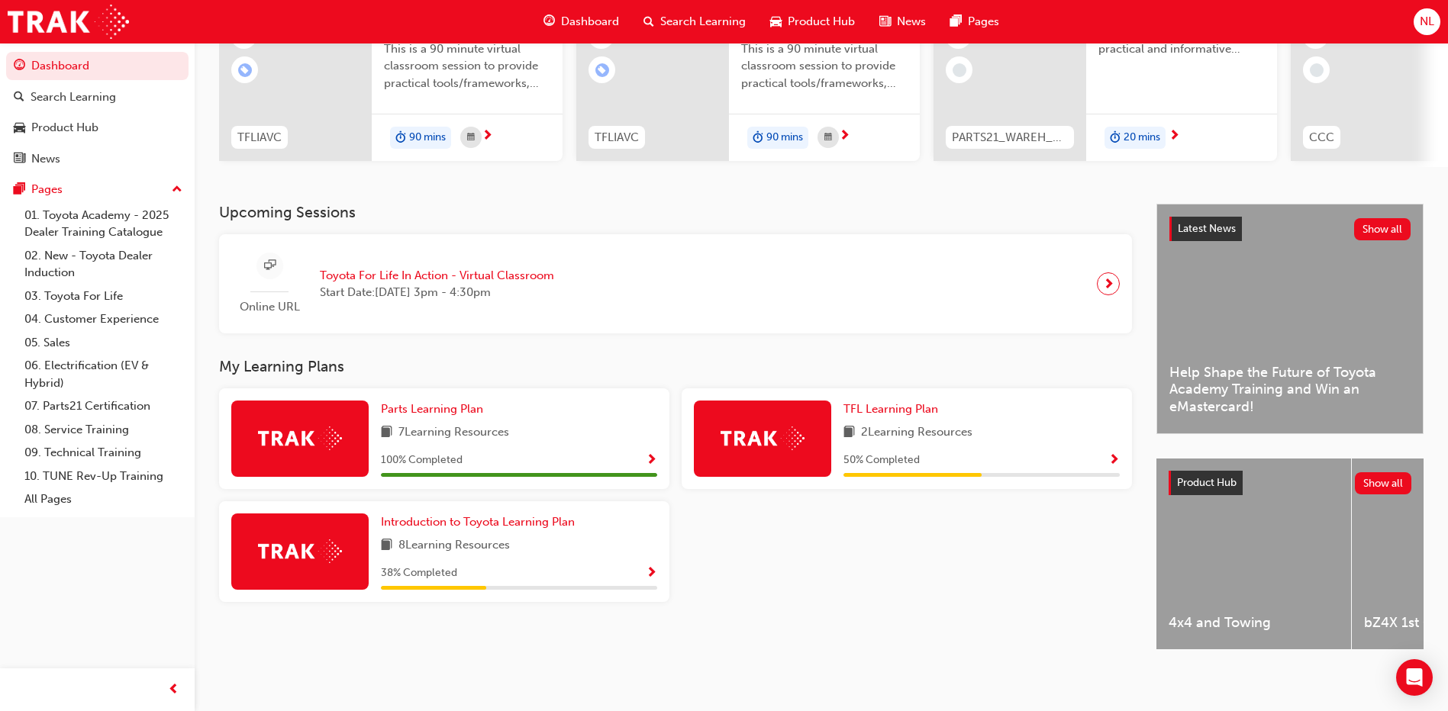
scroll to position [201, 0]
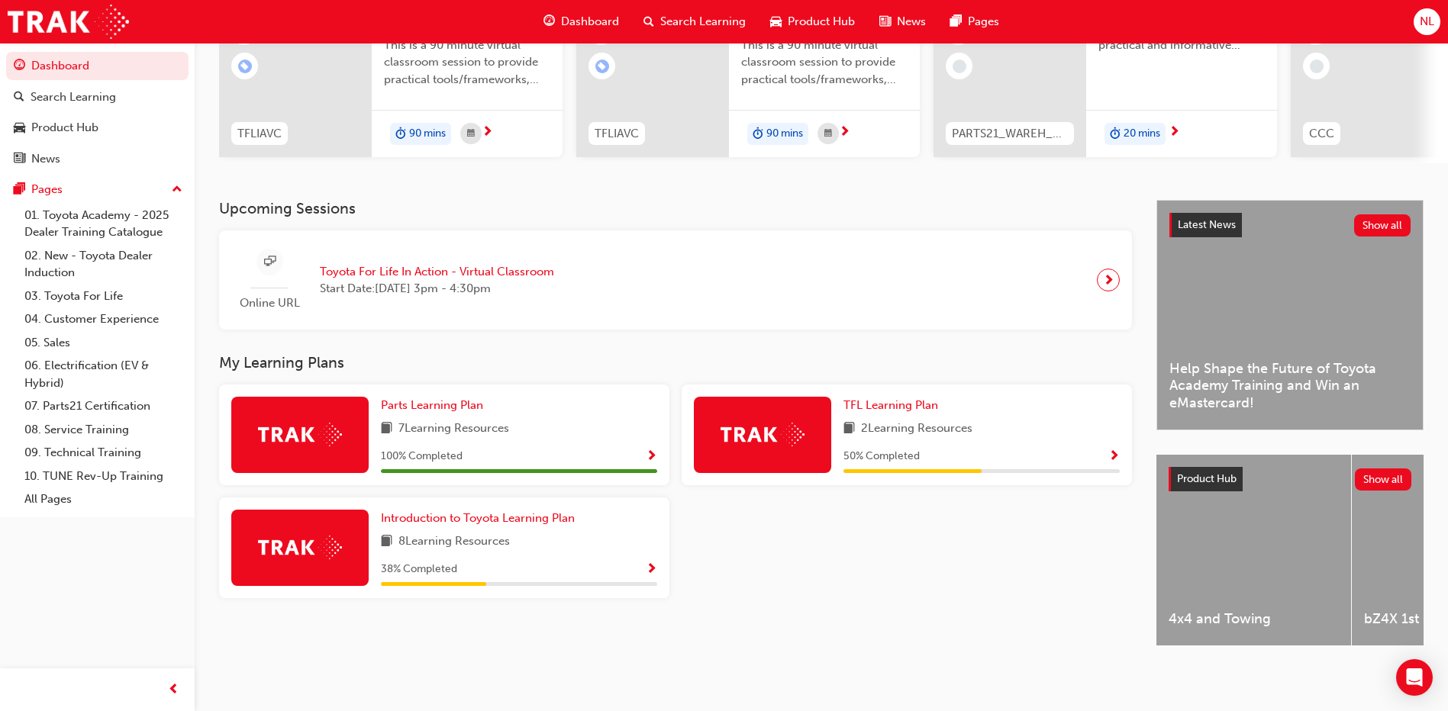
click at [283, 540] on img at bounding box center [300, 548] width 84 height 24
click at [653, 563] on span "Show Progress" at bounding box center [651, 570] width 11 height 14
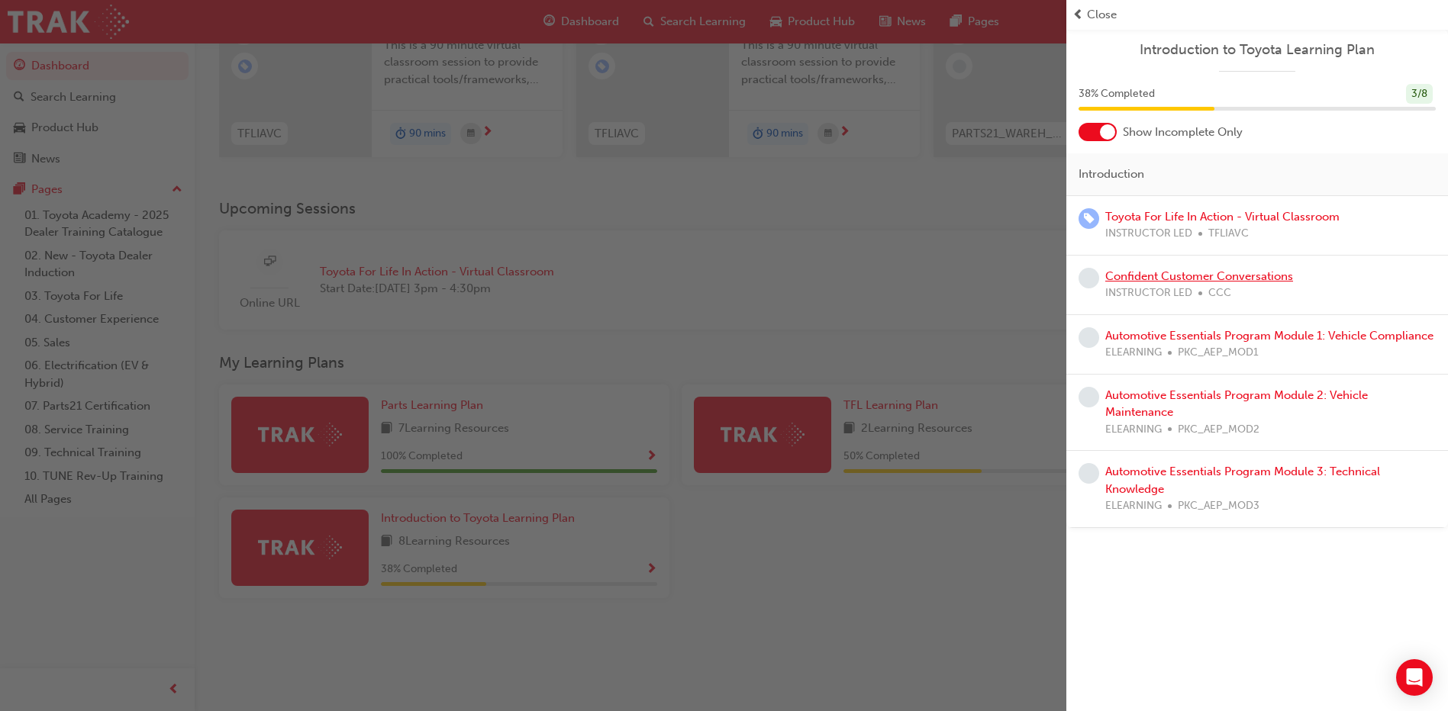
click at [1180, 277] on link "Confident Customer Conversations" at bounding box center [1199, 276] width 188 height 14
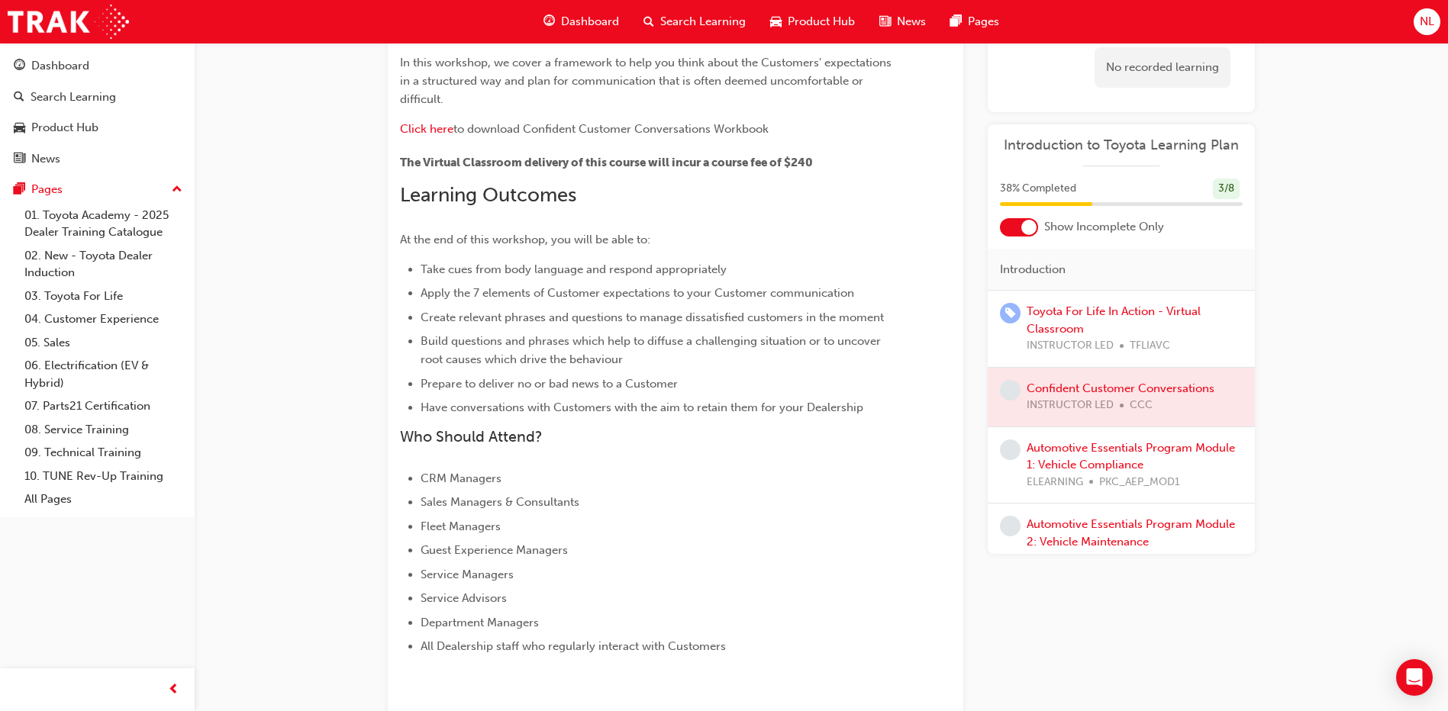
scroll to position [265, 0]
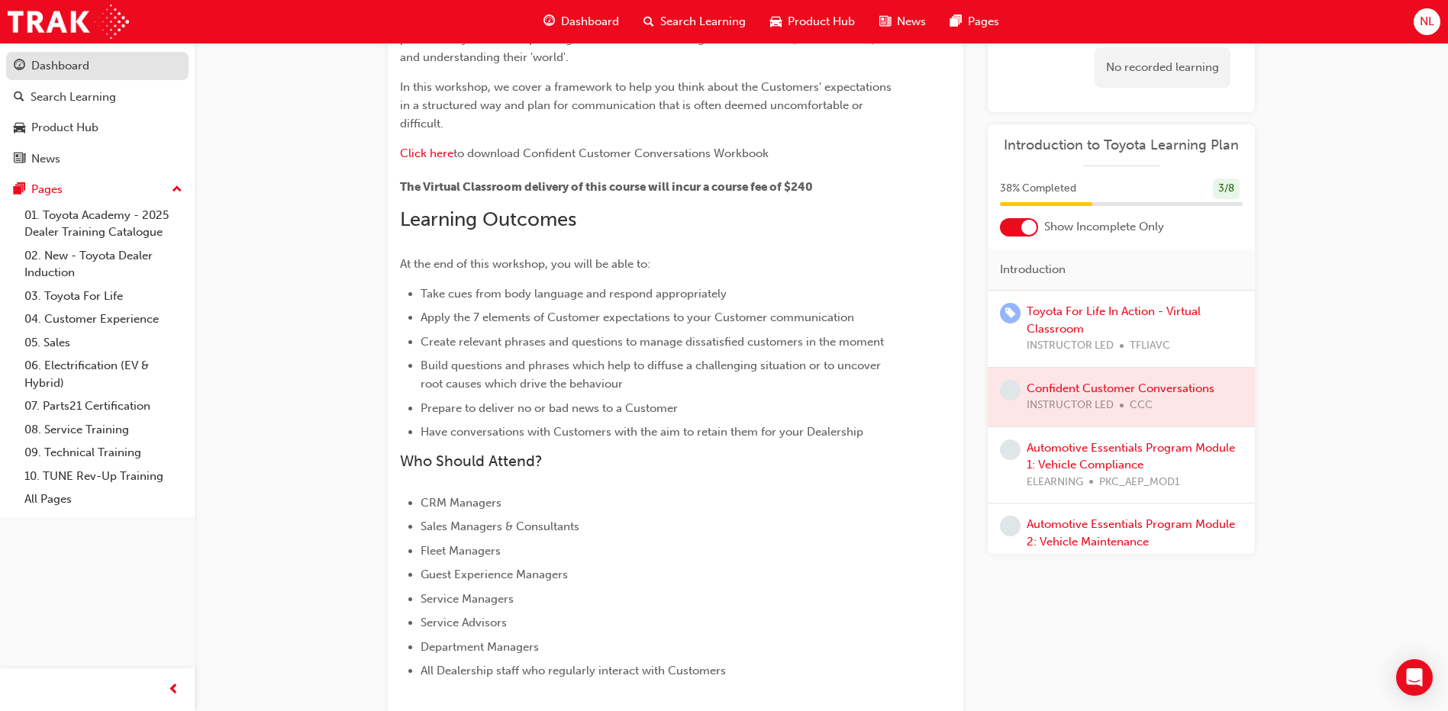
click at [55, 63] on div "Dashboard" at bounding box center [60, 66] width 58 height 18
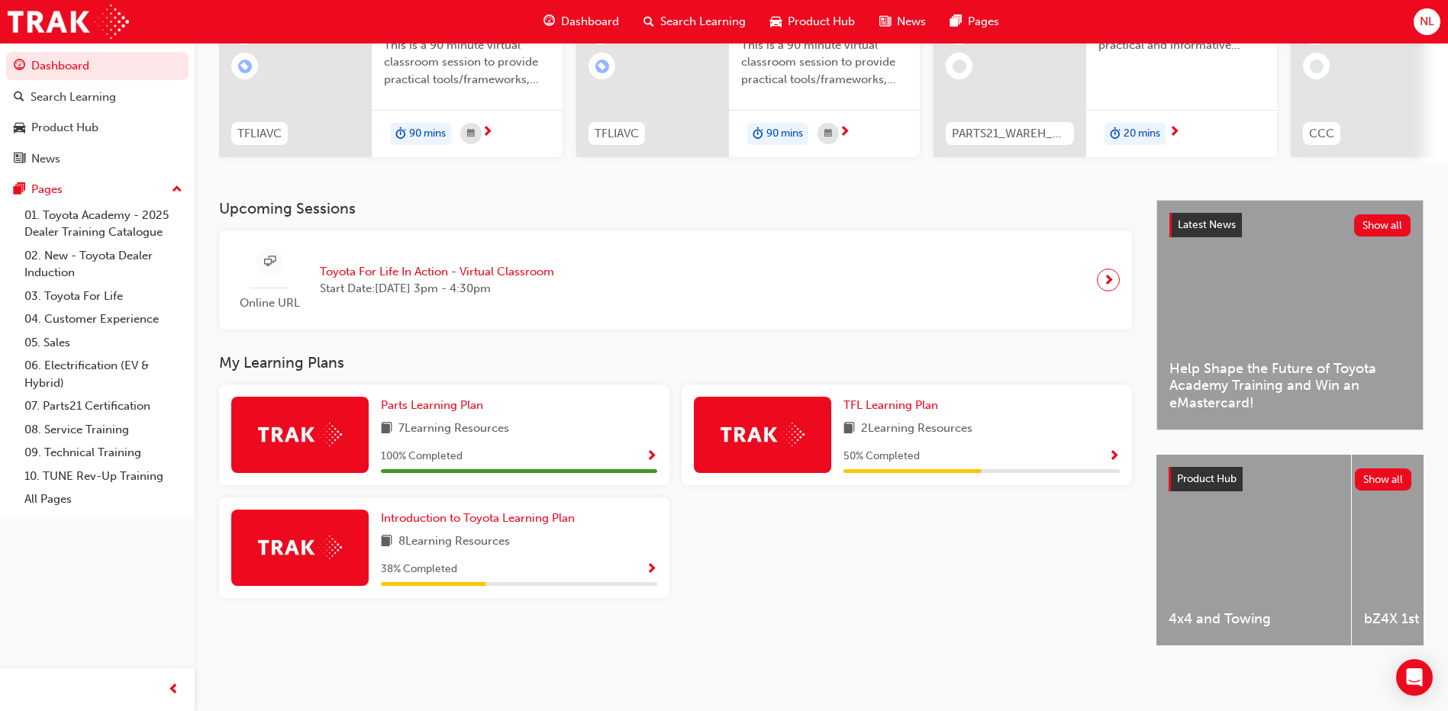
scroll to position [201, 0]
click at [647, 563] on span "Show Progress" at bounding box center [651, 570] width 11 height 14
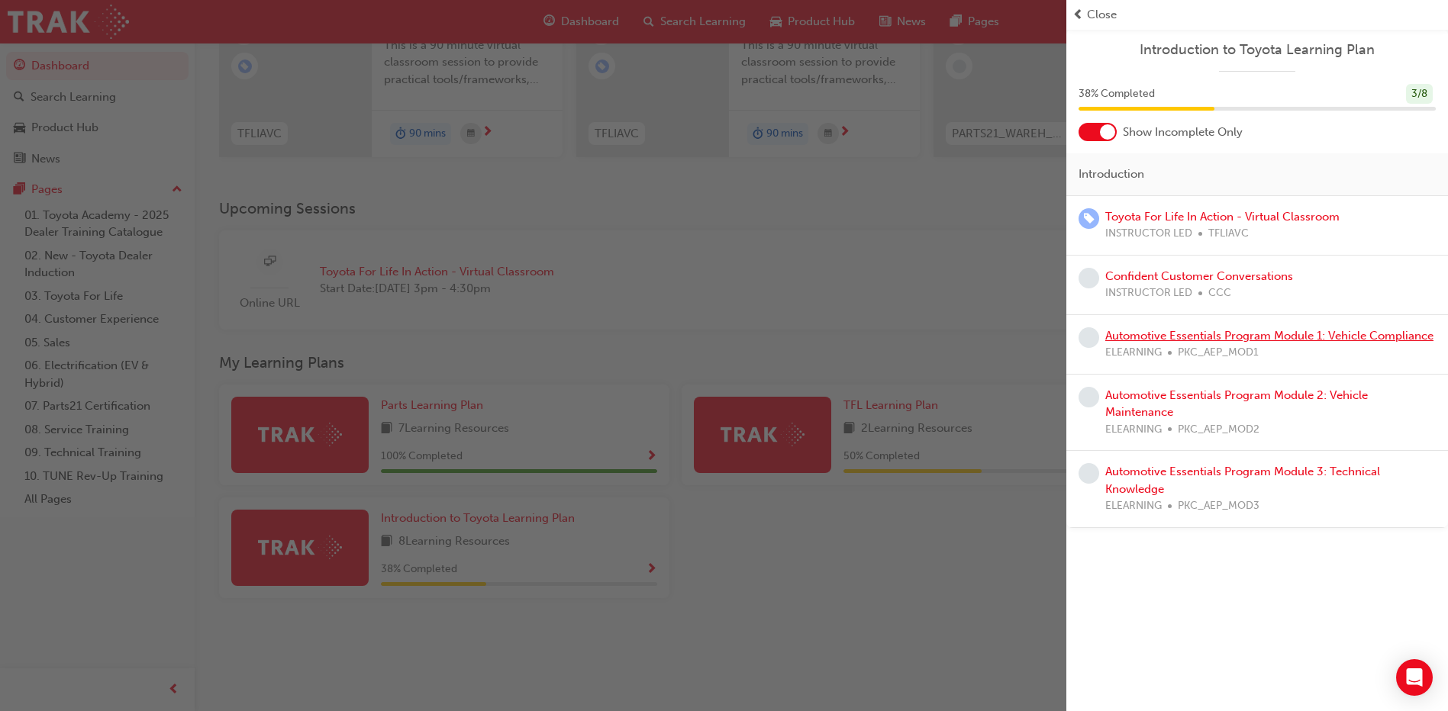
click at [1144, 335] on link "Automotive Essentials Program Module 1: Vehicle Compliance" at bounding box center [1269, 336] width 328 height 14
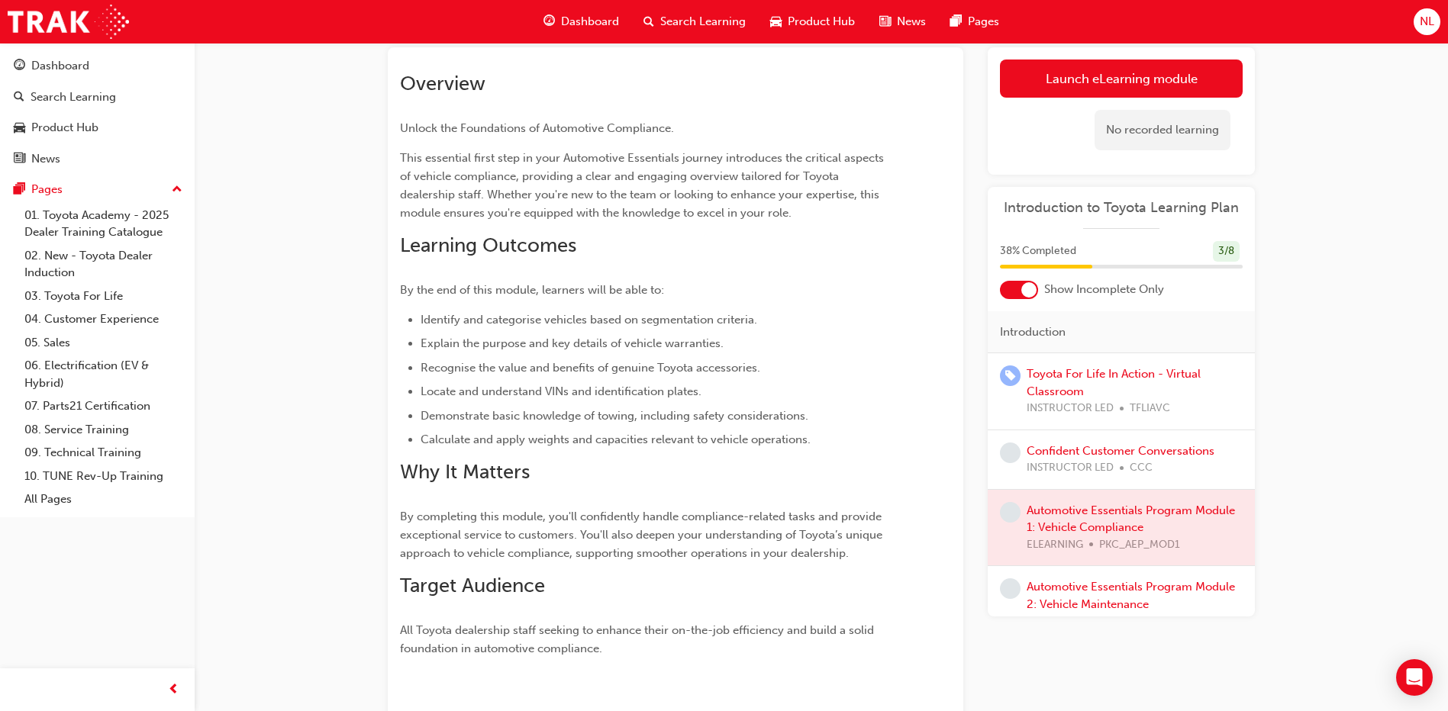
scroll to position [27, 0]
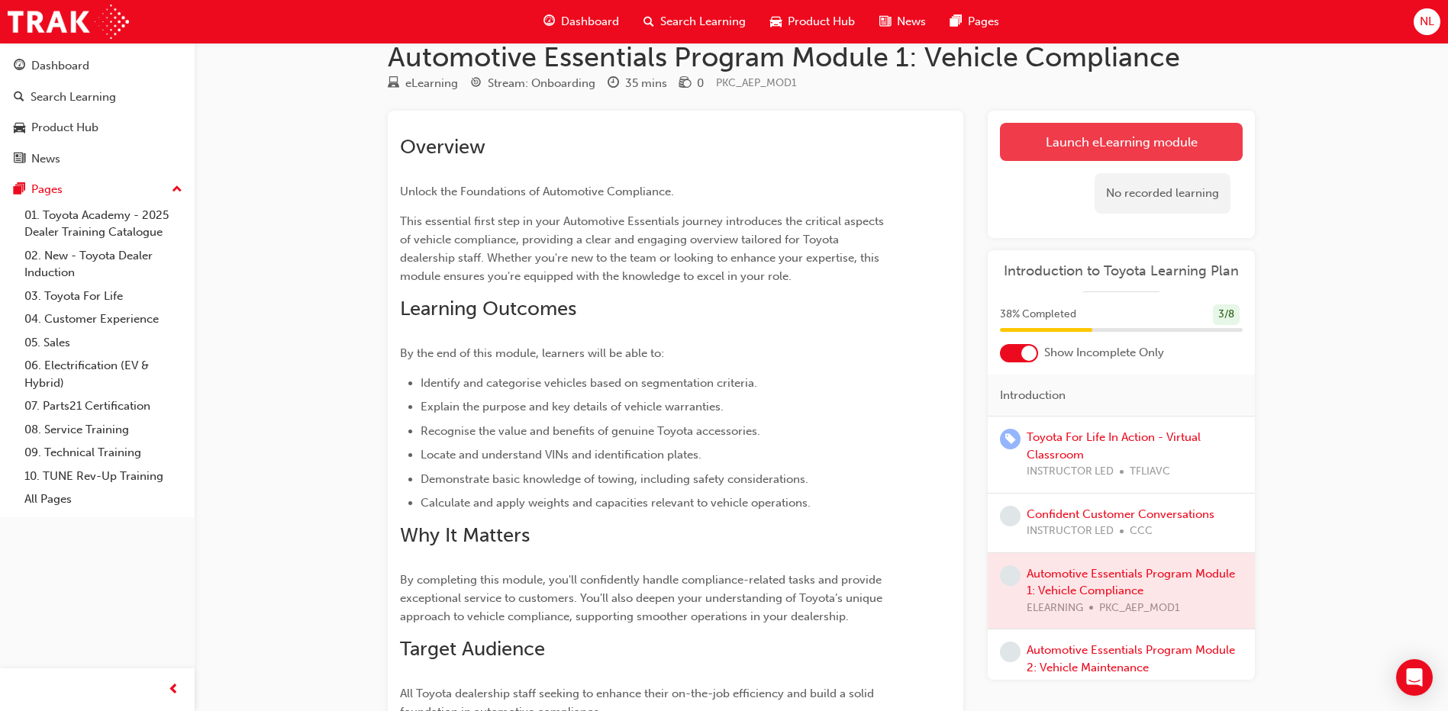
click at [1111, 134] on link "Launch eLearning module" at bounding box center [1121, 142] width 243 height 38
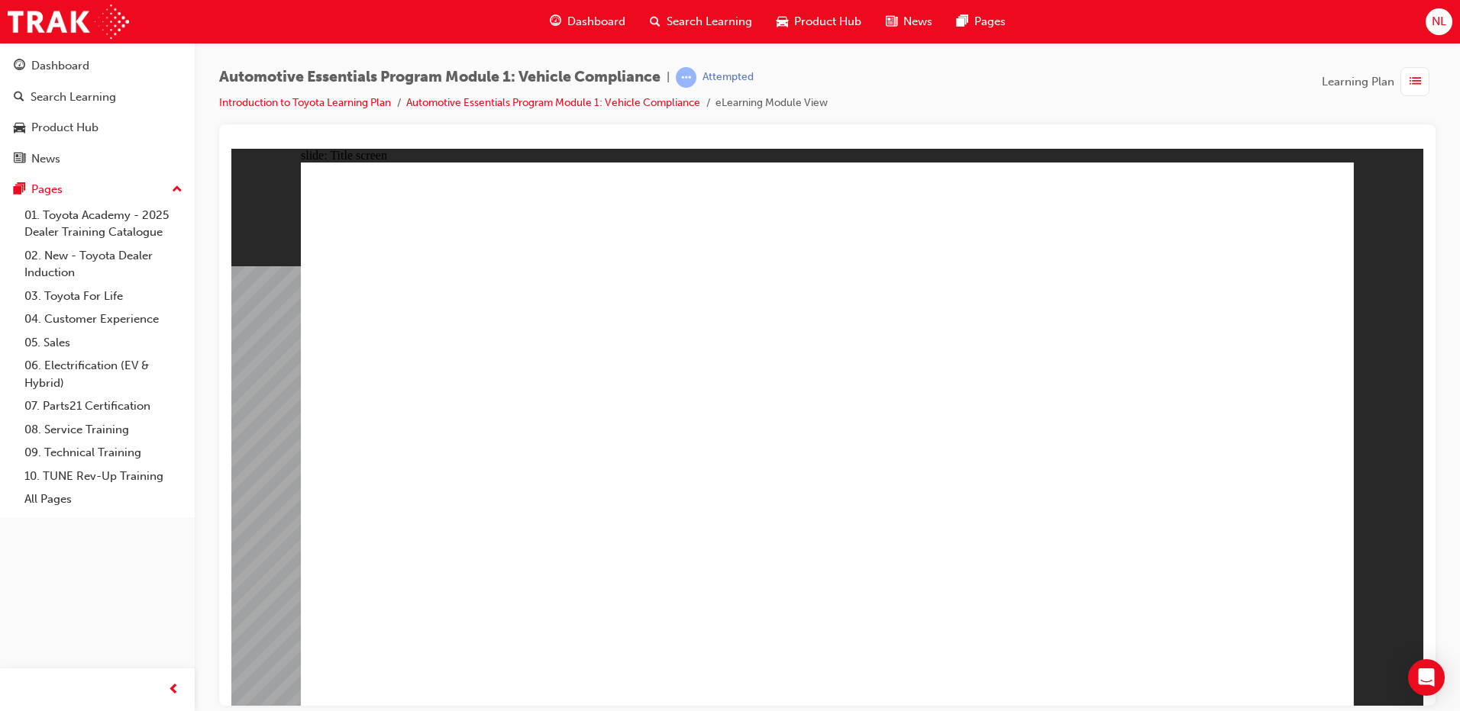
drag, startPoint x: 934, startPoint y: 408, endPoint x: 937, endPoint y: 416, distance: 8.7
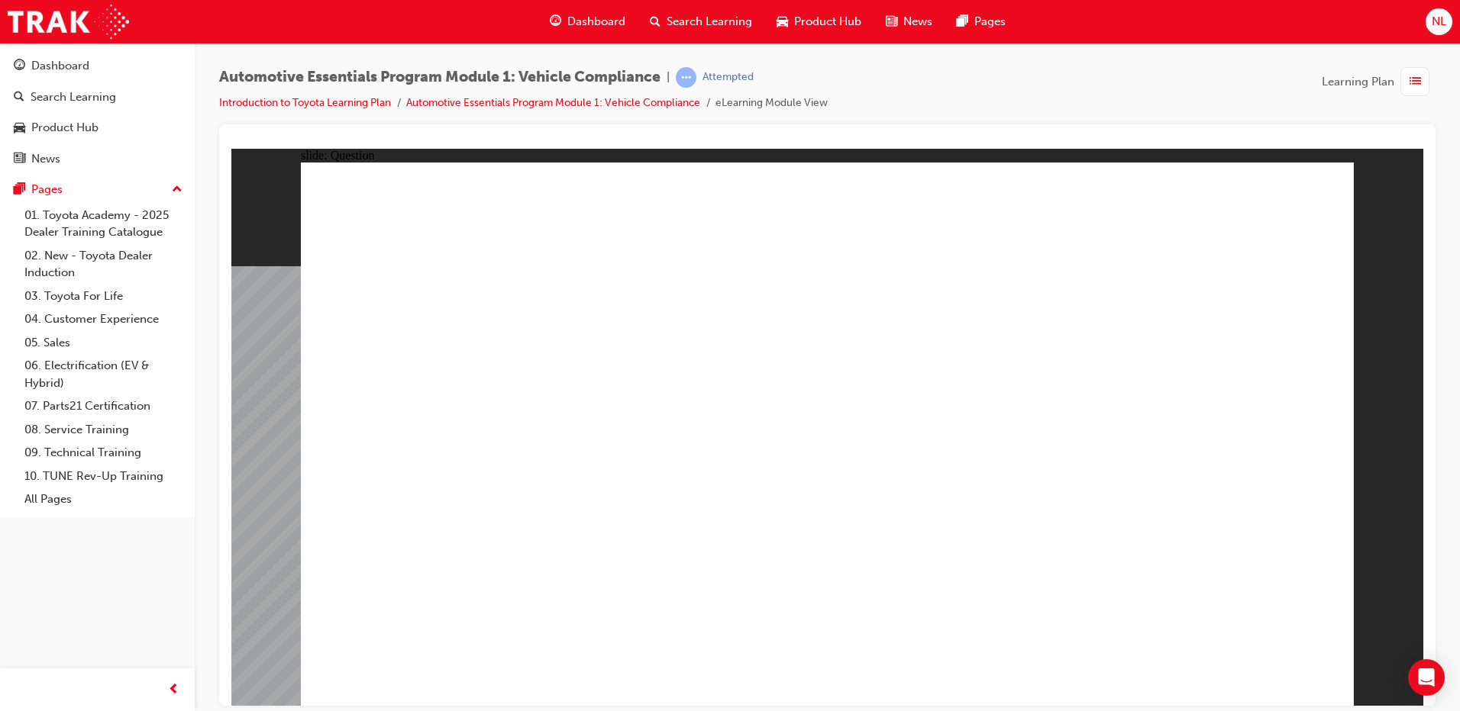
radio input "true"
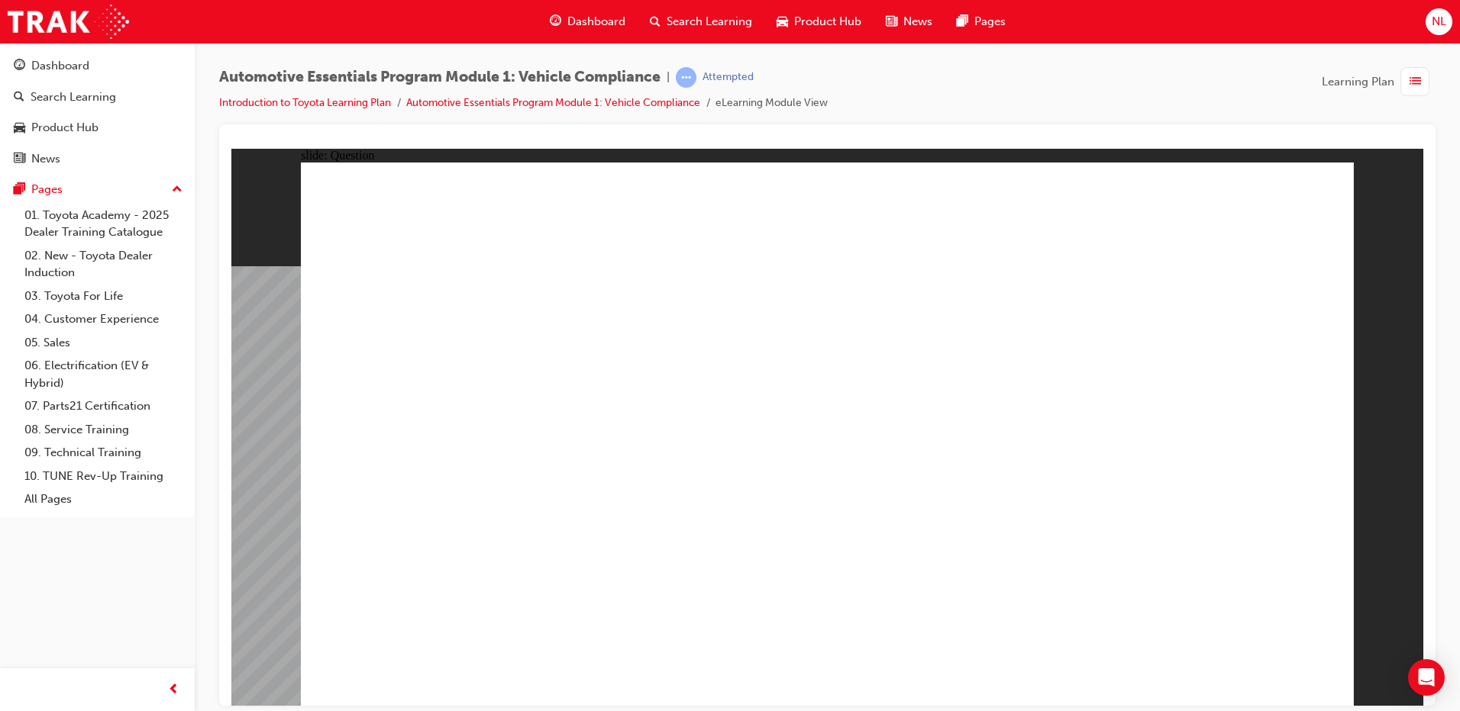
radio input "true"
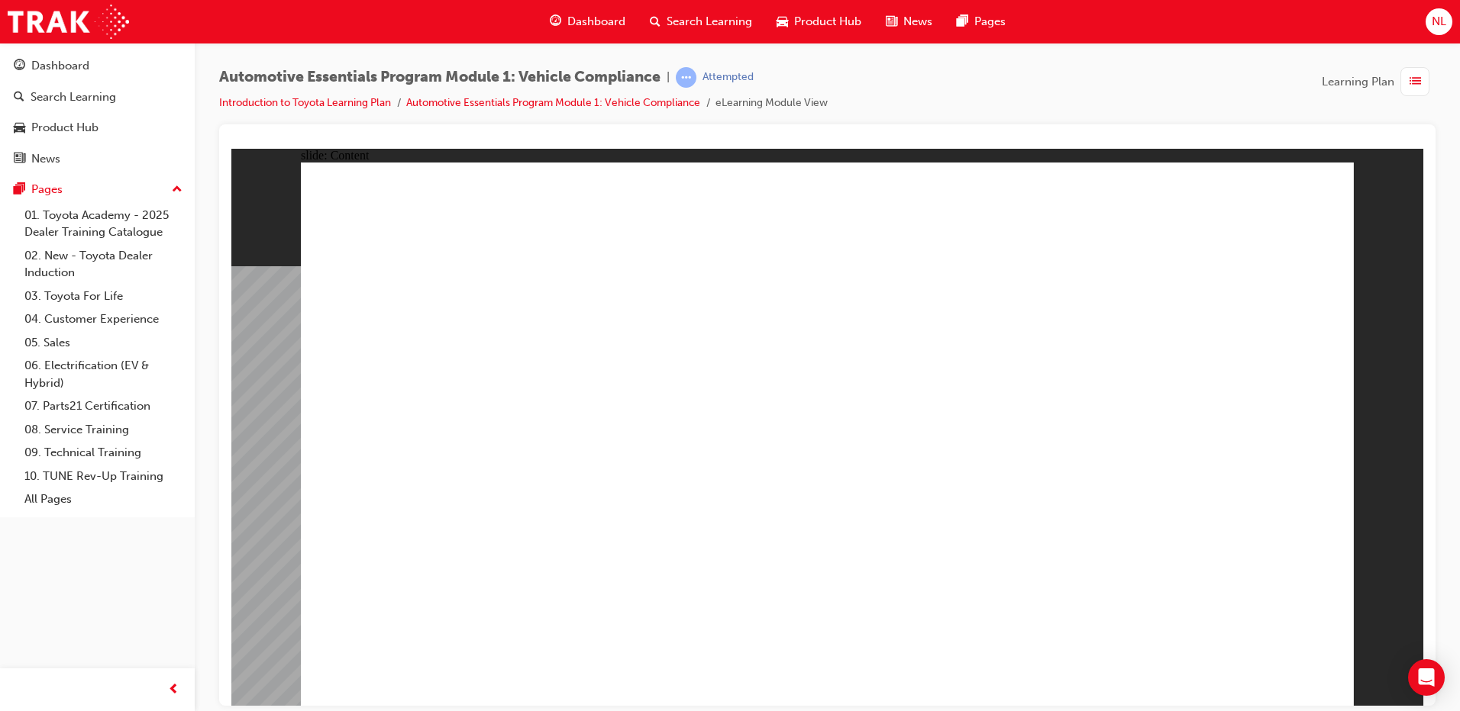
drag, startPoint x: 814, startPoint y: 403, endPoint x: 828, endPoint y: 400, distance: 14.8
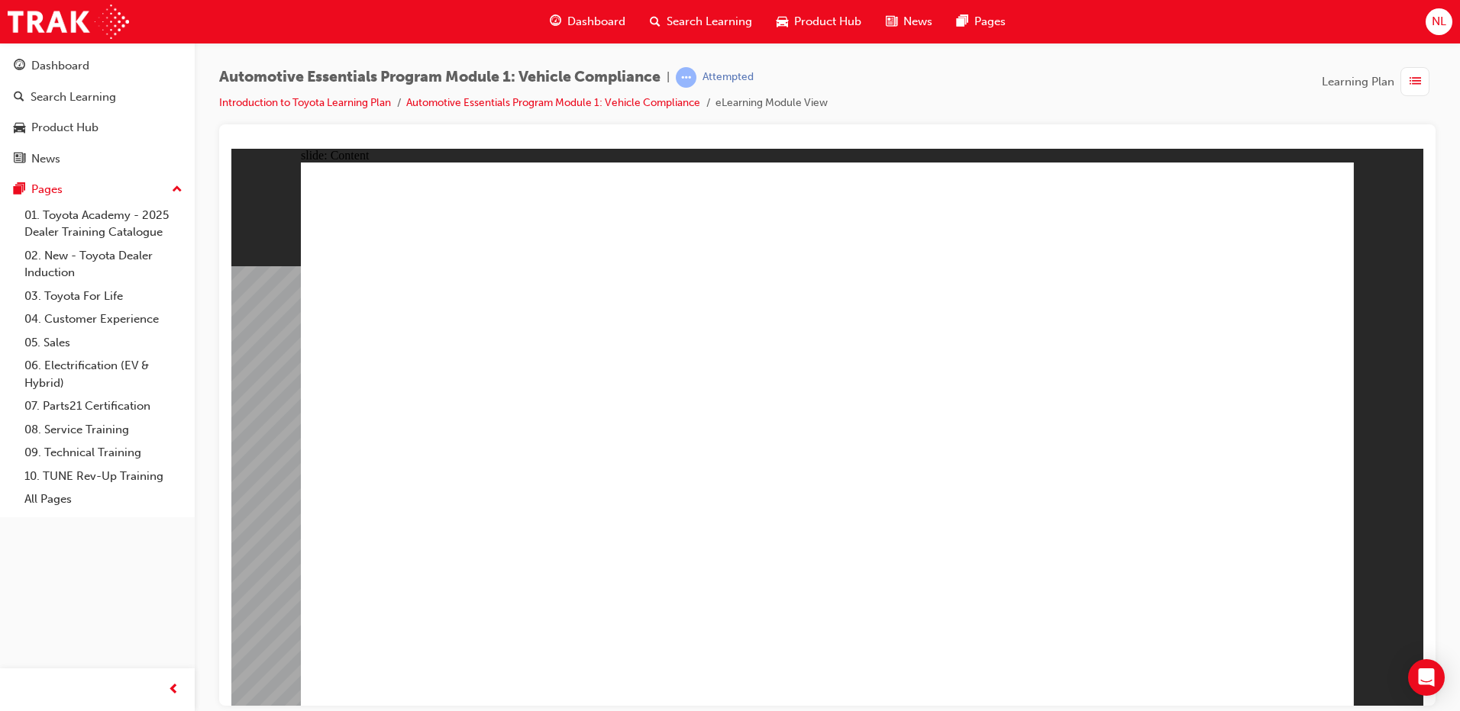
drag, startPoint x: 1046, startPoint y: 453, endPoint x: 1049, endPoint y: 444, distance: 10.4
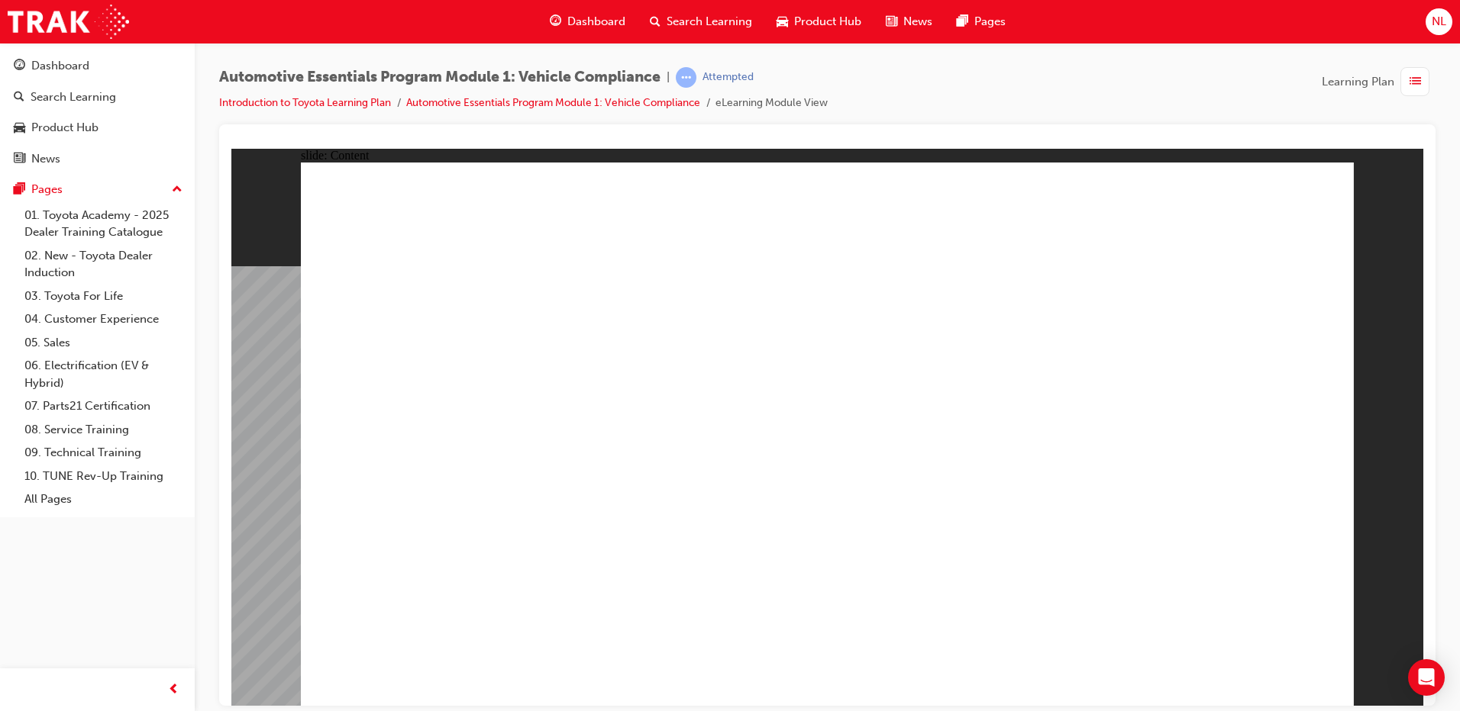
drag, startPoint x: 1308, startPoint y: 212, endPoint x: 1311, endPoint y: 182, distance: 29.9
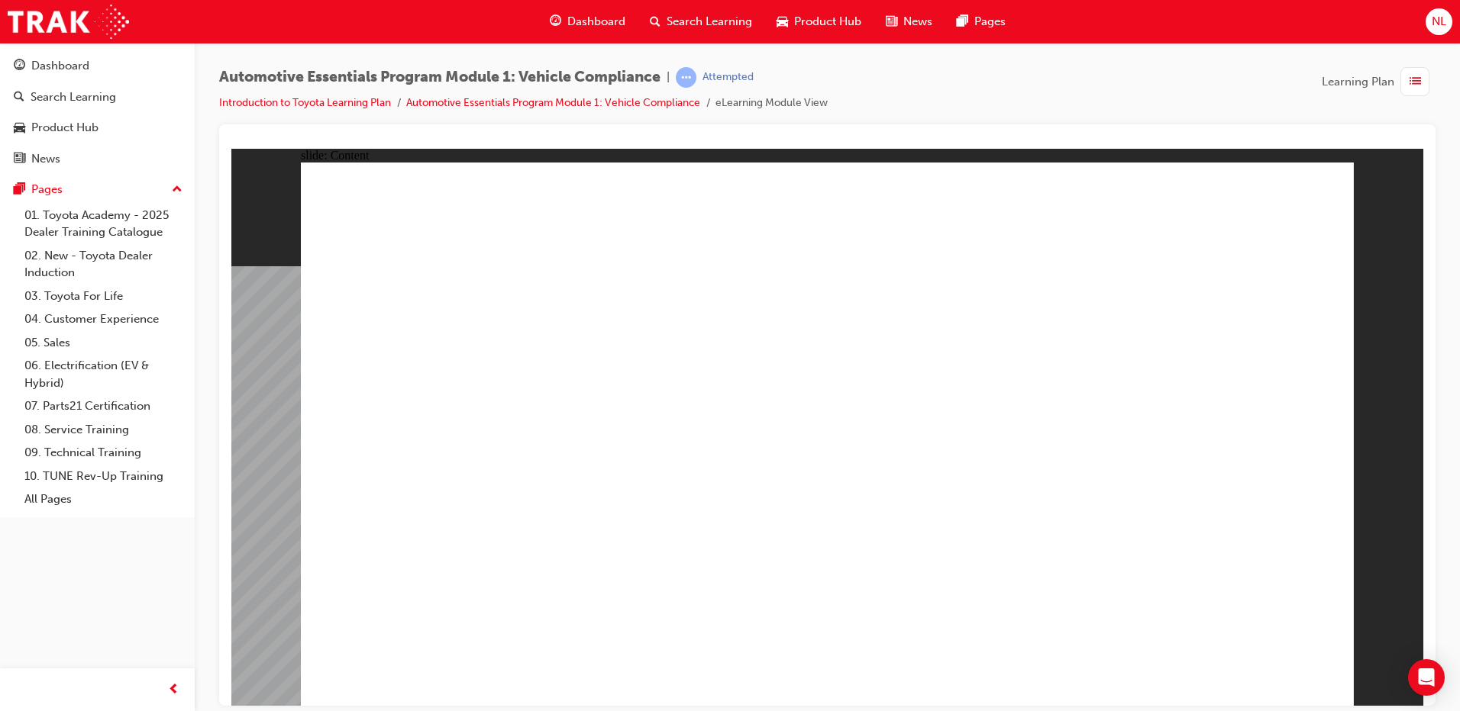
radio input "true"
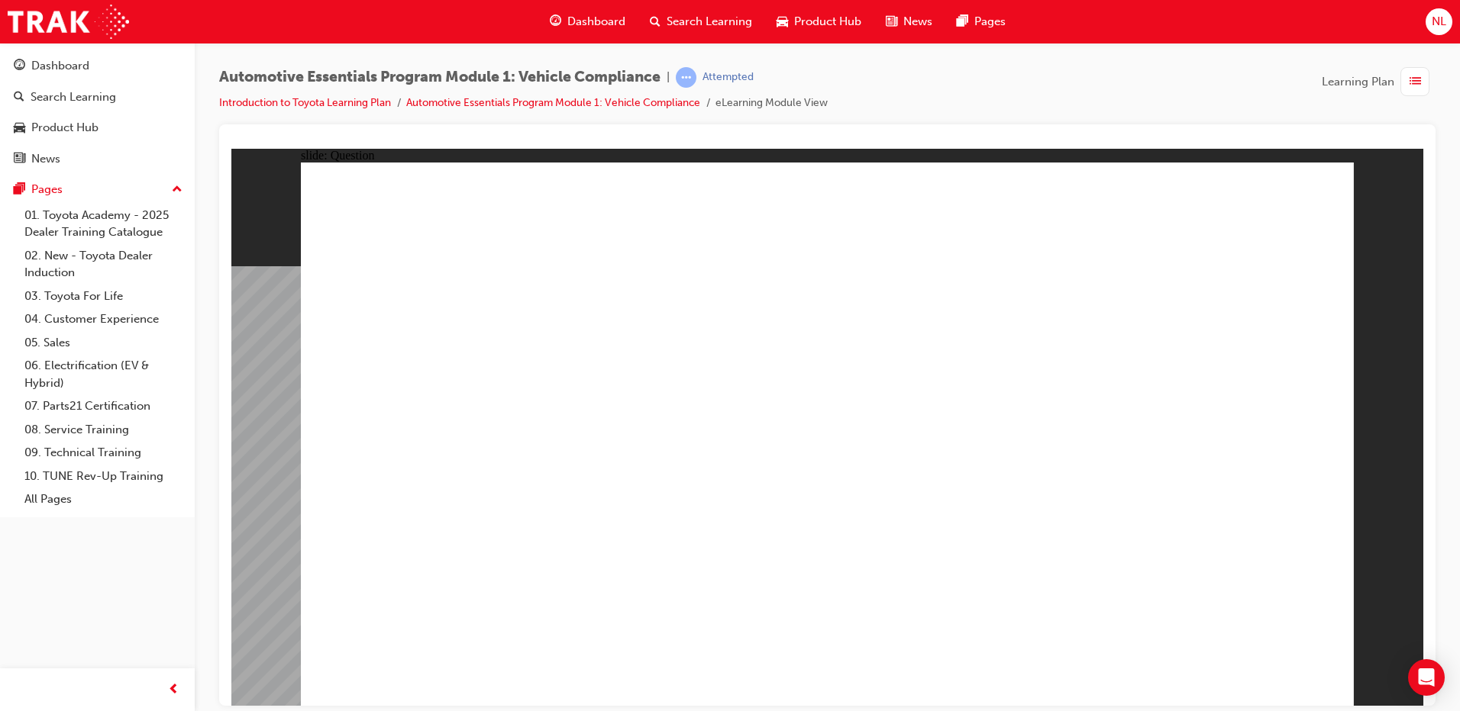
drag, startPoint x: 1247, startPoint y: 657, endPoint x: 1251, endPoint y: 669, distance: 12.8
radio input "true"
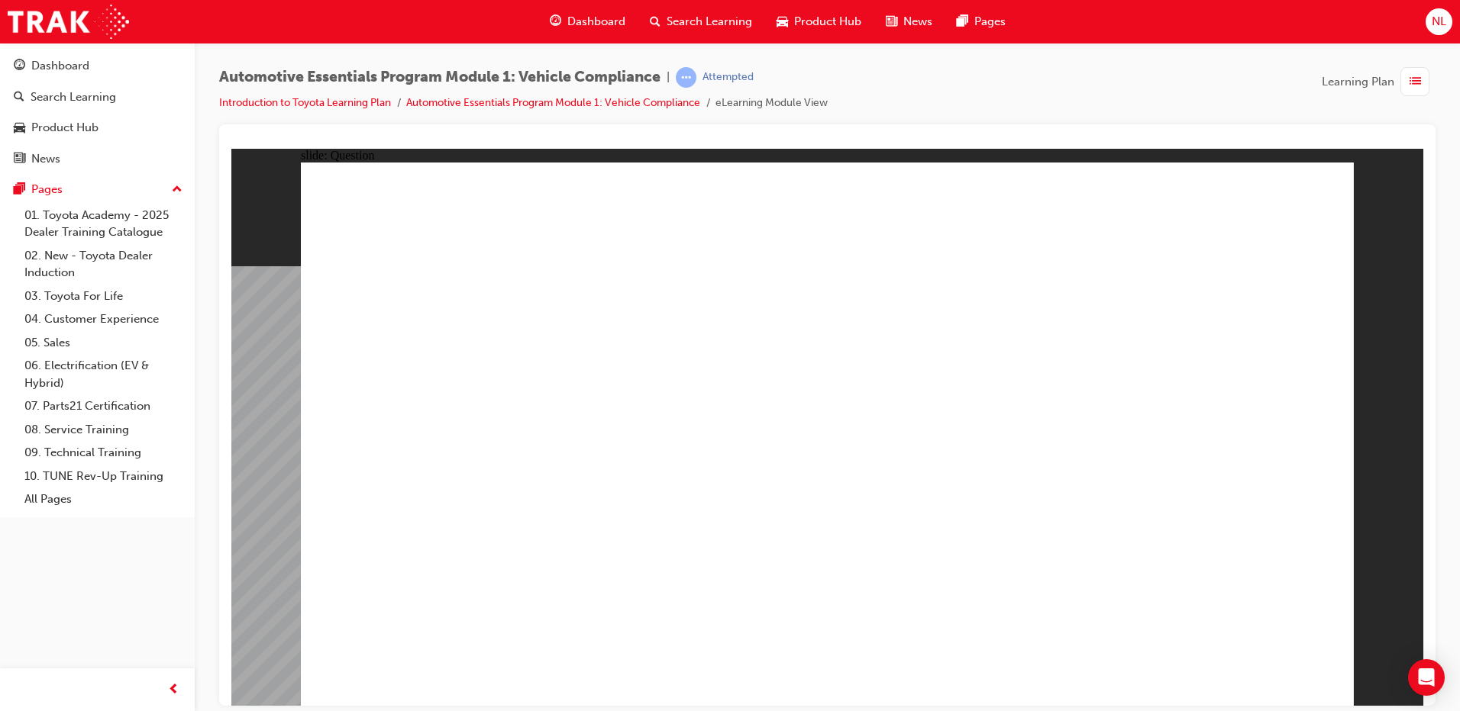
radio input "true"
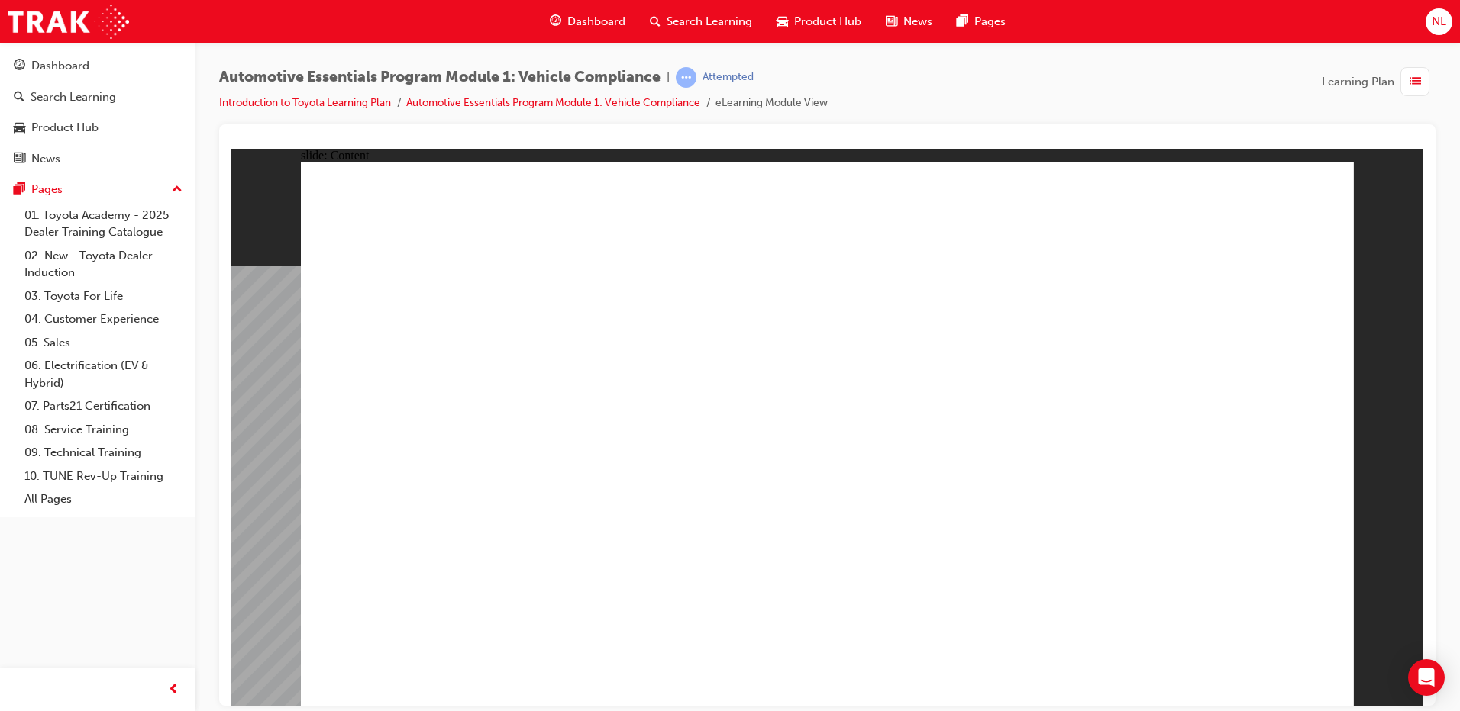
drag, startPoint x: 1289, startPoint y: 205, endPoint x: 1308, endPoint y: 185, distance: 27.5
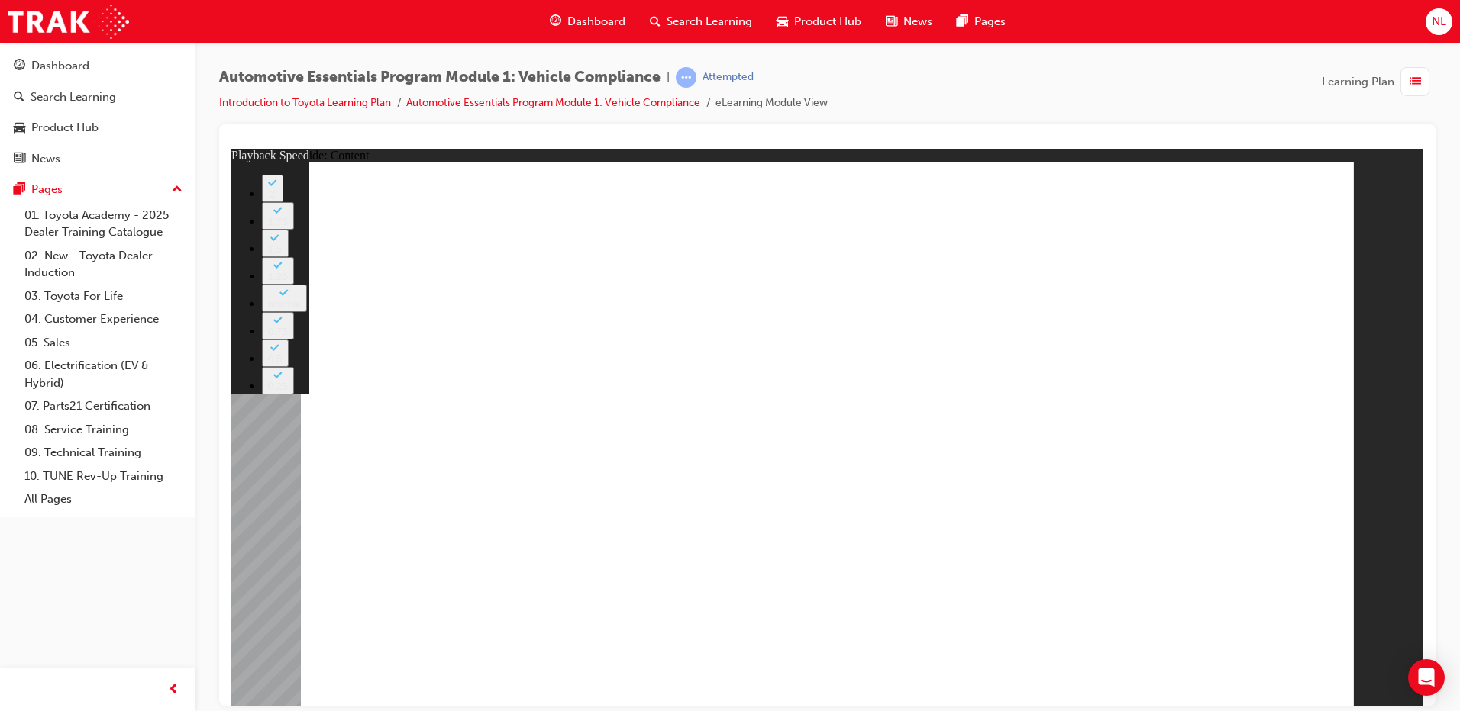
type input "43"
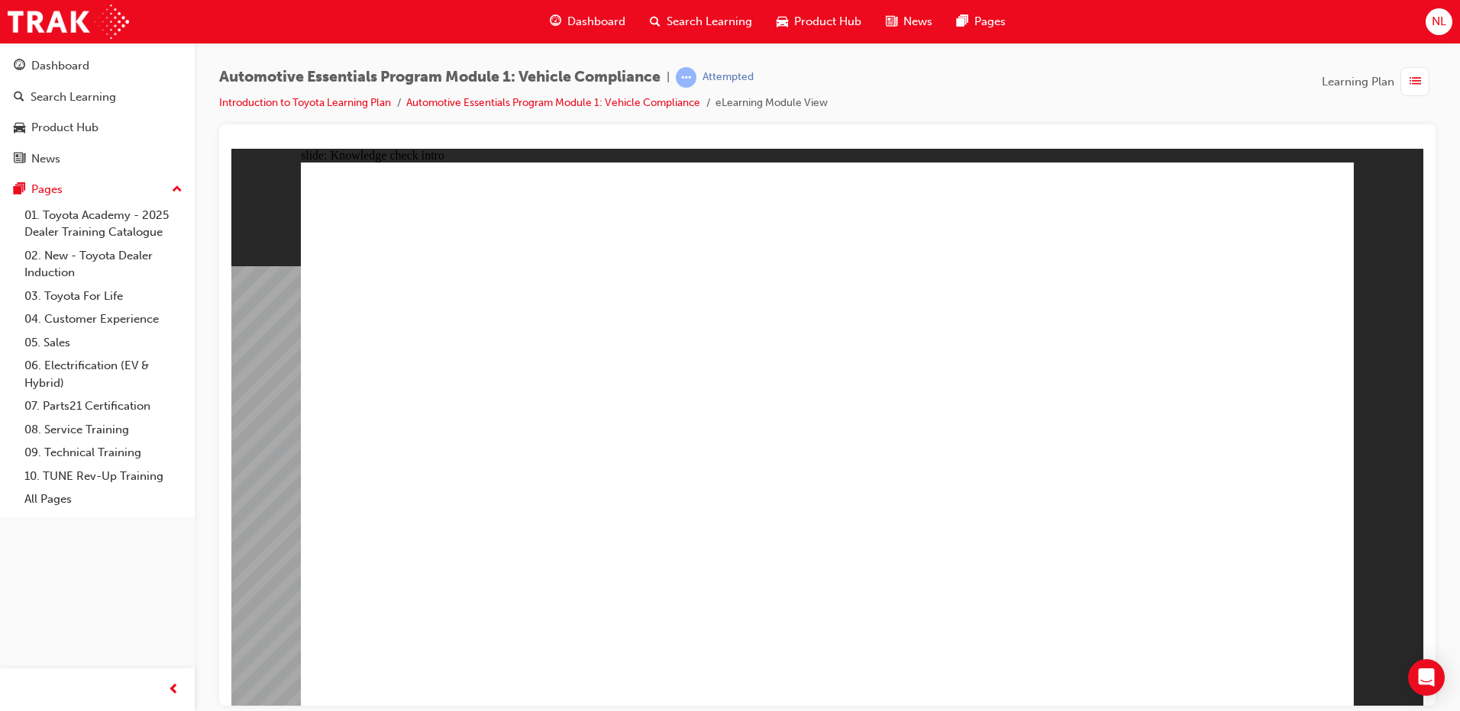
radio input "true"
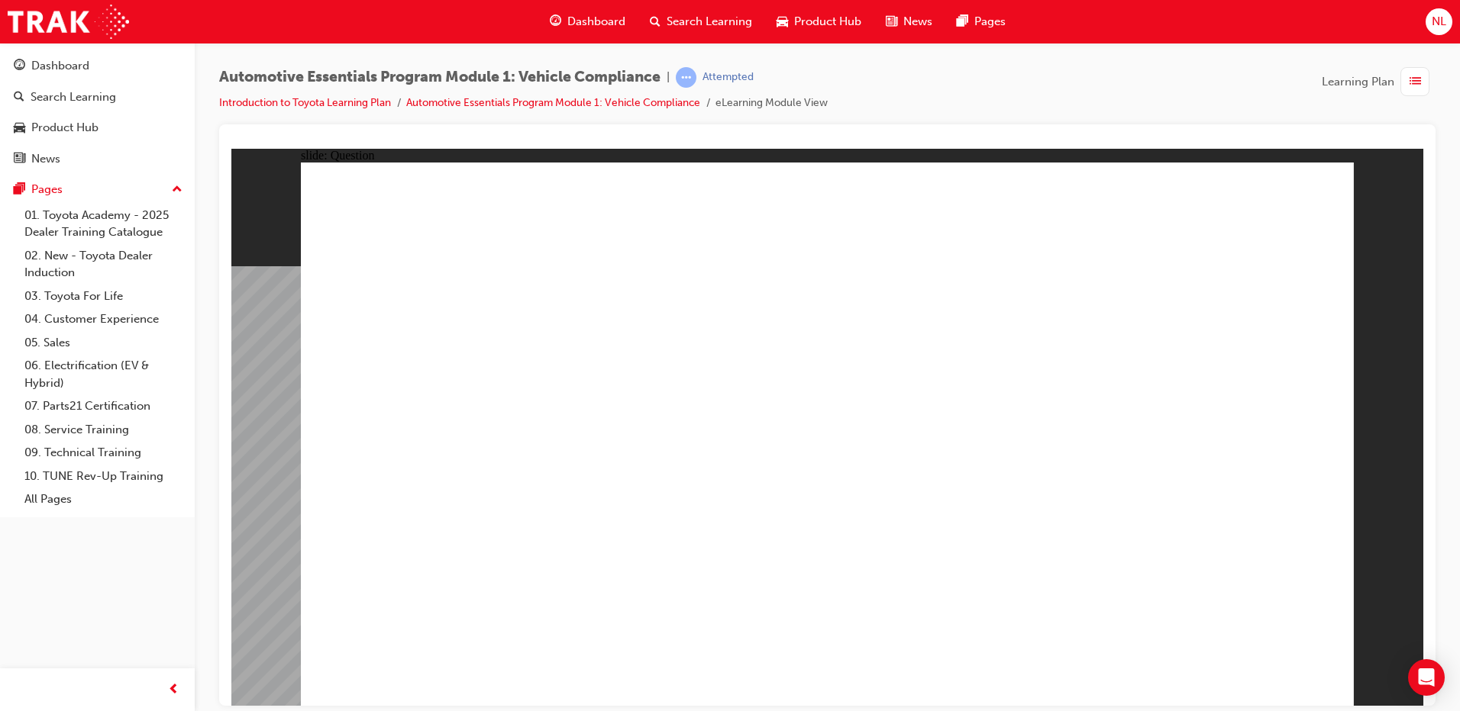
radio input "true"
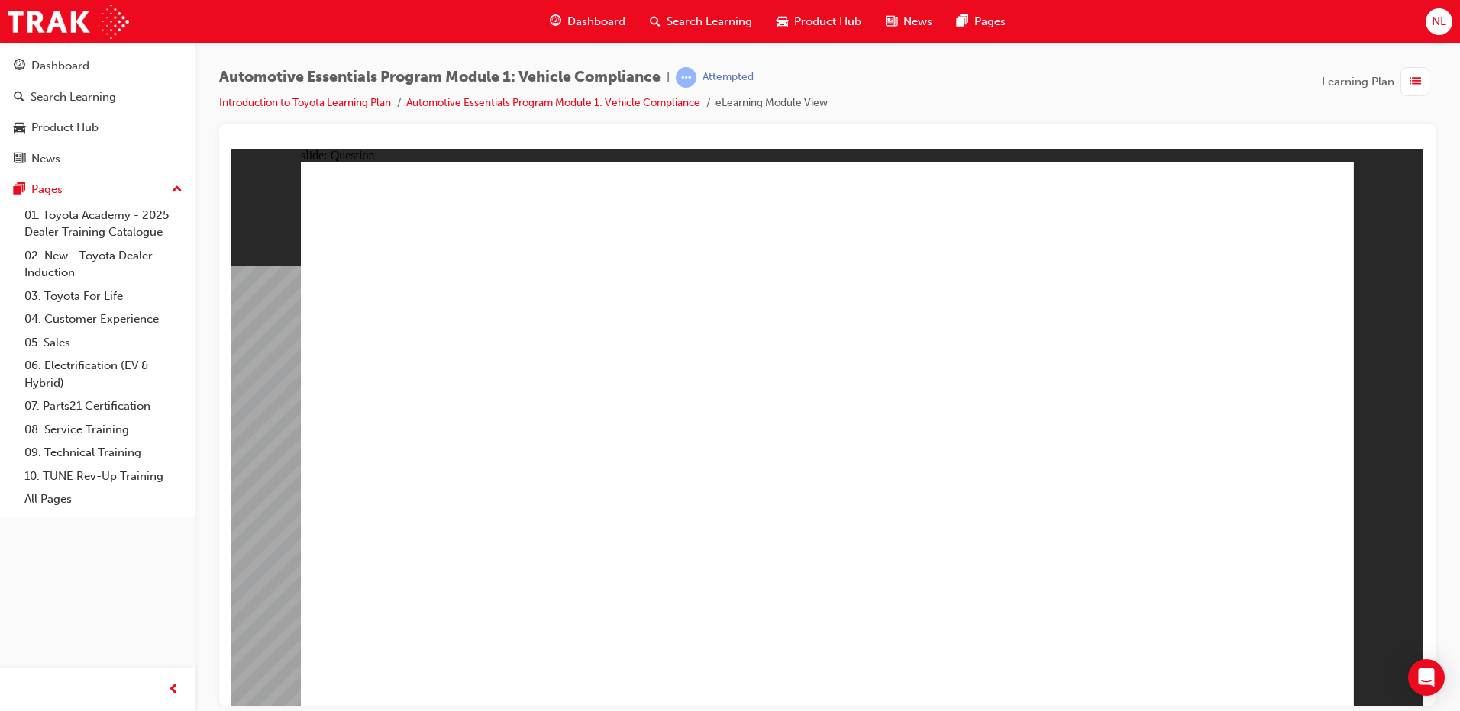
radio input "true"
drag, startPoint x: 1285, startPoint y: 685, endPoint x: 1266, endPoint y: 657, distance: 33.9
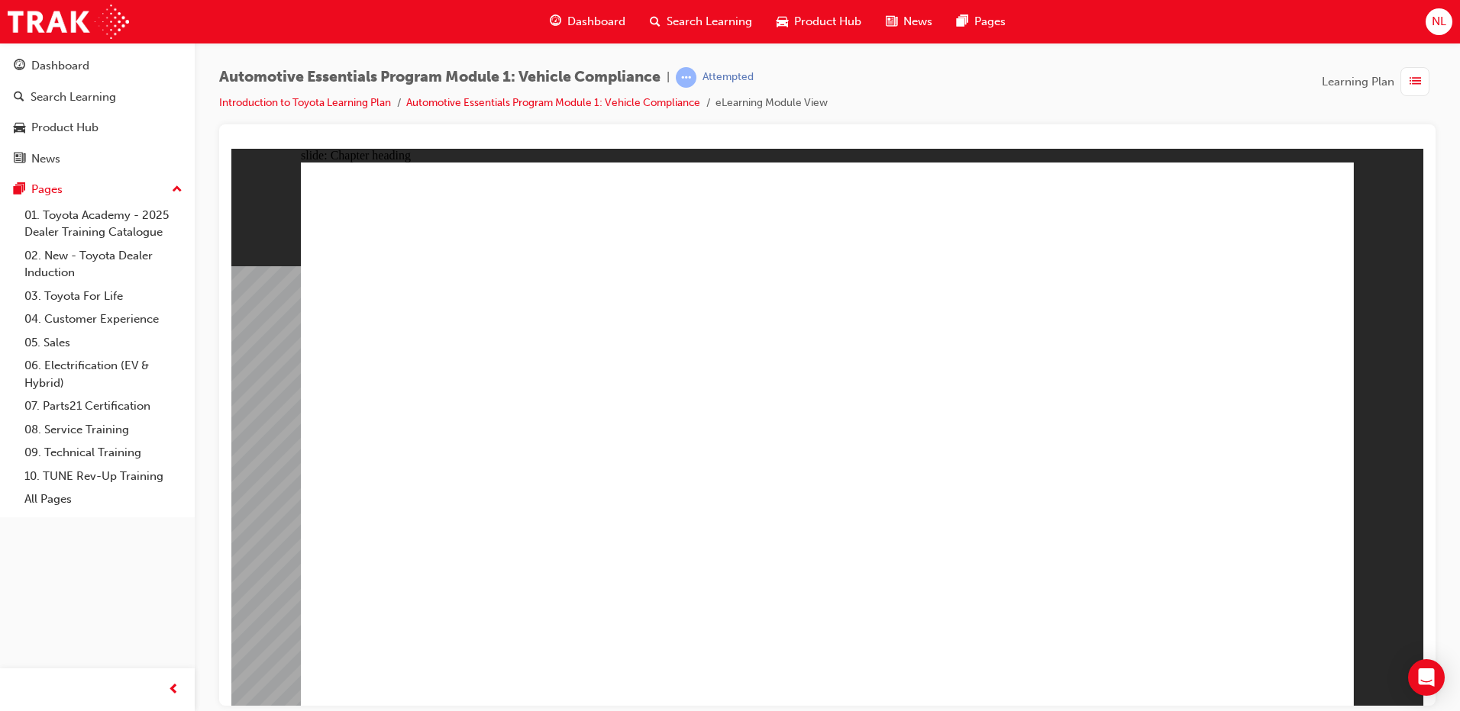
drag, startPoint x: 1243, startPoint y: 683, endPoint x: 1248, endPoint y: 672, distance: 12.3
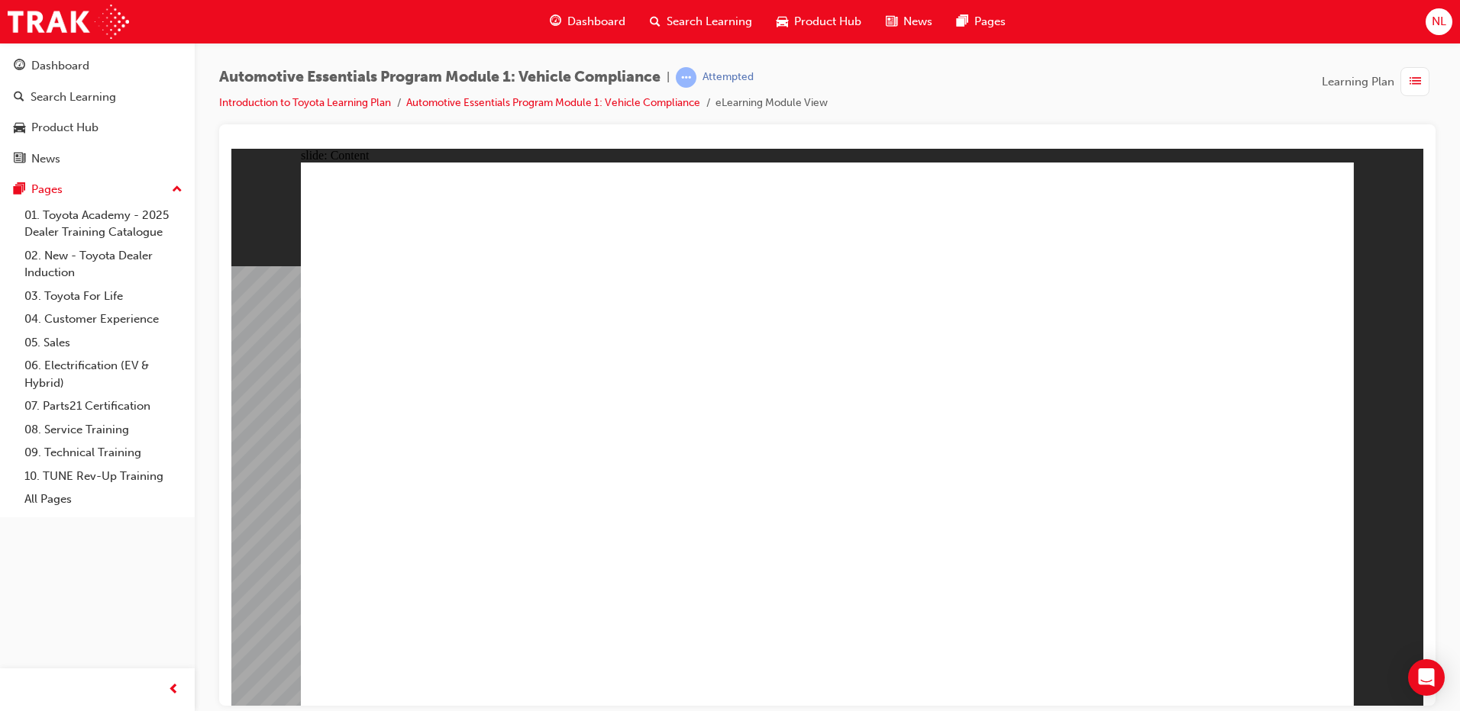
drag, startPoint x: 1115, startPoint y: 457, endPoint x: 1166, endPoint y: 456, distance: 51.2
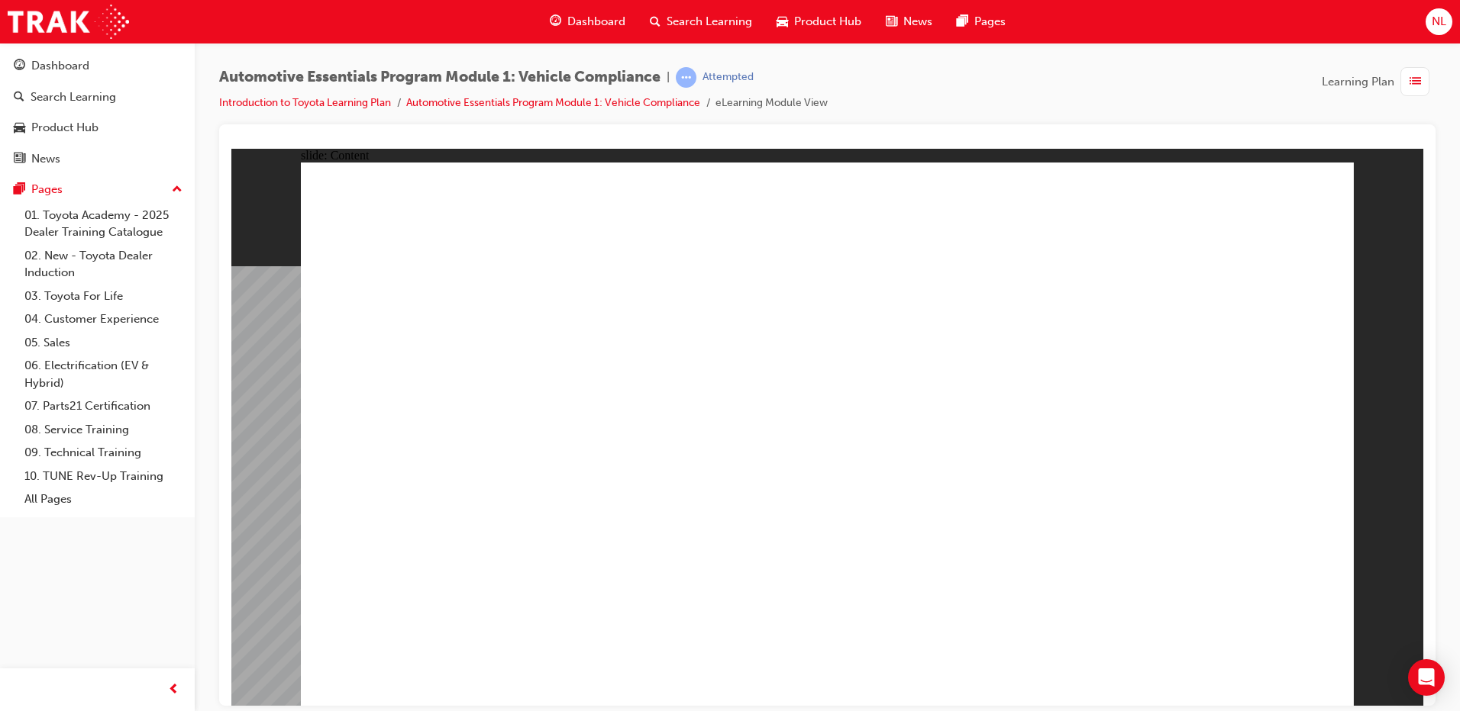
drag, startPoint x: 1312, startPoint y: 215, endPoint x: 1321, endPoint y: 175, distance: 41.3
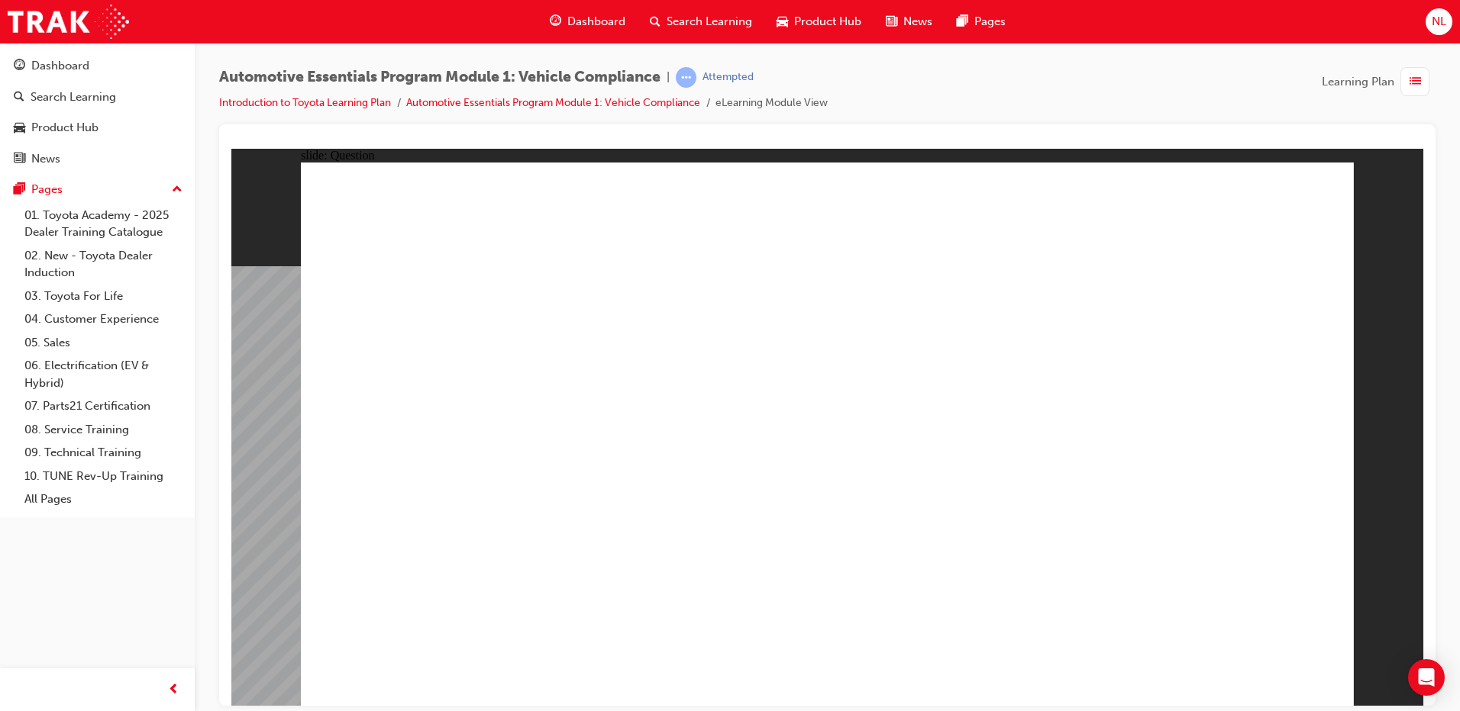
radio input "true"
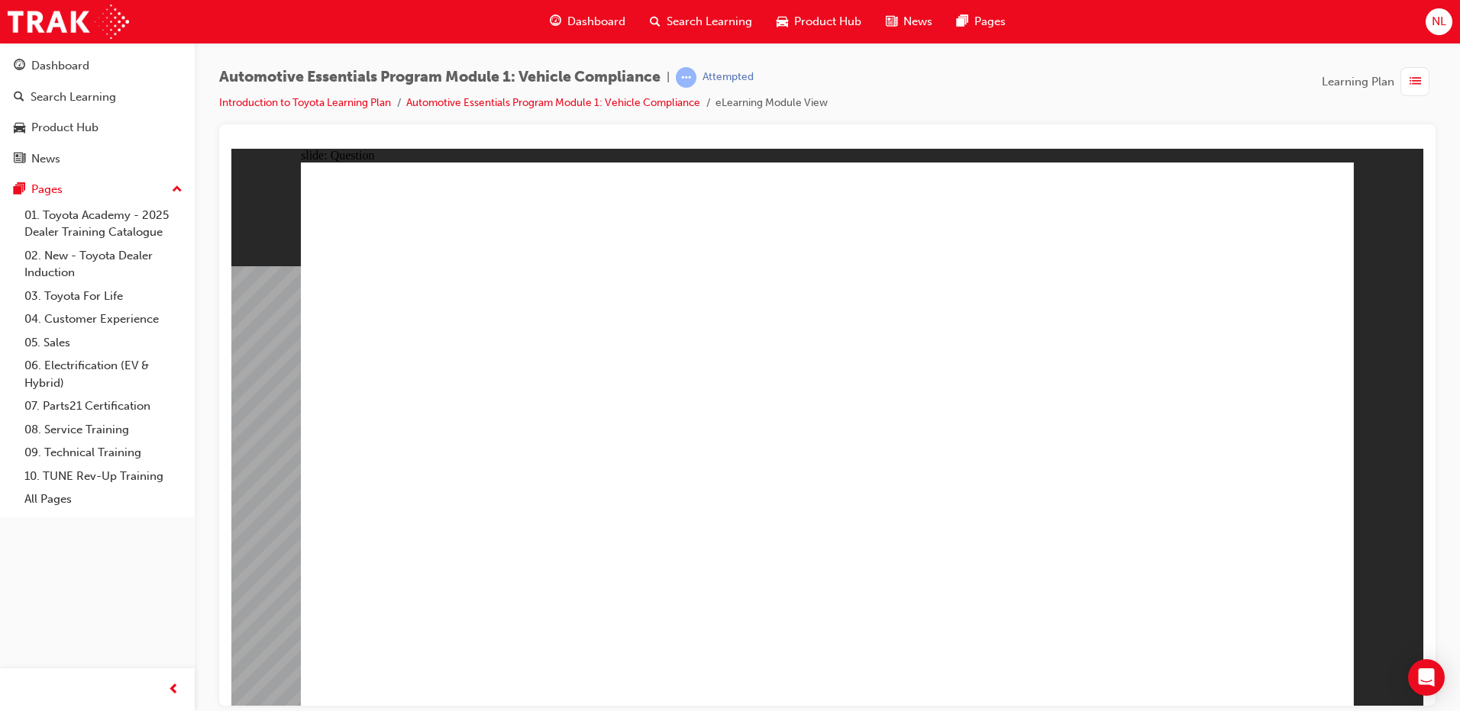
radio input "true"
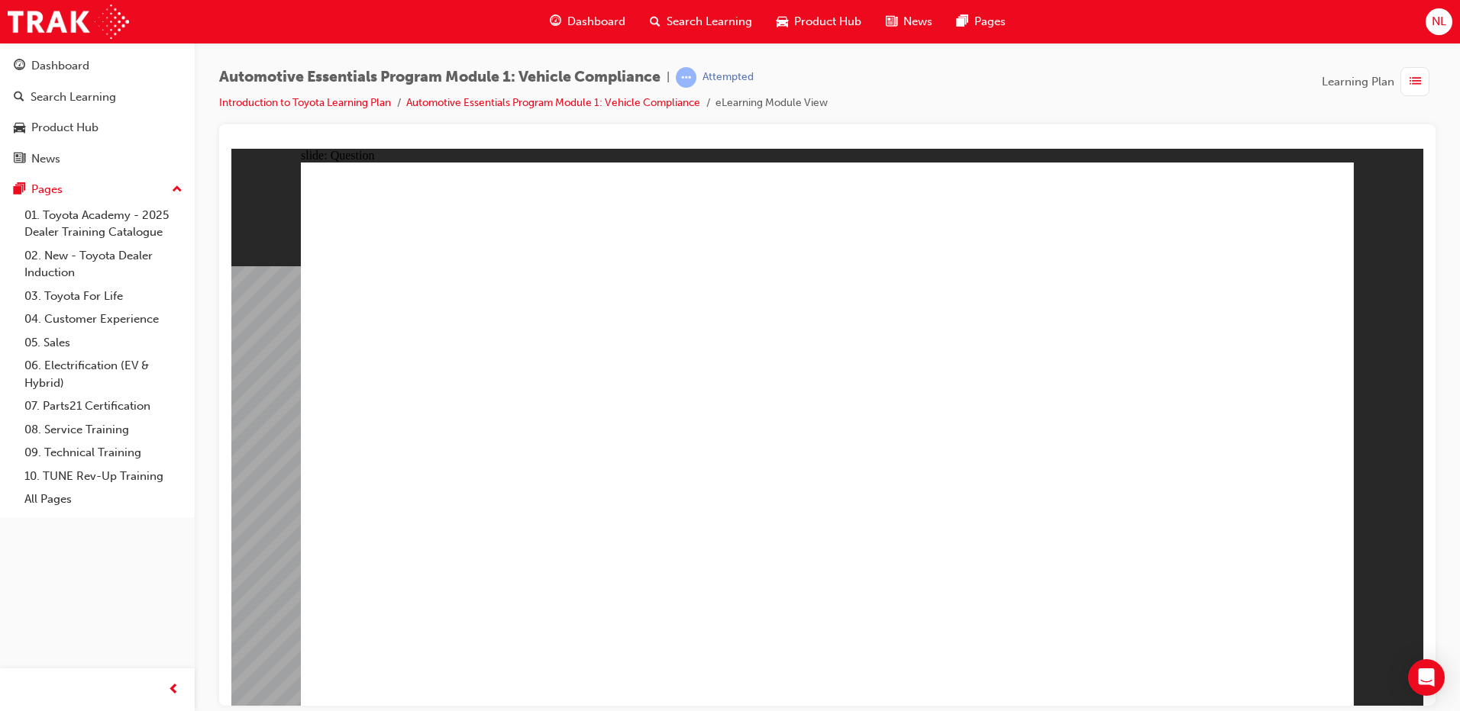
radio input "true"
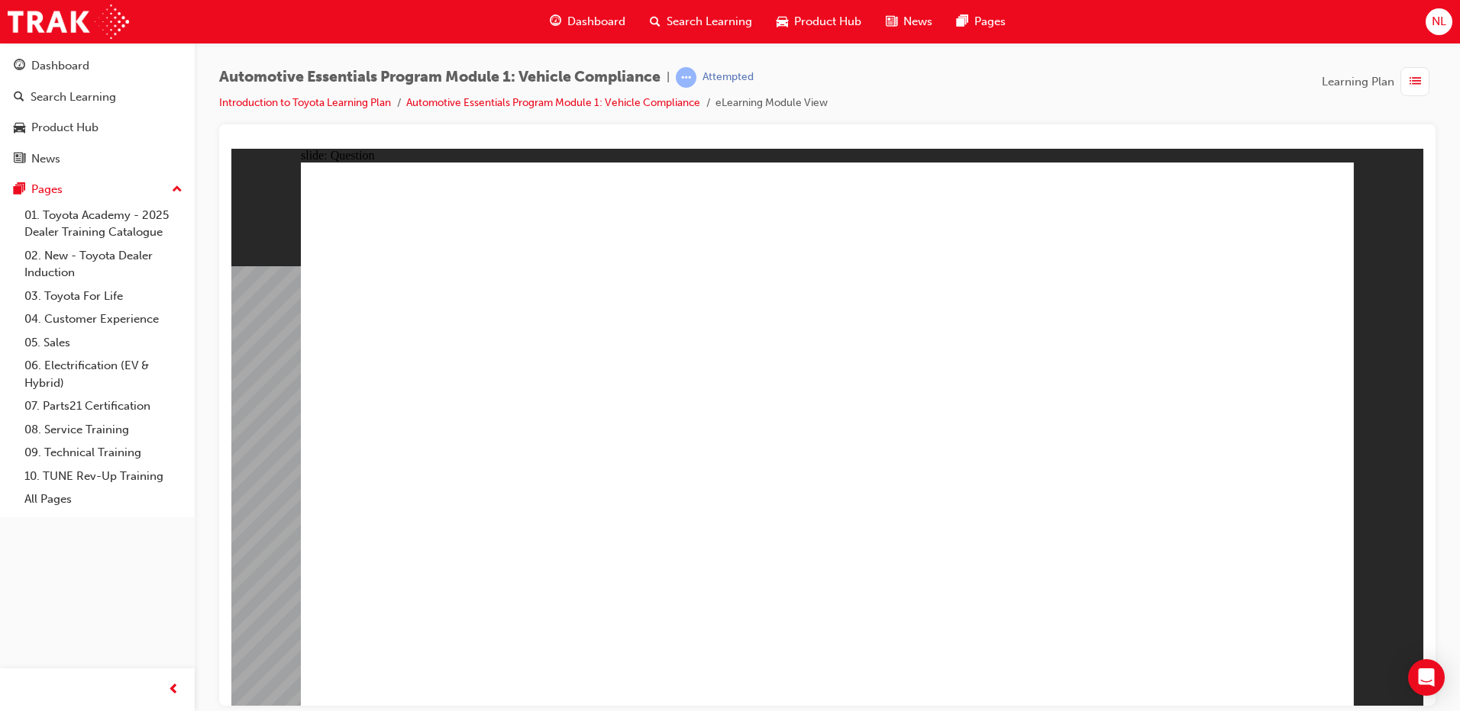
radio input "true"
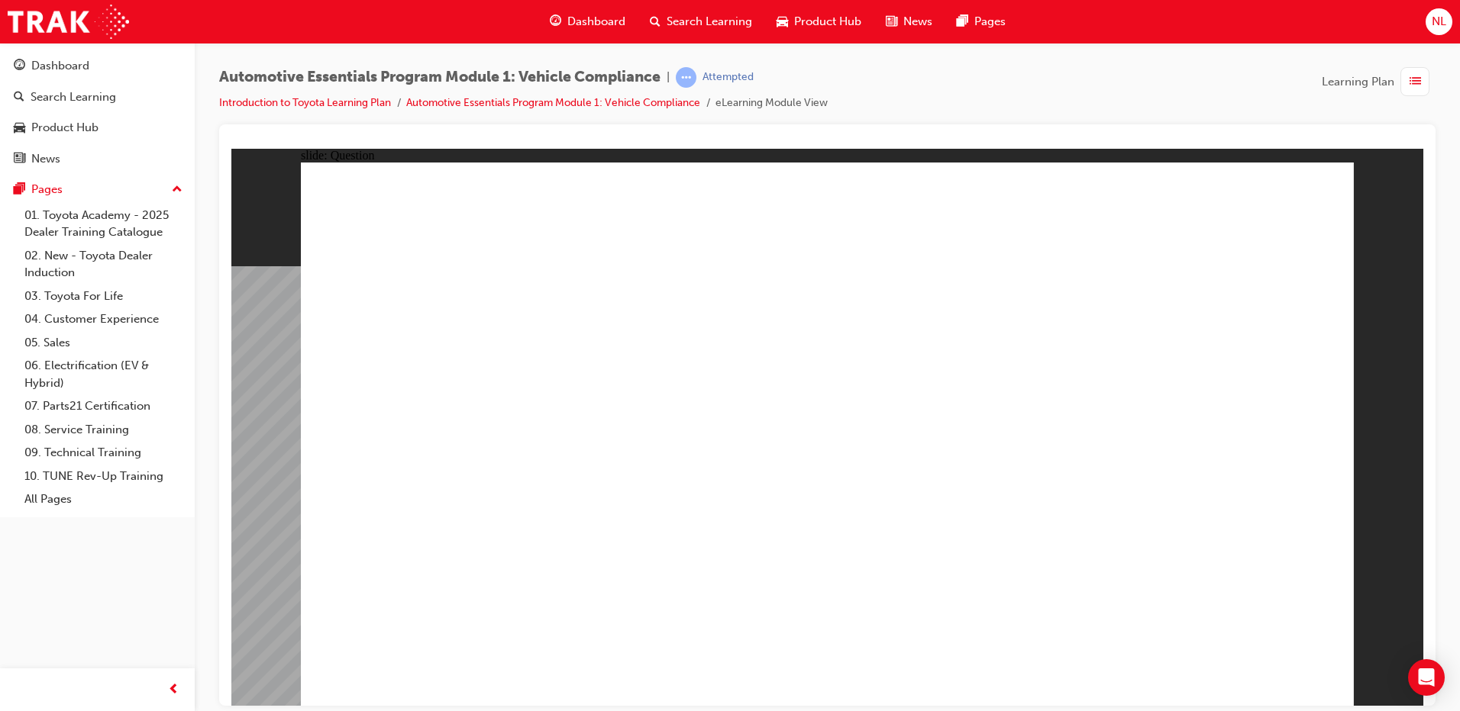
radio input "true"
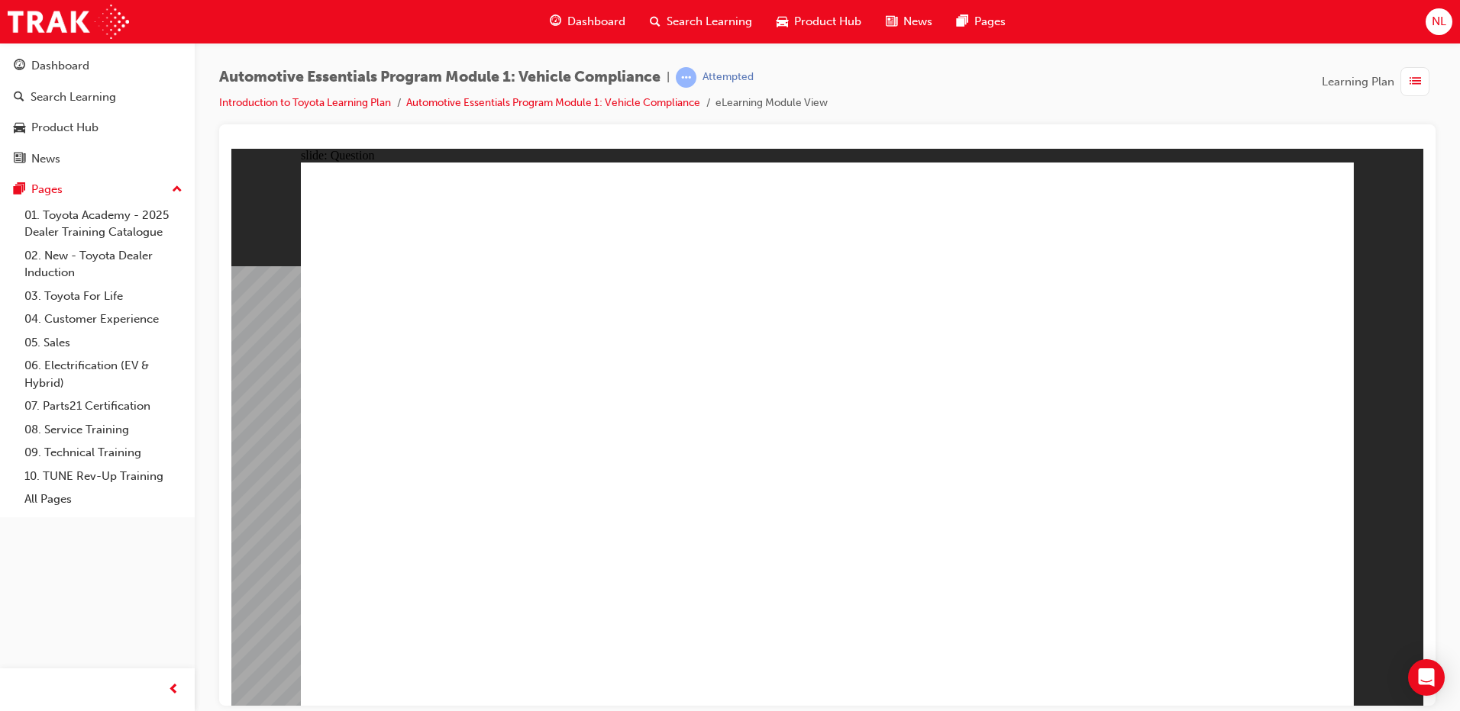
radio input "true"
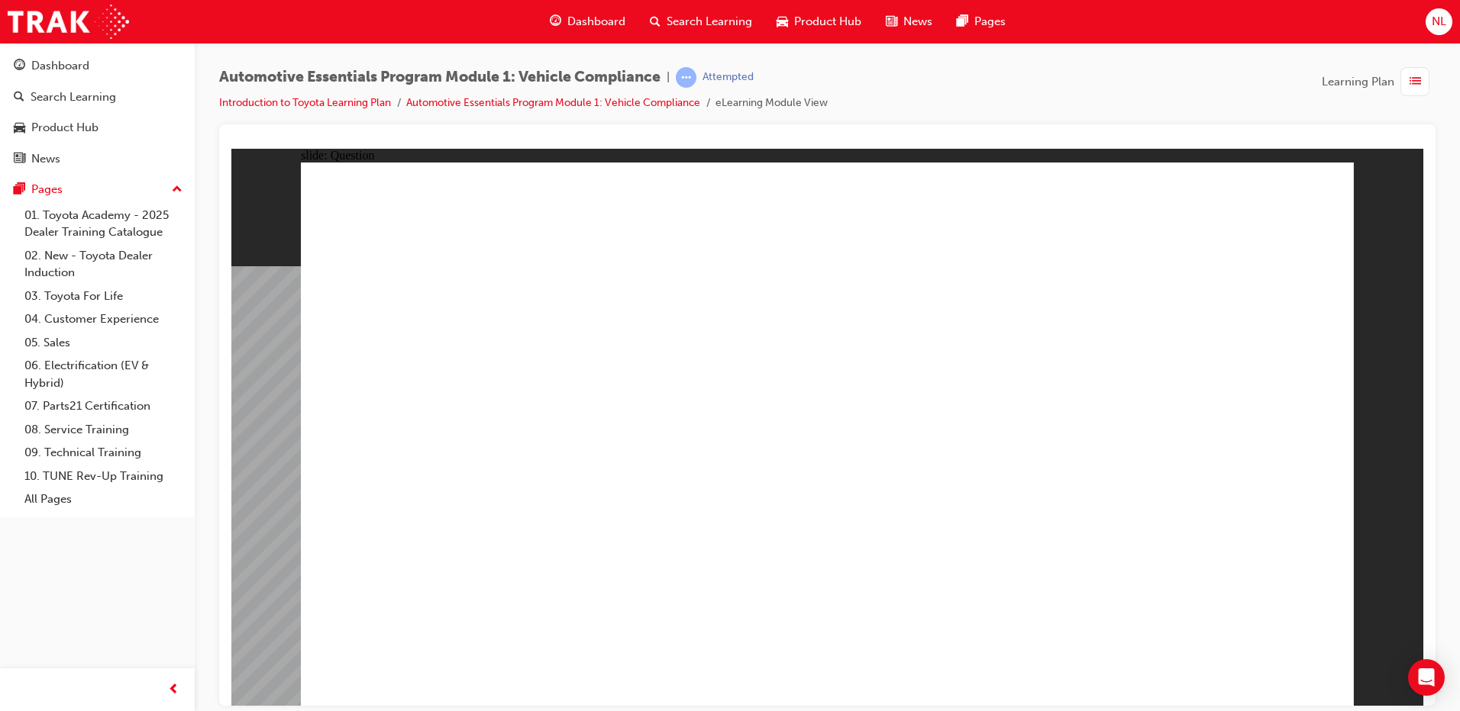
radio input "true"
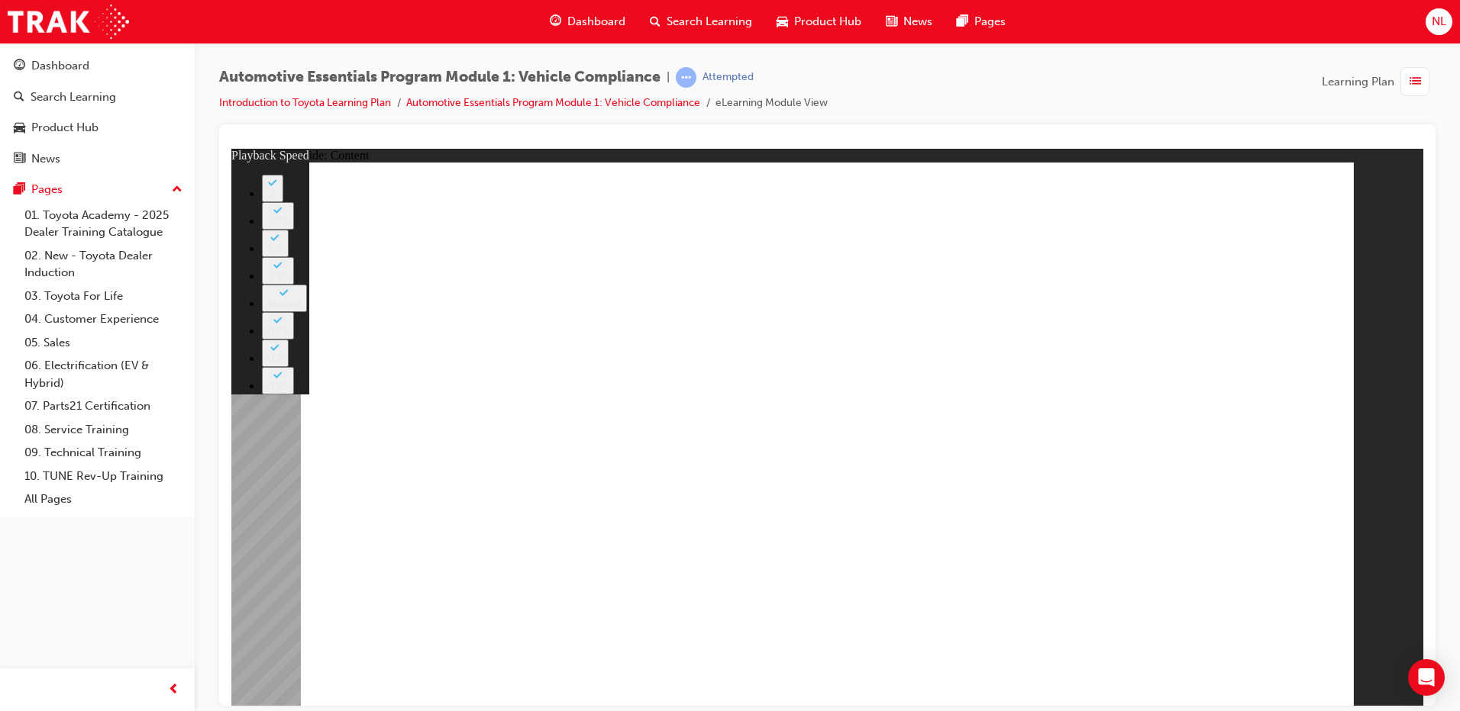
type input "35"
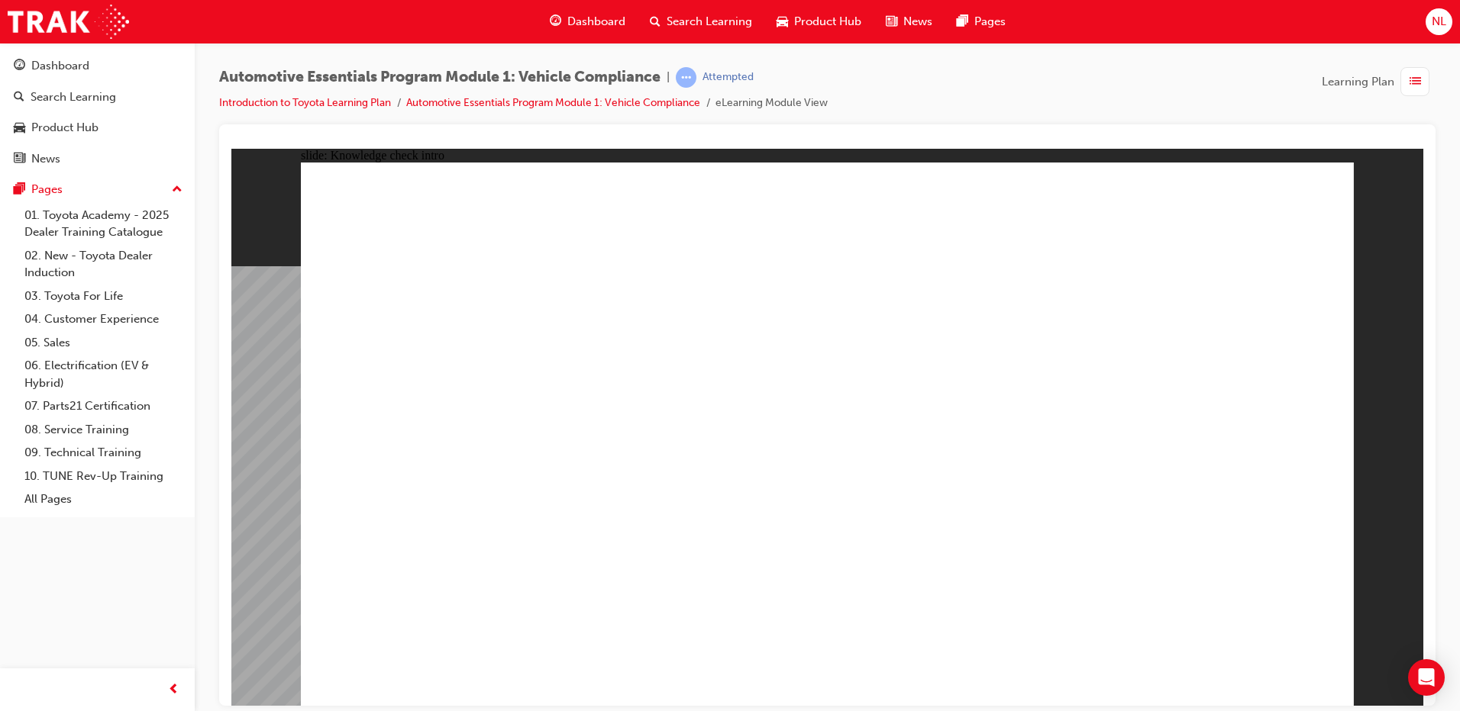
radio input "true"
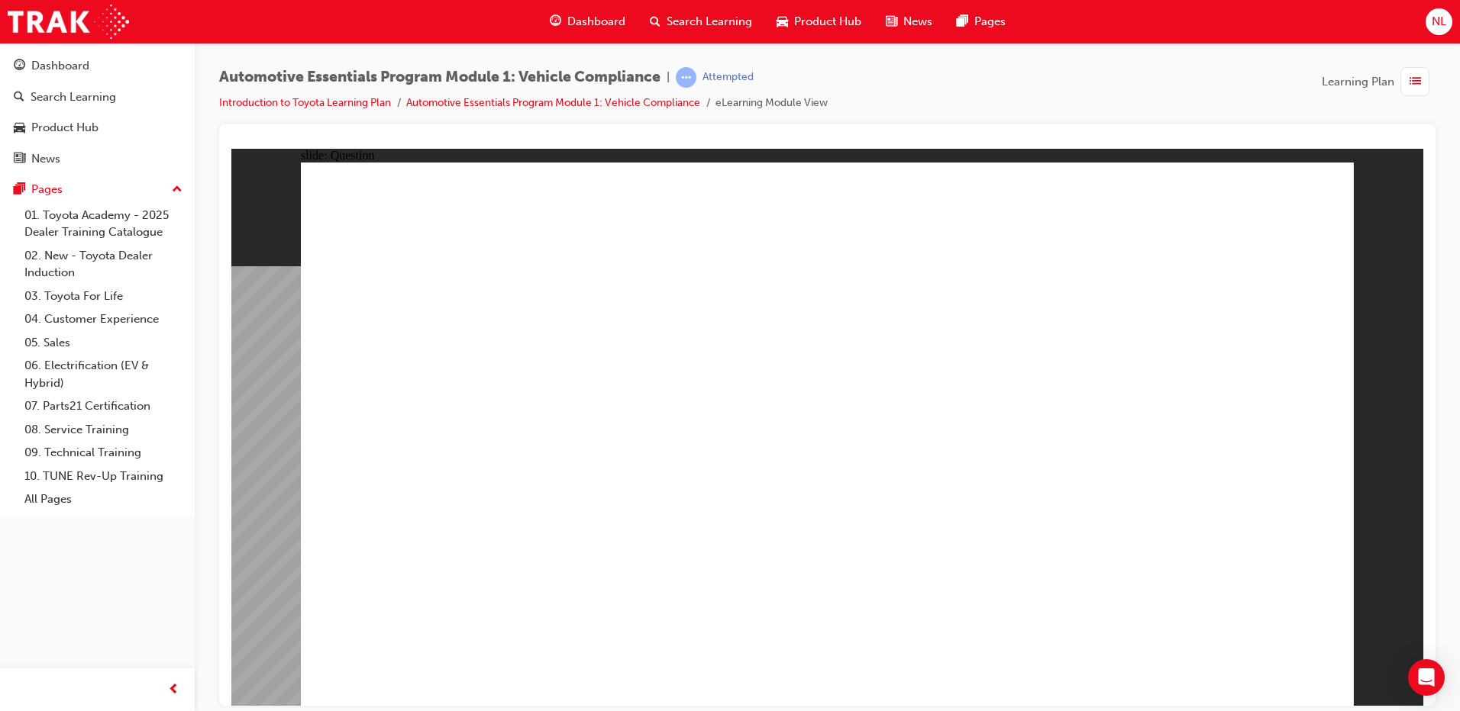
radio input "true"
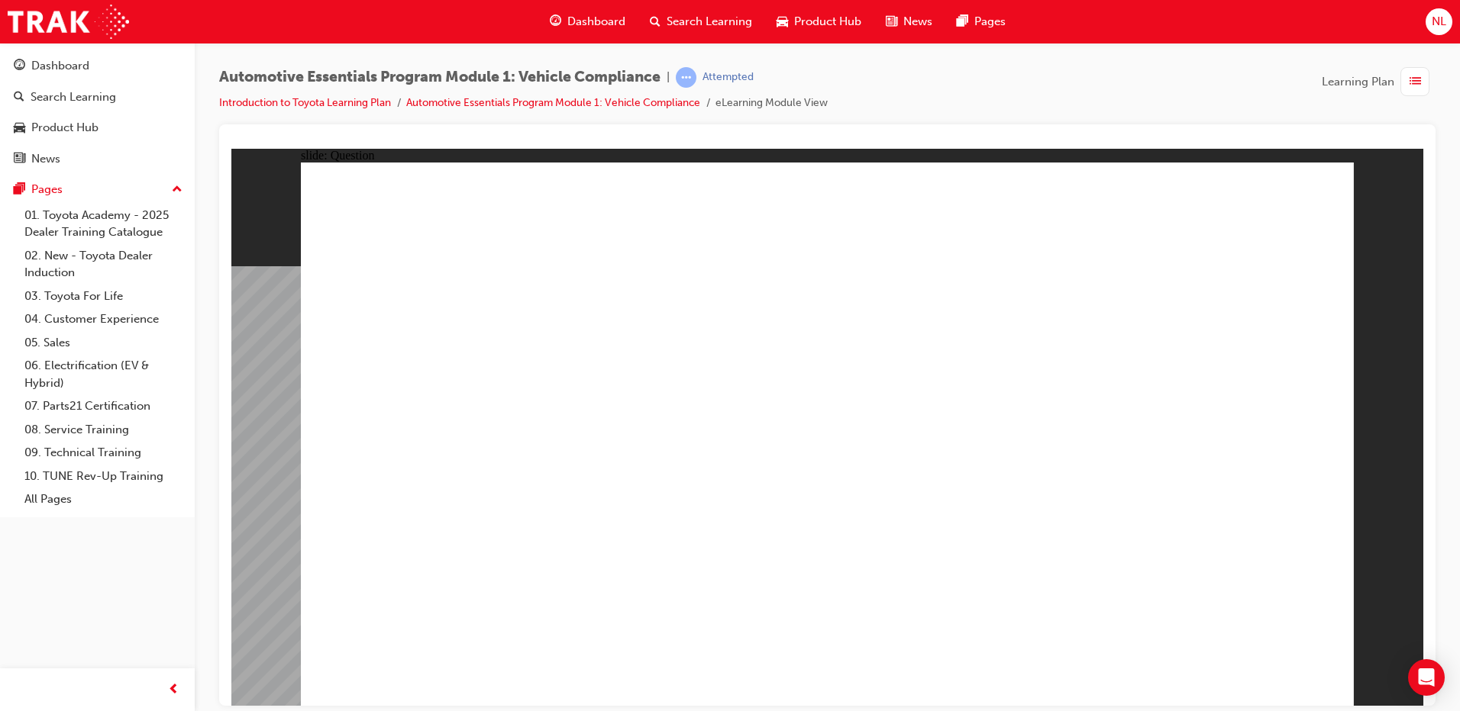
radio input "true"
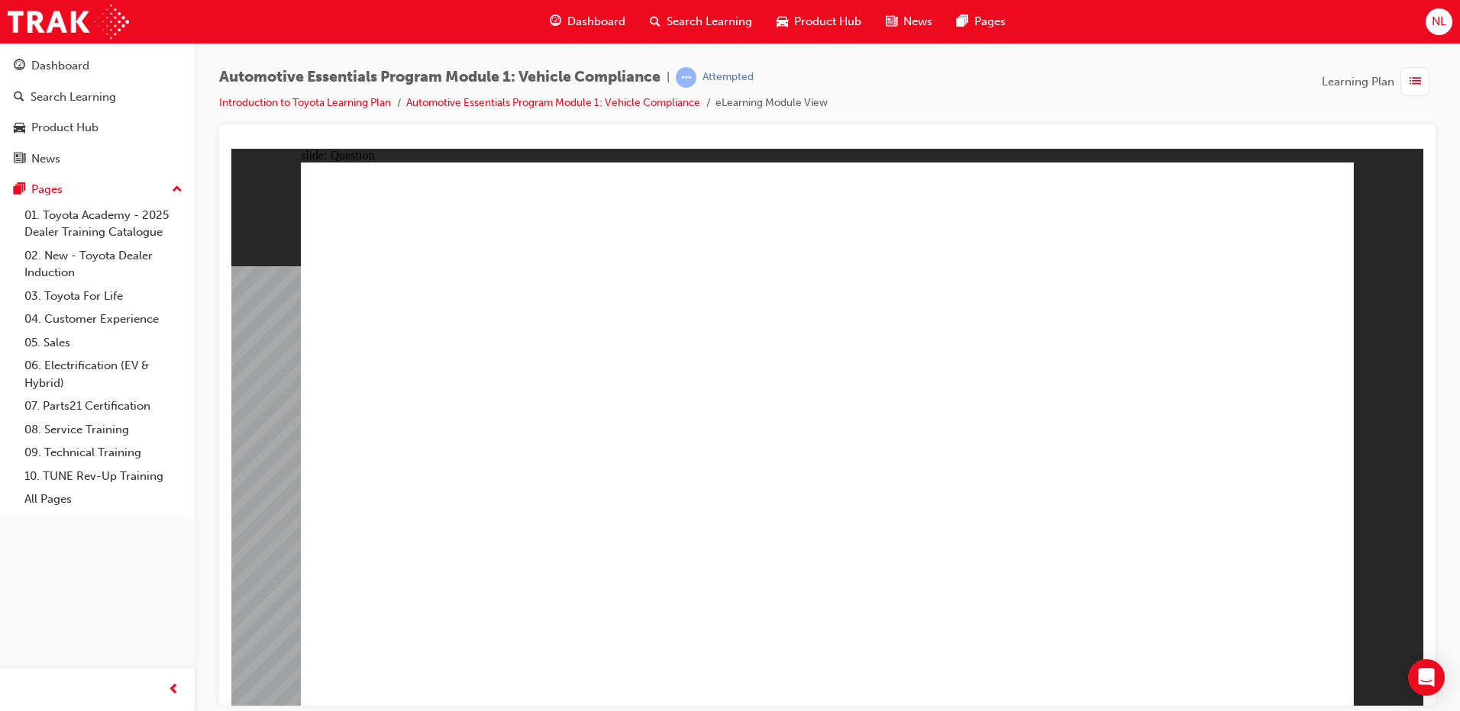
radio input "true"
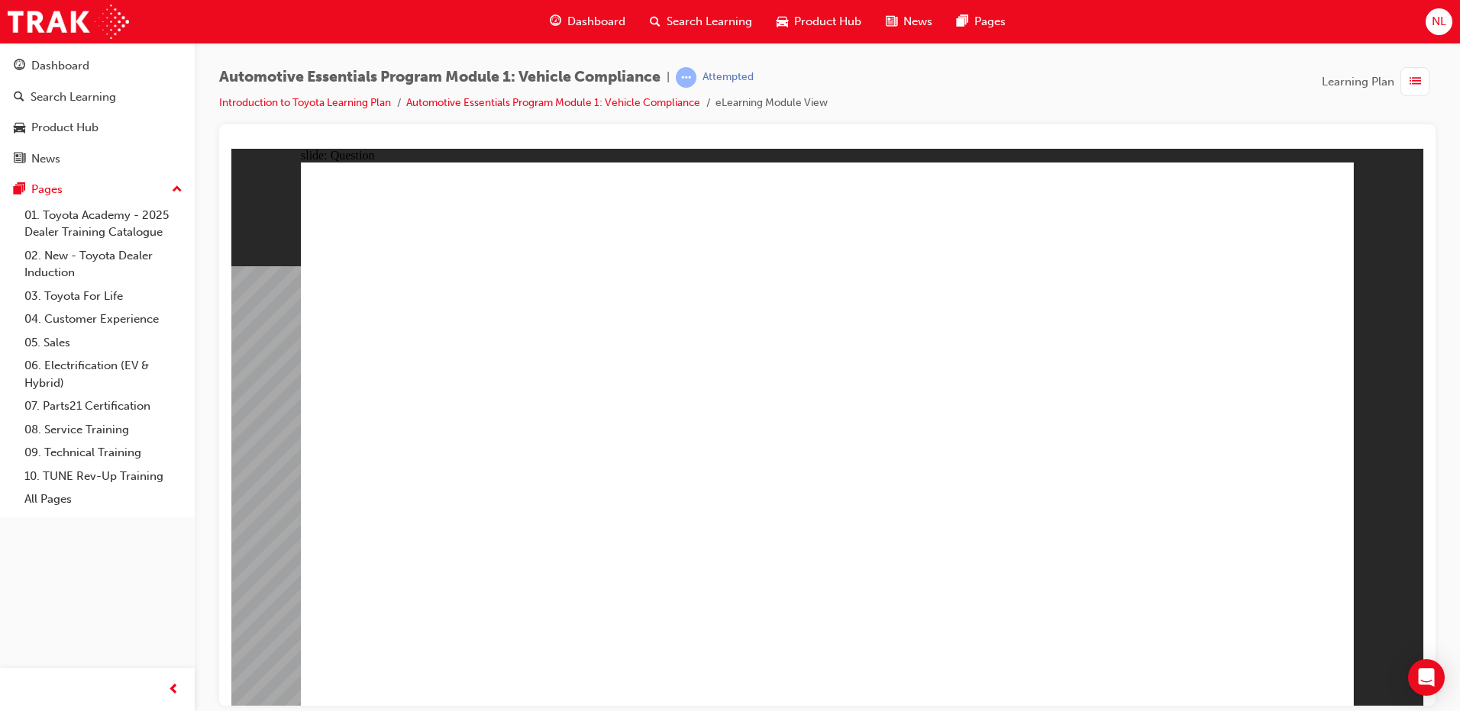
radio input "true"
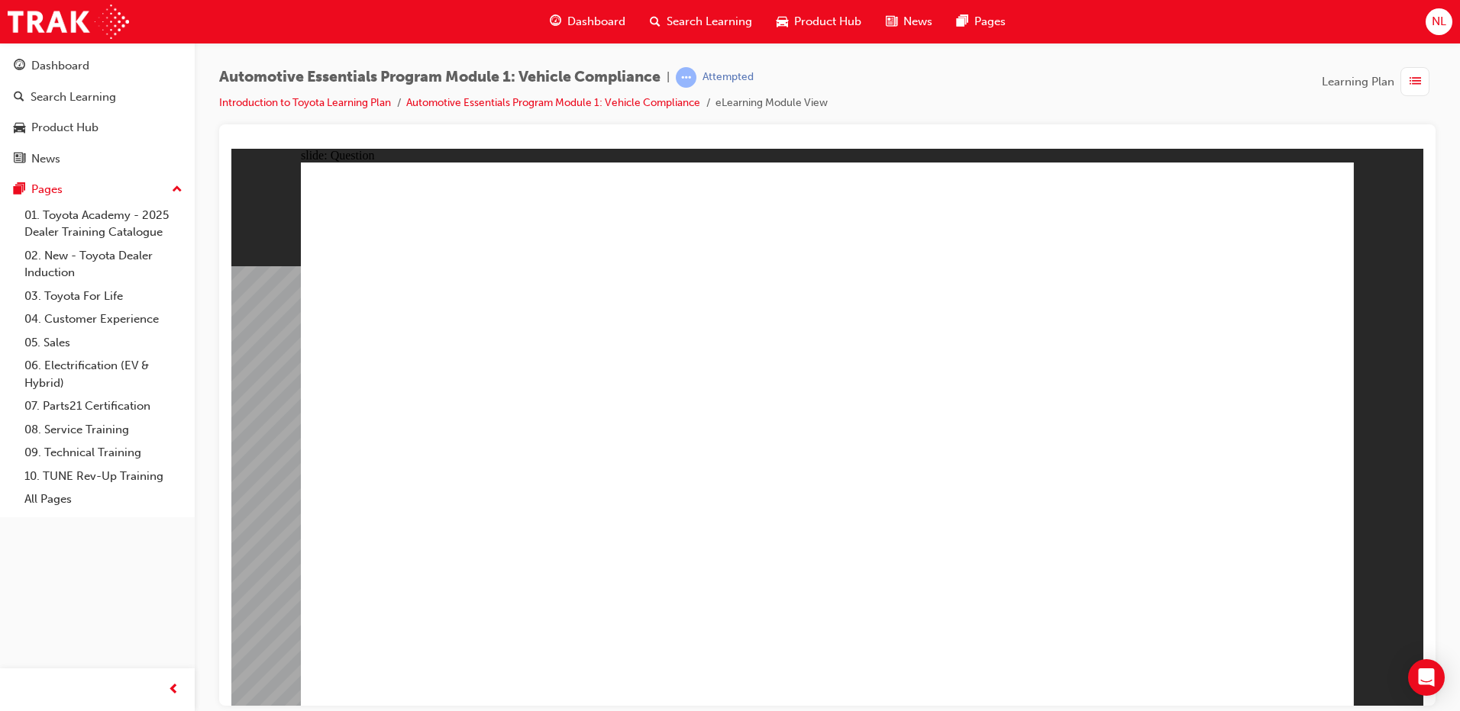
radio input "true"
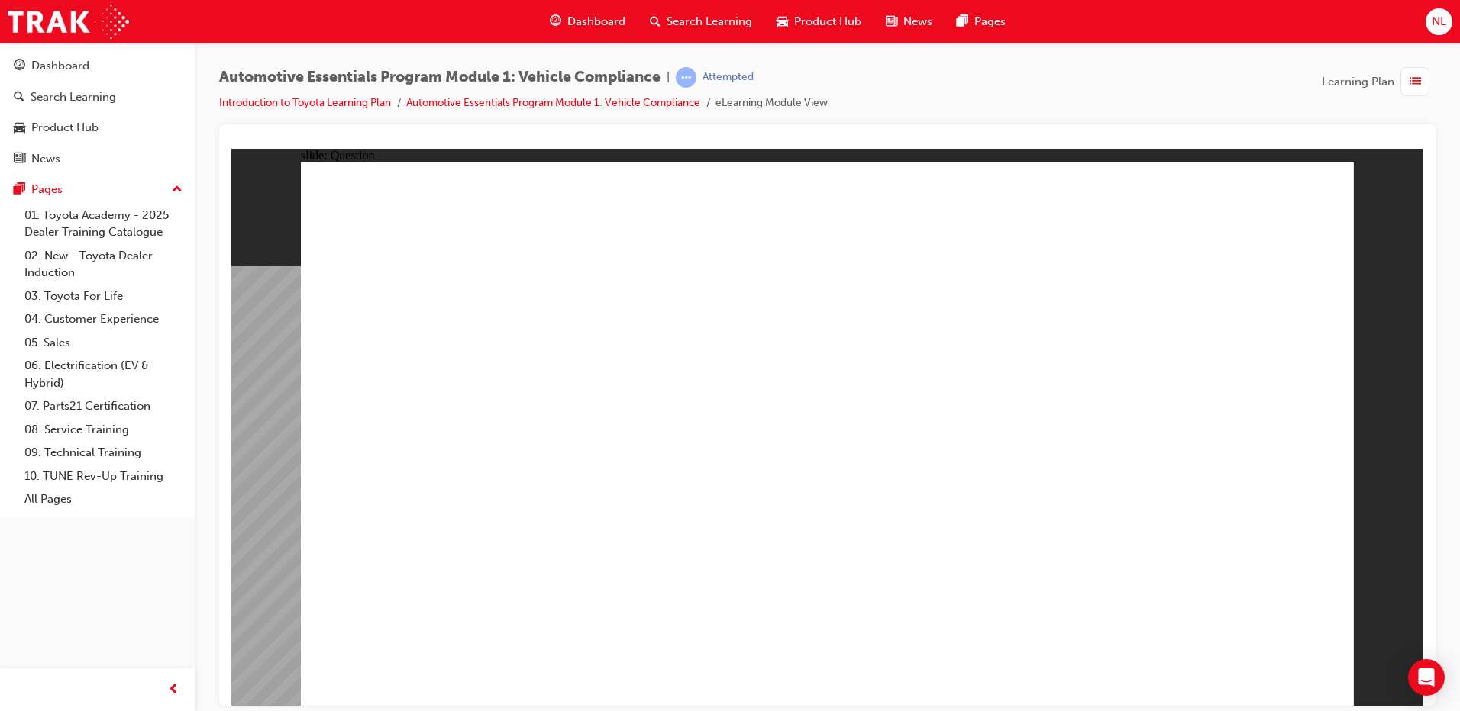
radio input "true"
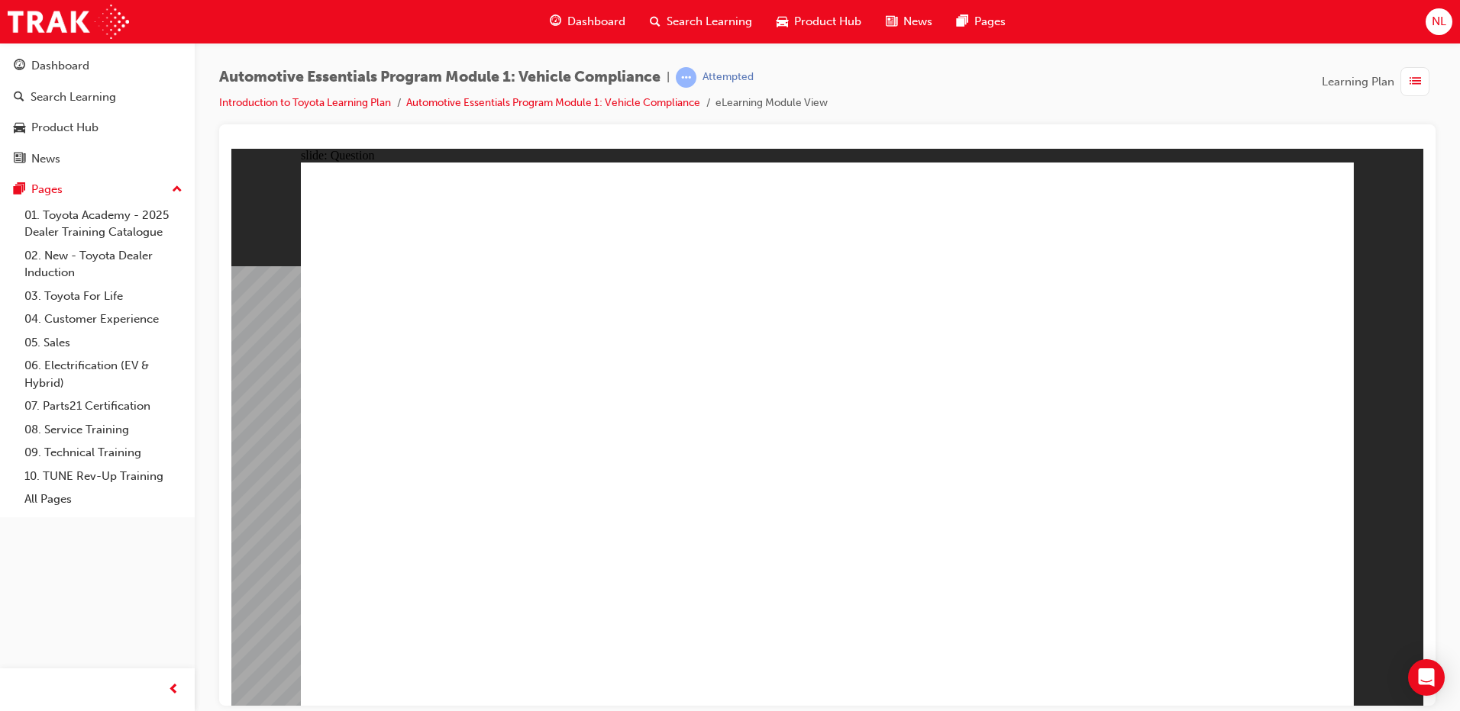
radio input "true"
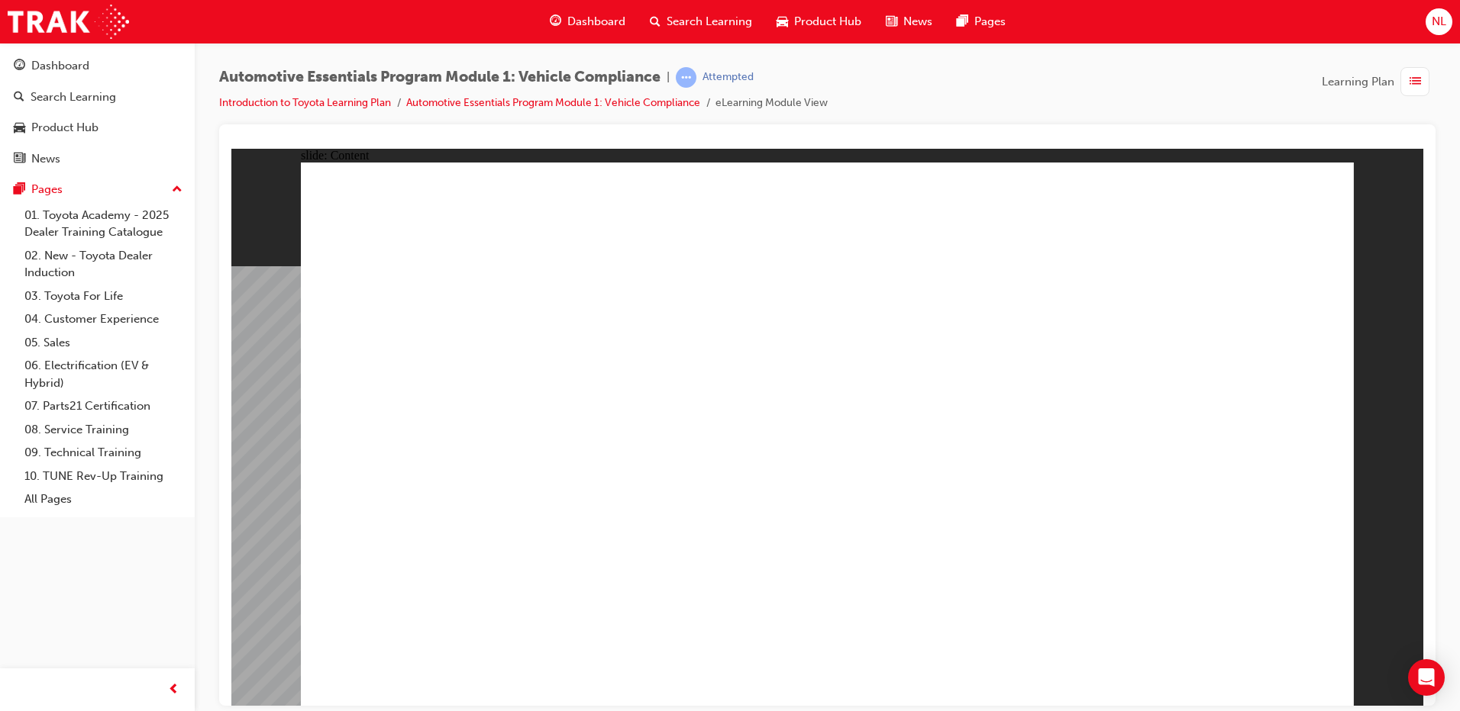
drag, startPoint x: 647, startPoint y: 554, endPoint x: 655, endPoint y: 557, distance: 8.2
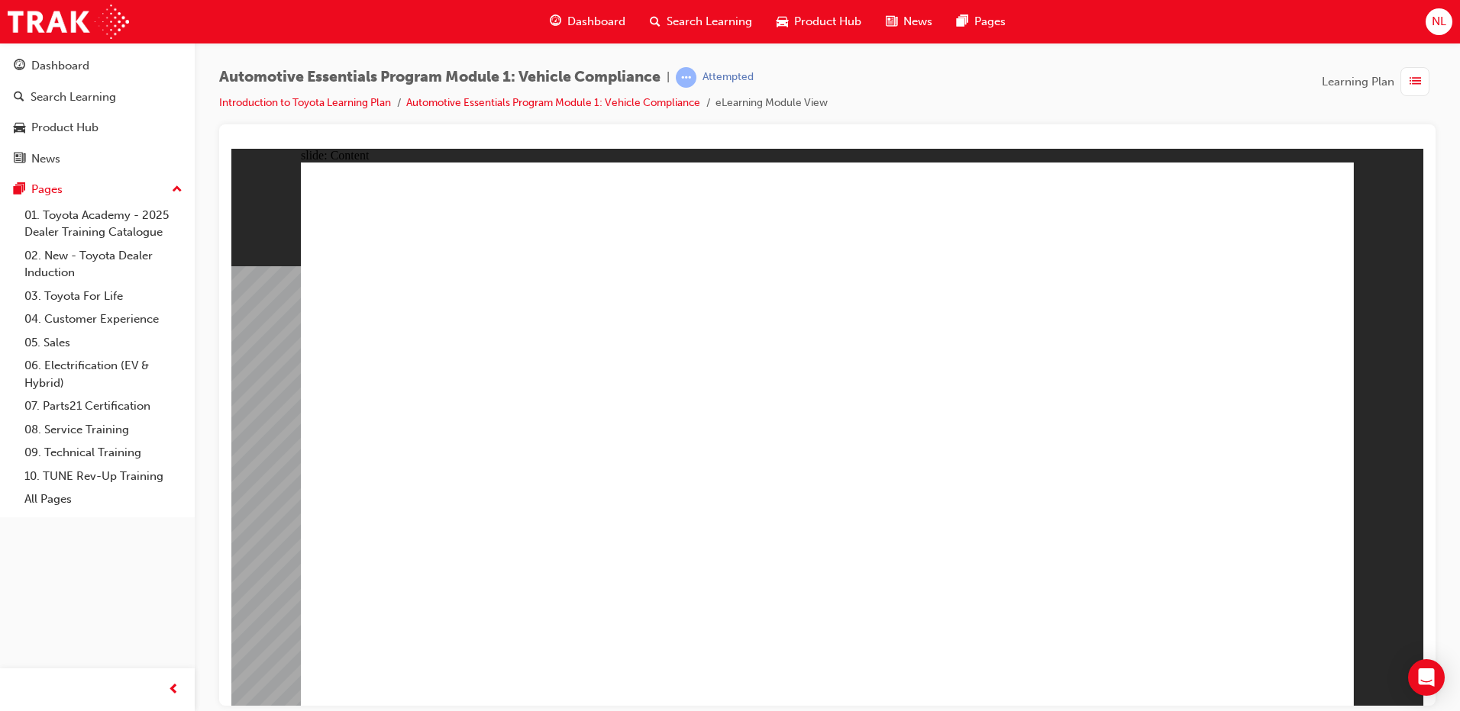
click at [69, 64] on div "Dashboard" at bounding box center [60, 66] width 58 height 18
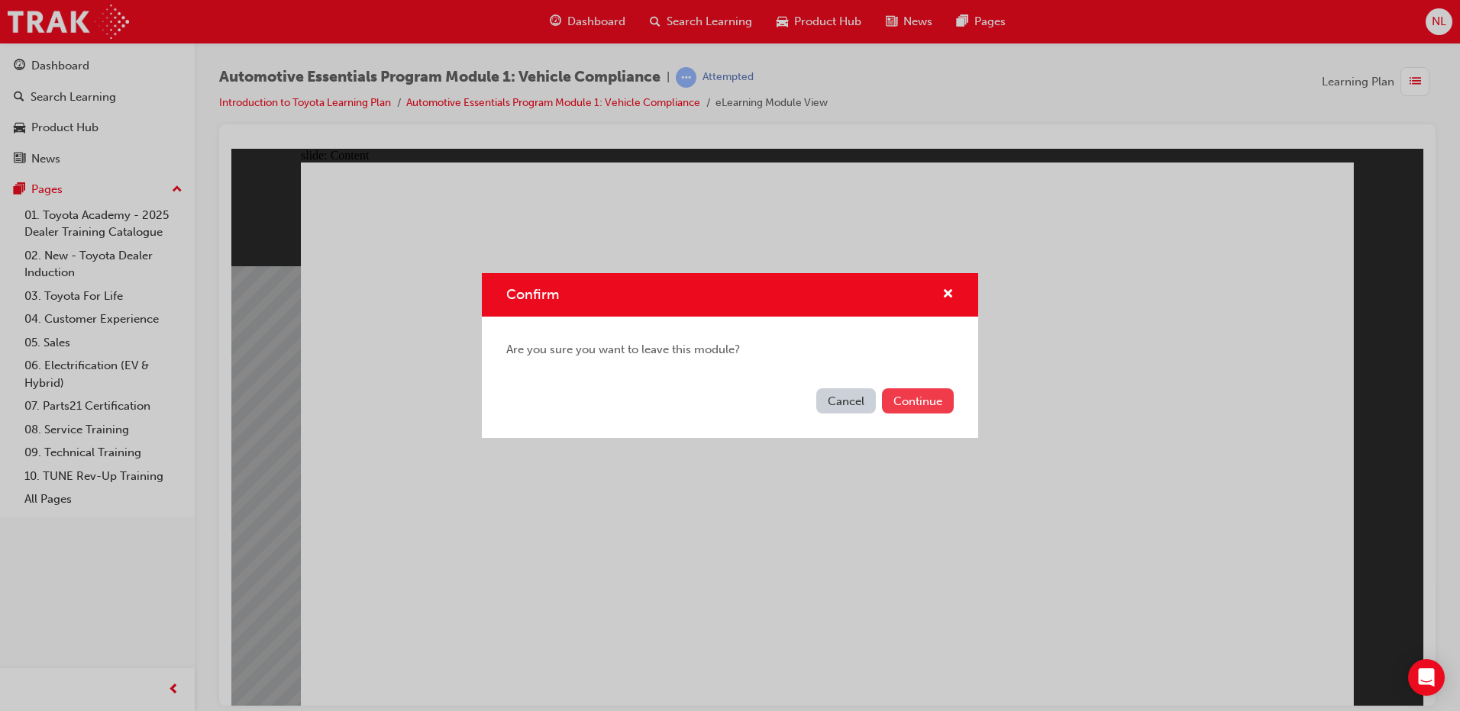
click at [902, 405] on button "Continue" at bounding box center [918, 401] width 72 height 25
